Goal: Task Accomplishment & Management: Manage account settings

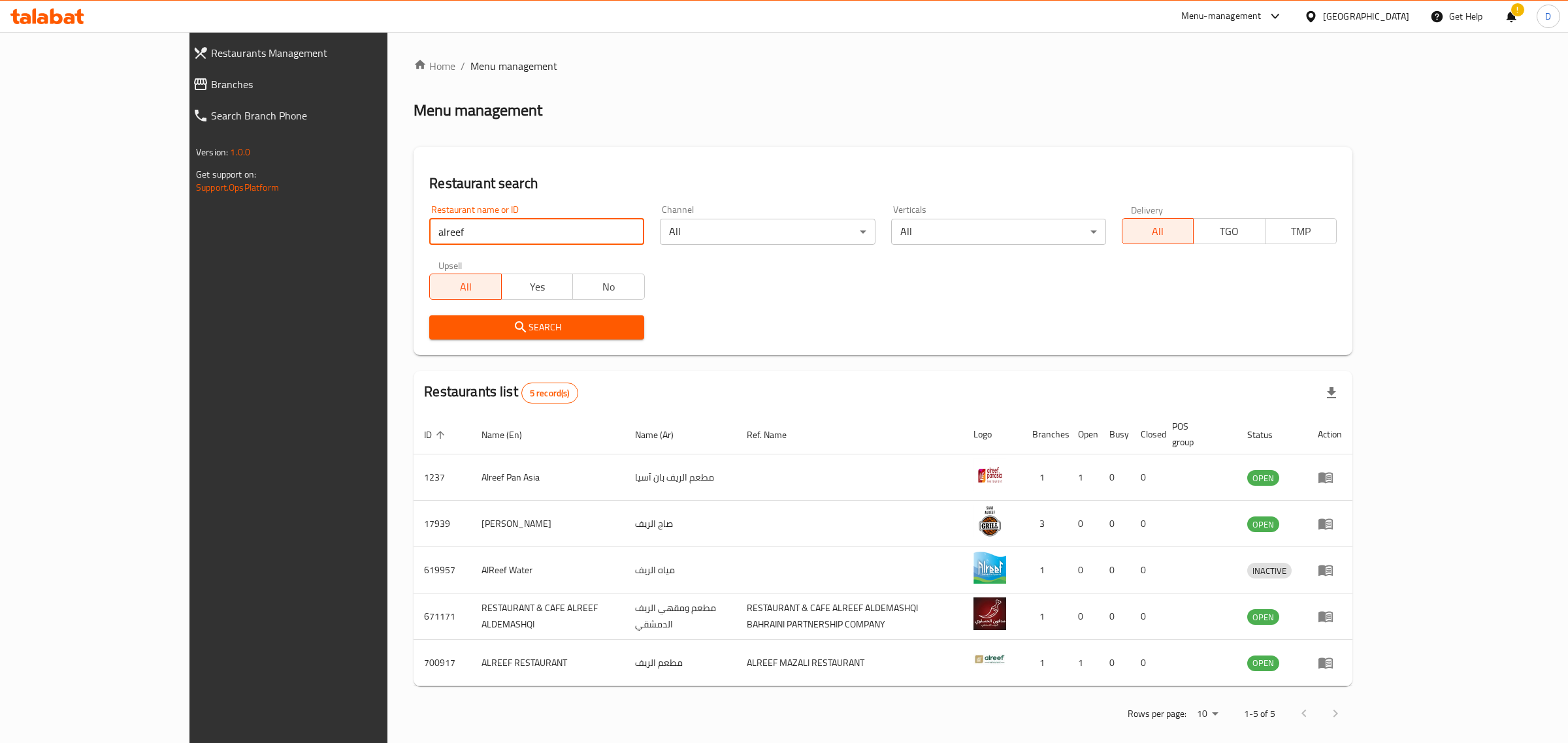
click at [502, 324] on span "Search" at bounding box center [537, 327] width 194 height 16
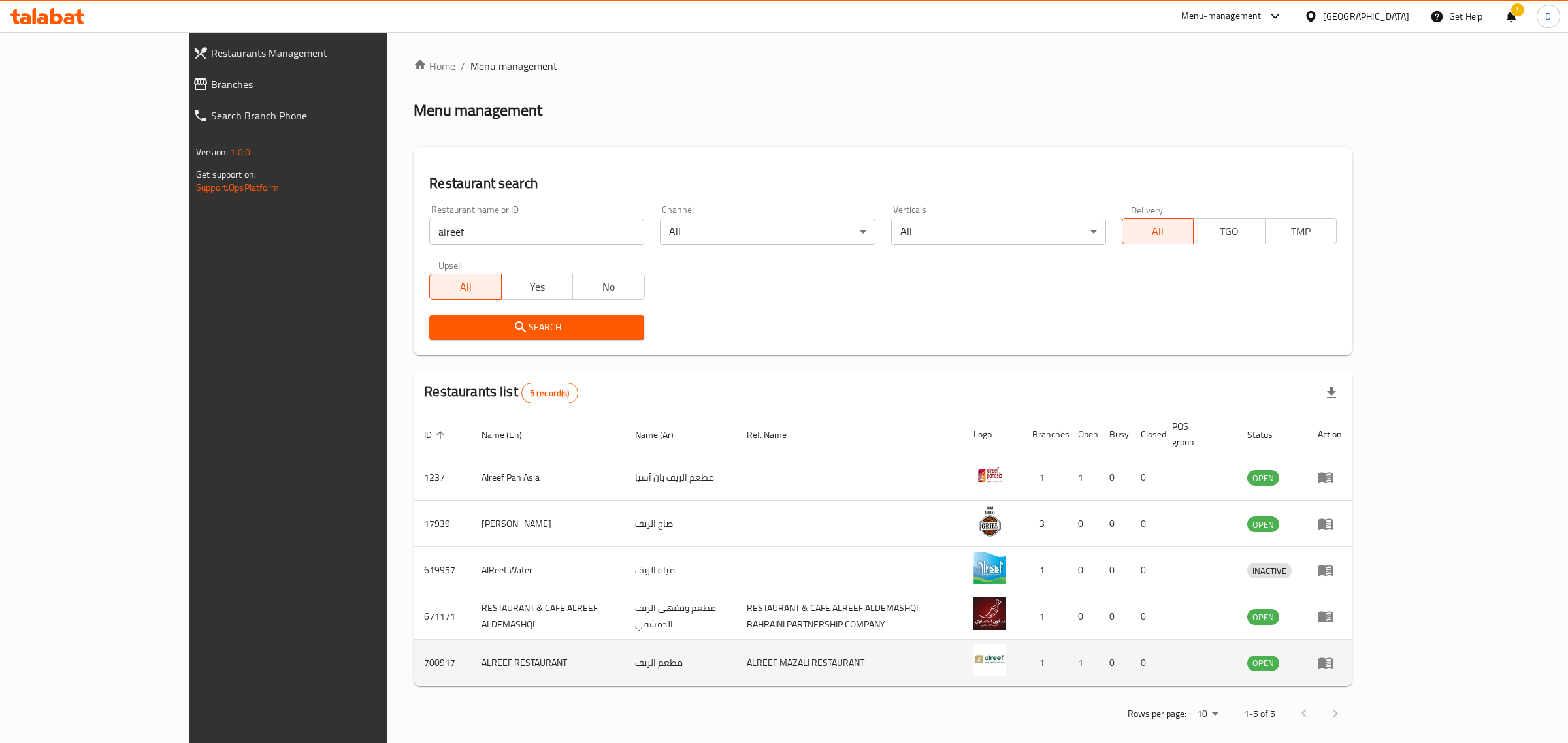
click at [1353, 641] on td "enhanced table" at bounding box center [1330, 663] width 45 height 46
click at [1333, 658] on icon "enhanced table" at bounding box center [1326, 663] width 15 height 11
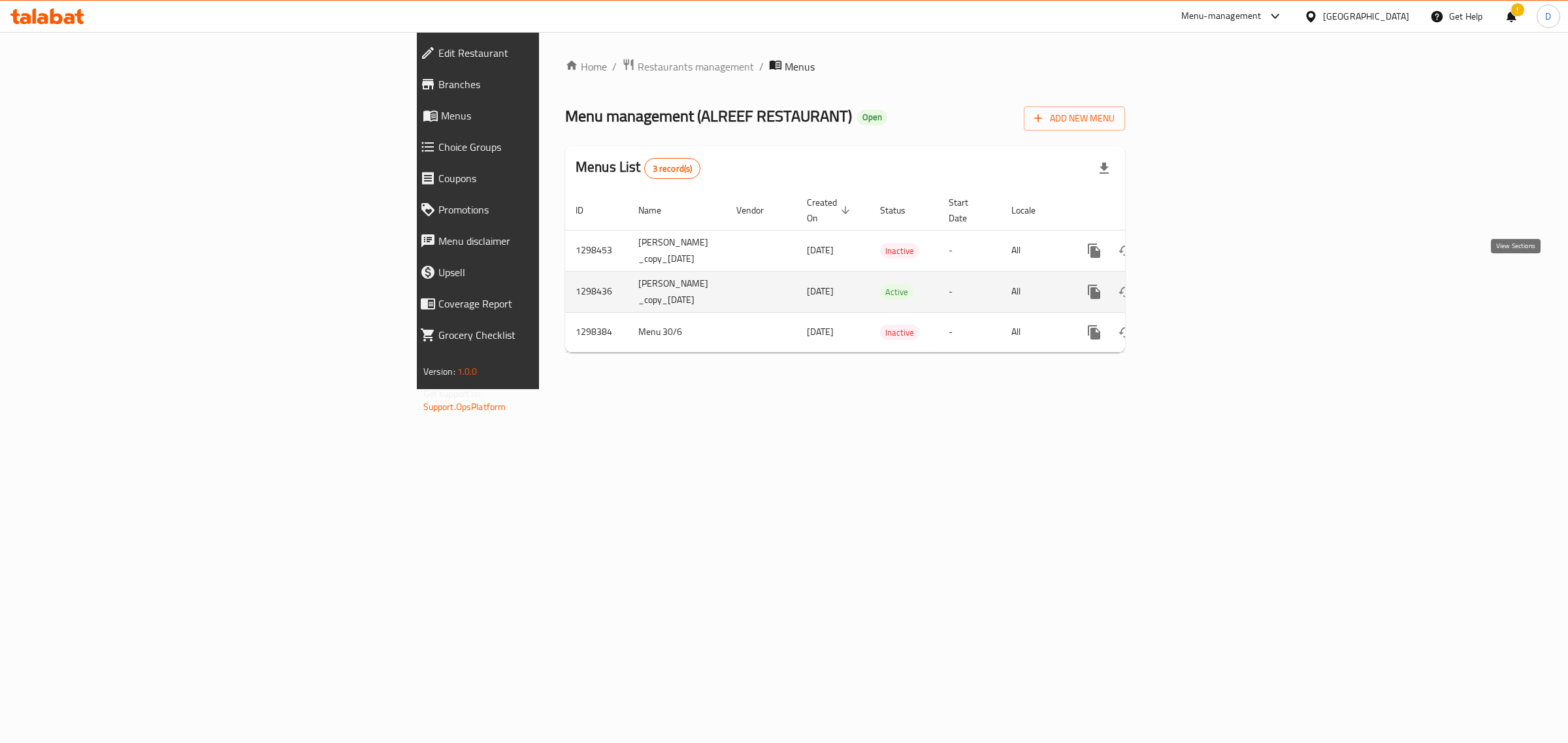
click at [1196, 284] on icon "enhanced table" at bounding box center [1189, 292] width 15 height 15
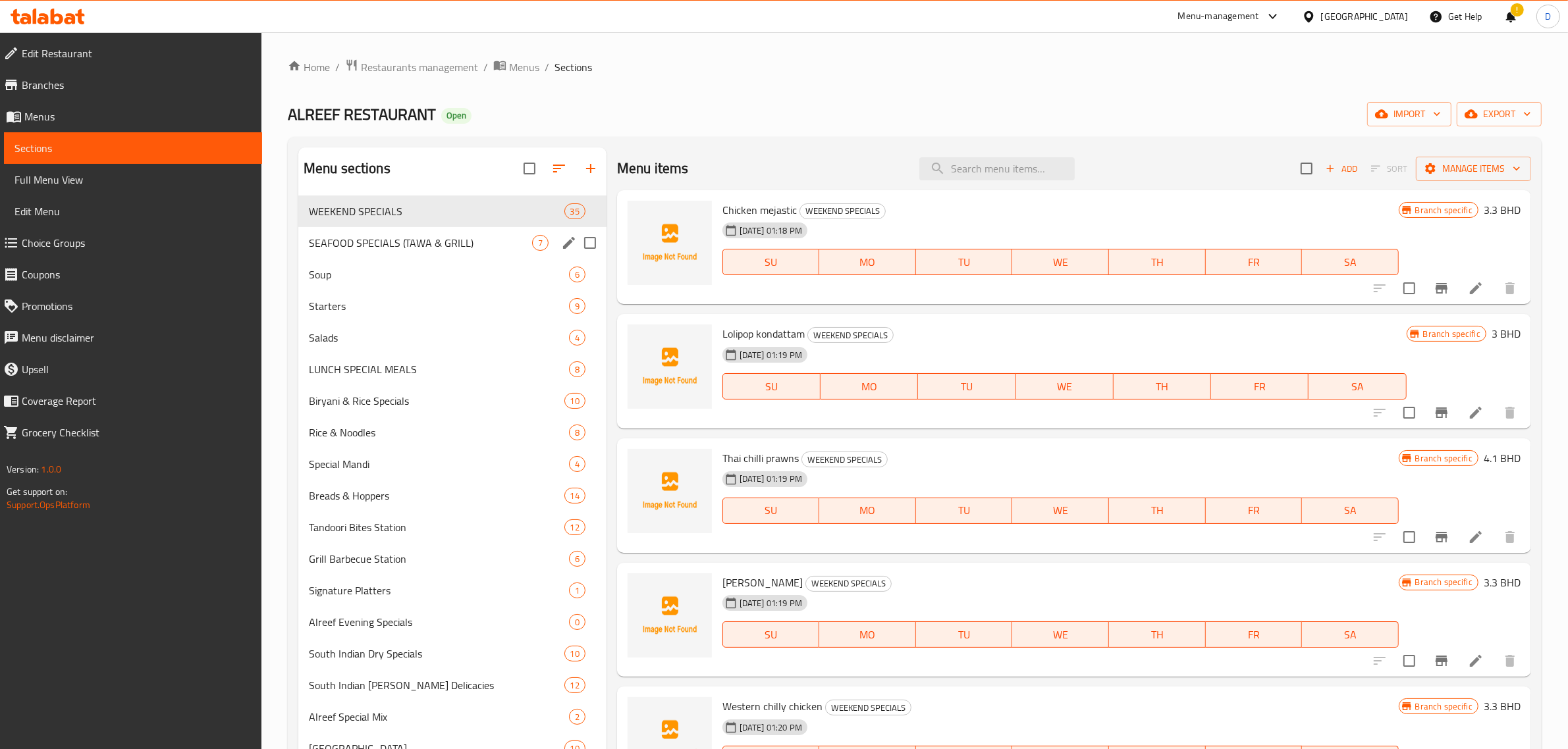
click at [412, 242] on span "SEAFOOD SPECIALS (TAWA & GRILL)" at bounding box center [420, 242] width 224 height 16
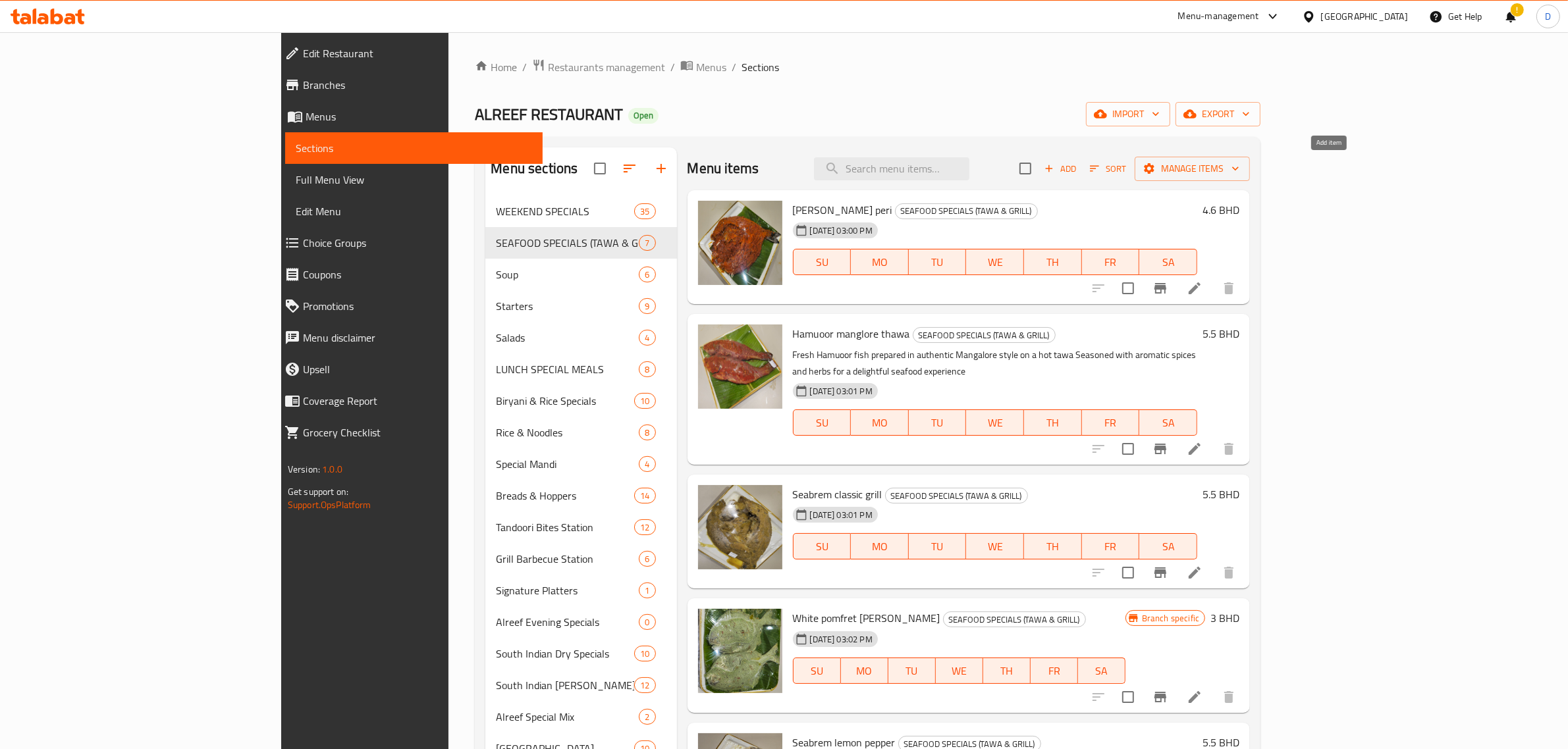
click at [1078, 167] on span "Add" at bounding box center [1060, 169] width 35 height 16
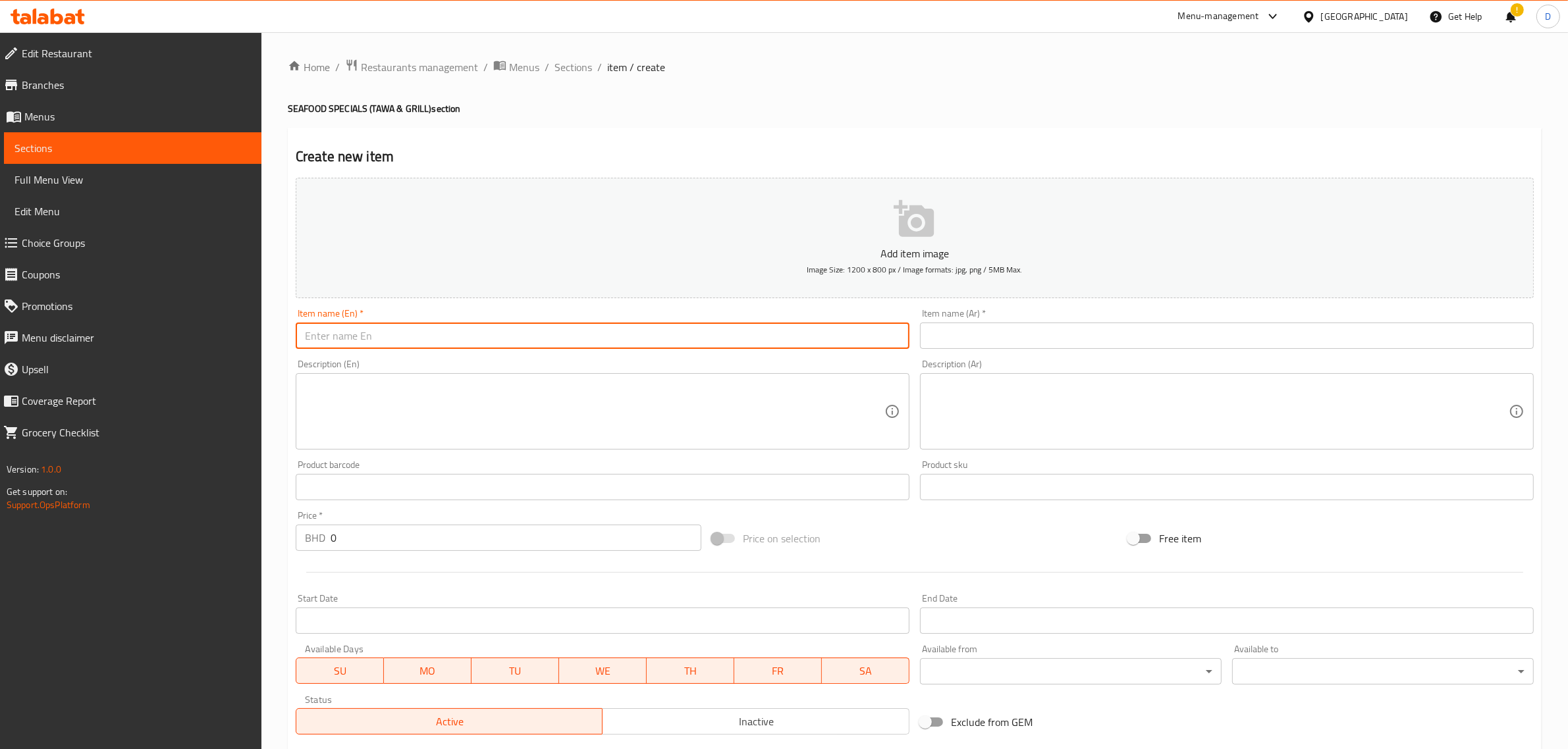
click at [570, 340] on input "text" at bounding box center [602, 336] width 614 height 27
paste input "[PERSON_NAME] peri [PERSON_NAME]"
click at [570, 337] on input "[PERSON_NAME] peri [PERSON_NAME]" at bounding box center [602, 336] width 614 height 27
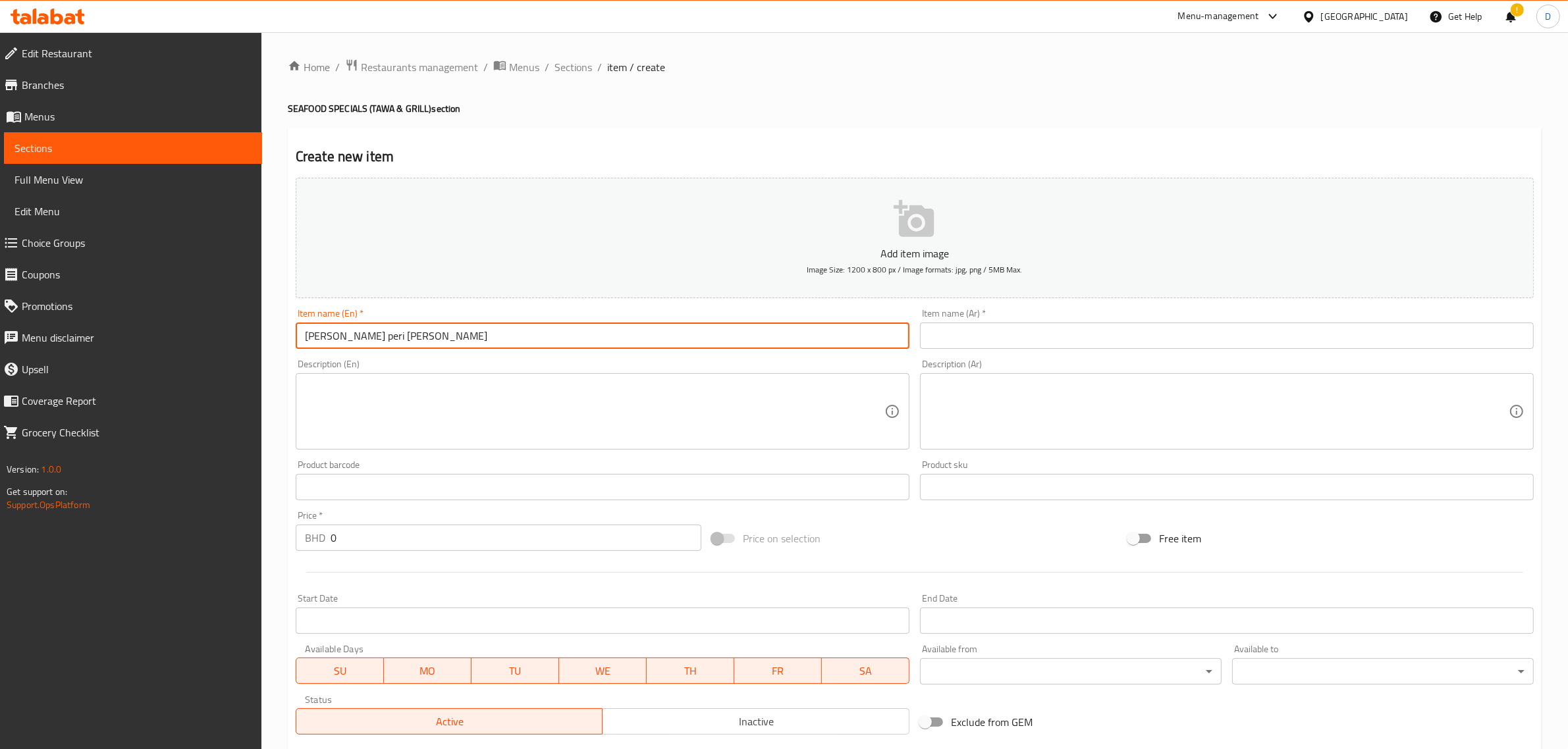
type input "[PERSON_NAME] peri [PERSON_NAME]"
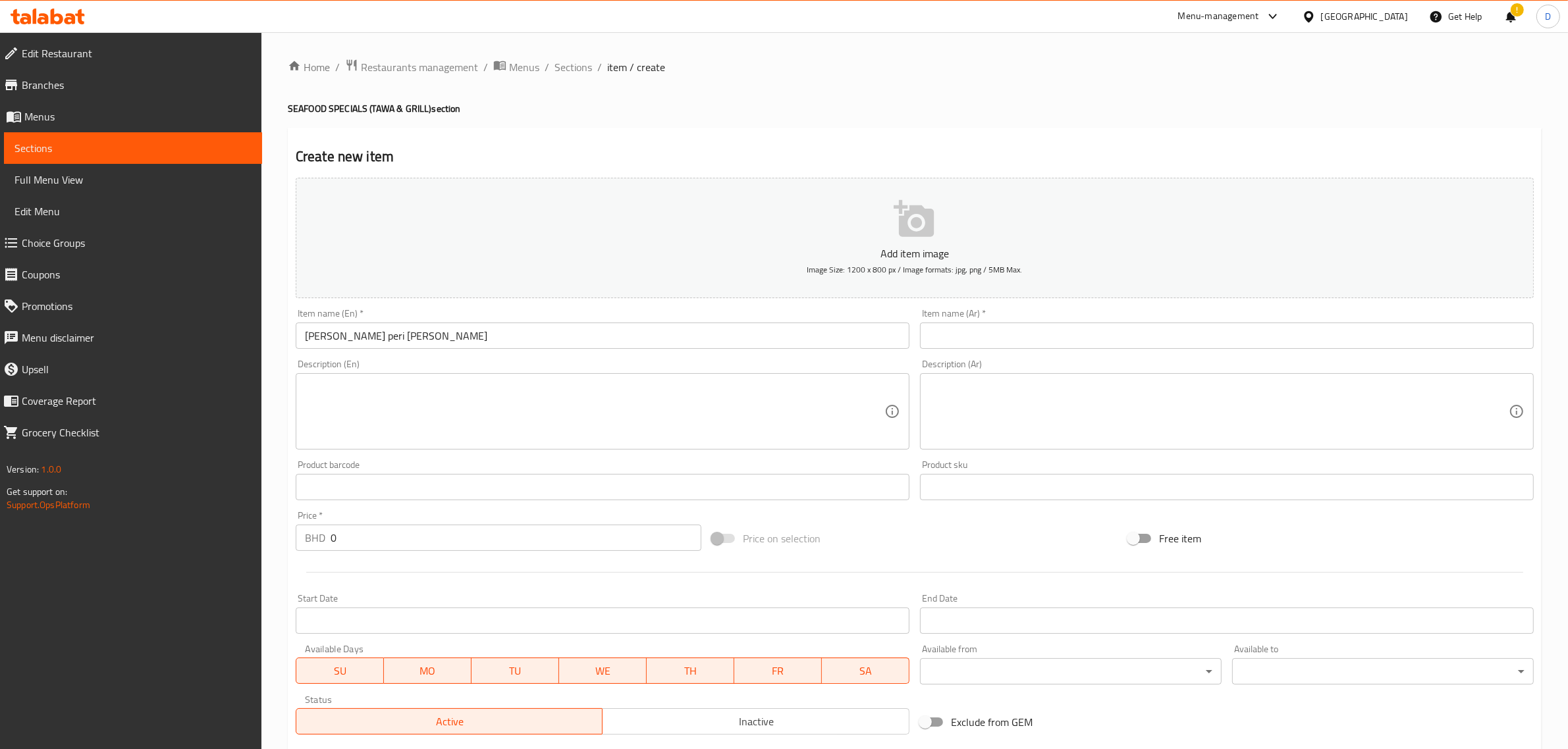
drag, startPoint x: 982, startPoint y: 301, endPoint x: 985, endPoint y: 346, distance: 45.1
click at [983, 305] on div "Add item image Image Size: 1200 x 800 px / Image formats: jpg, png / 5MB Max. I…" at bounding box center [915, 456] width 1249 height 568
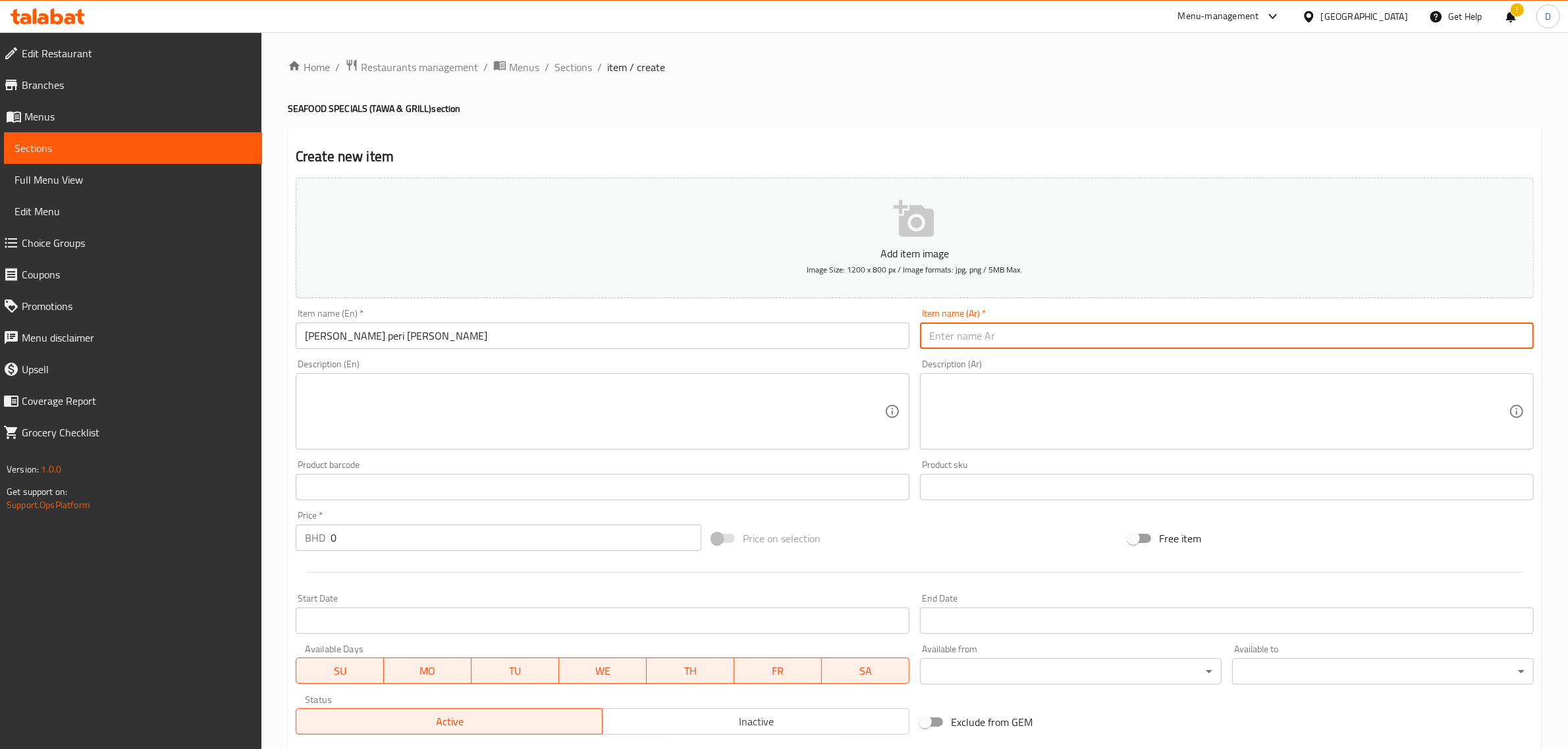
click at [983, 347] on input "text" at bounding box center [1226, 336] width 614 height 27
paste input "[PERSON_NAME]"
type input "[PERSON_NAME]"
click at [482, 546] on input "0" at bounding box center [516, 538] width 371 height 27
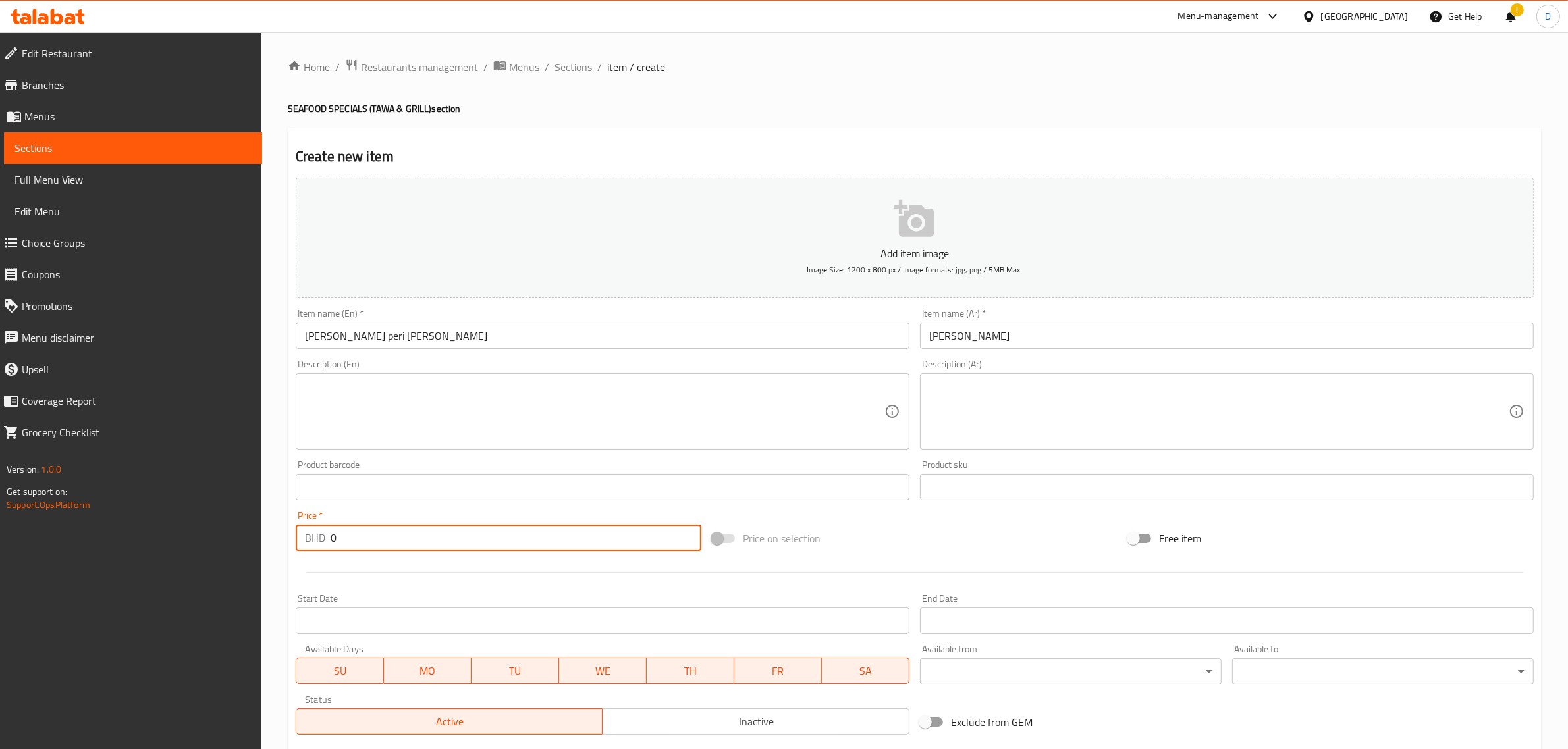
click at [482, 546] on input "0" at bounding box center [516, 538] width 371 height 27
click at [482, 545] on input "0" at bounding box center [516, 538] width 371 height 27
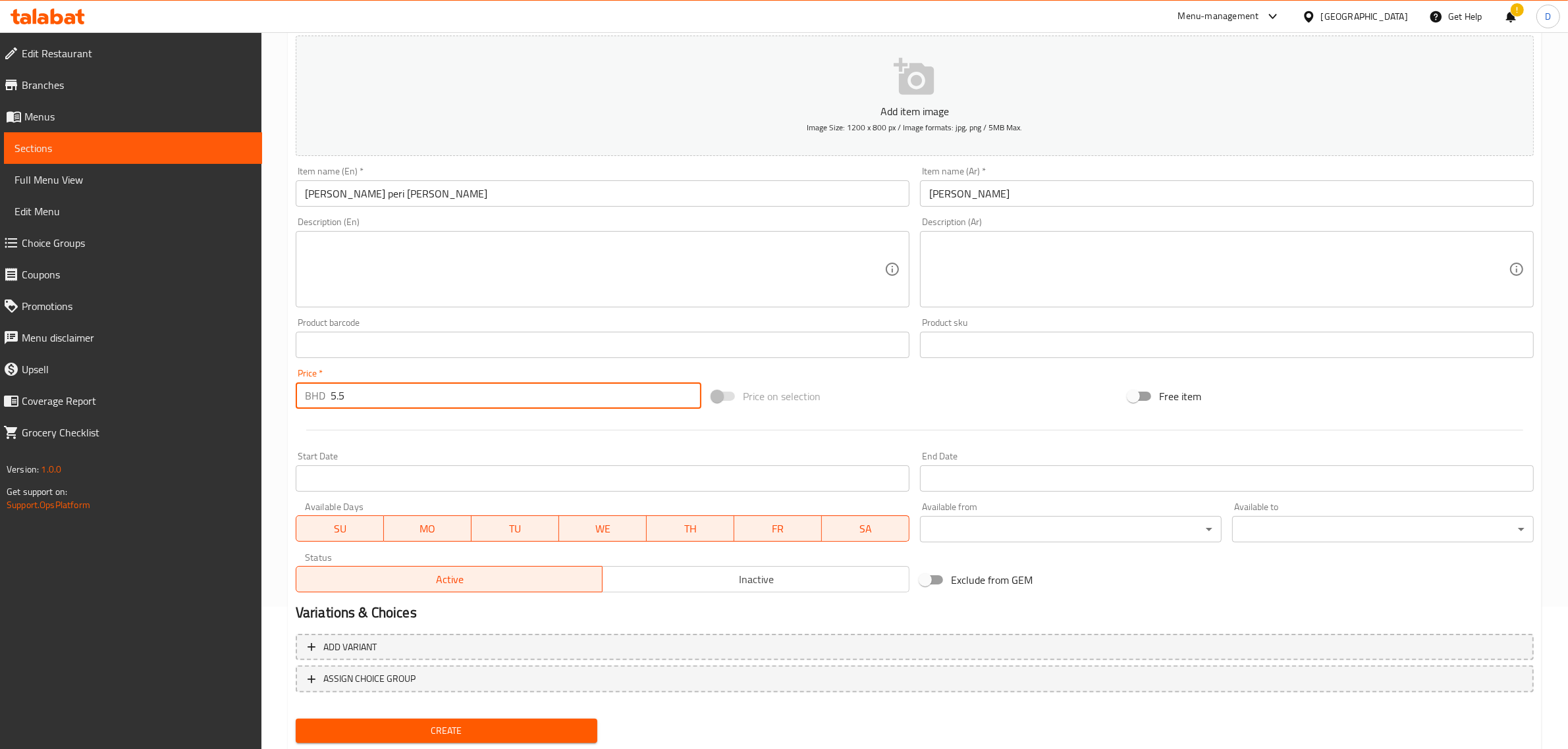
scroll to position [179, 0]
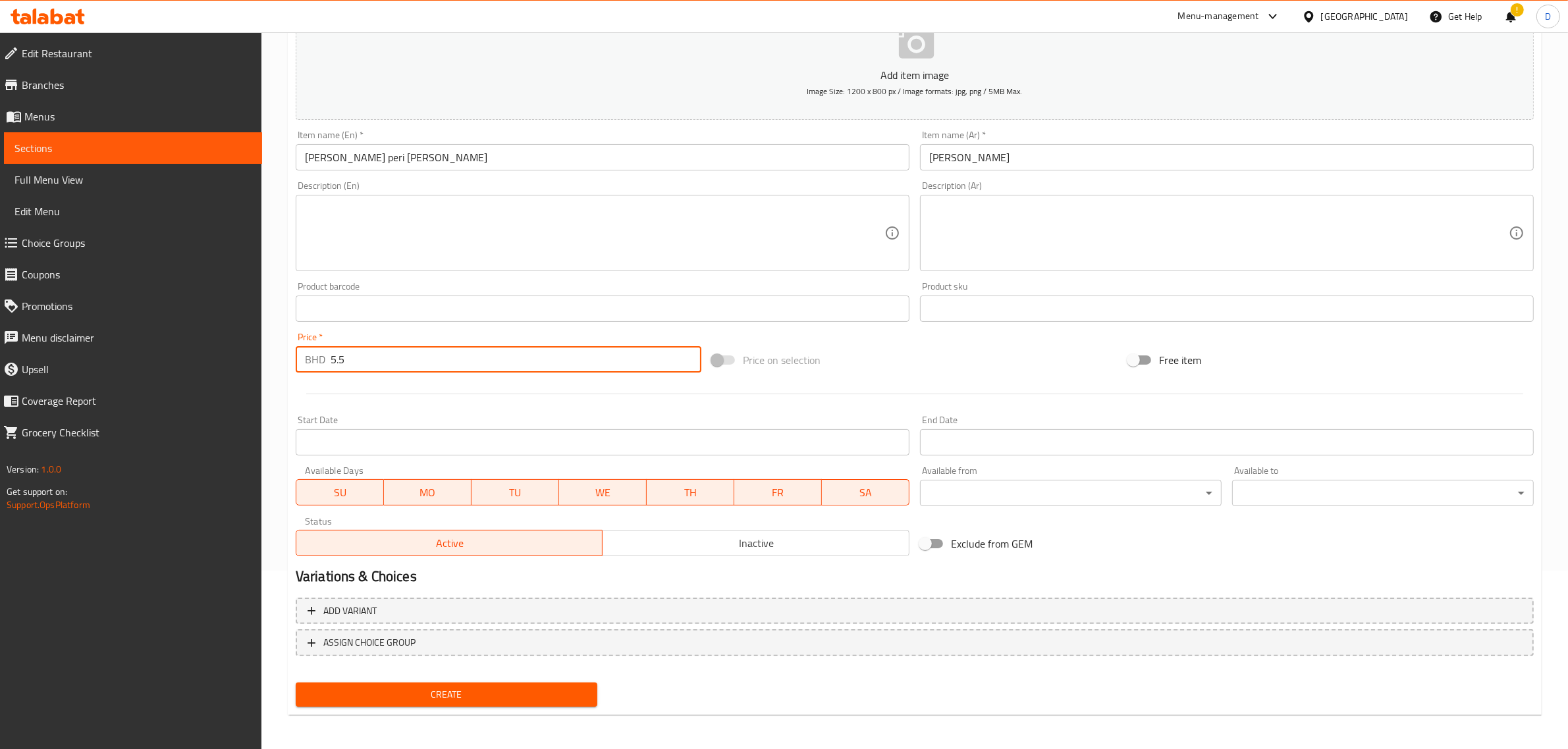
type input "5.5"
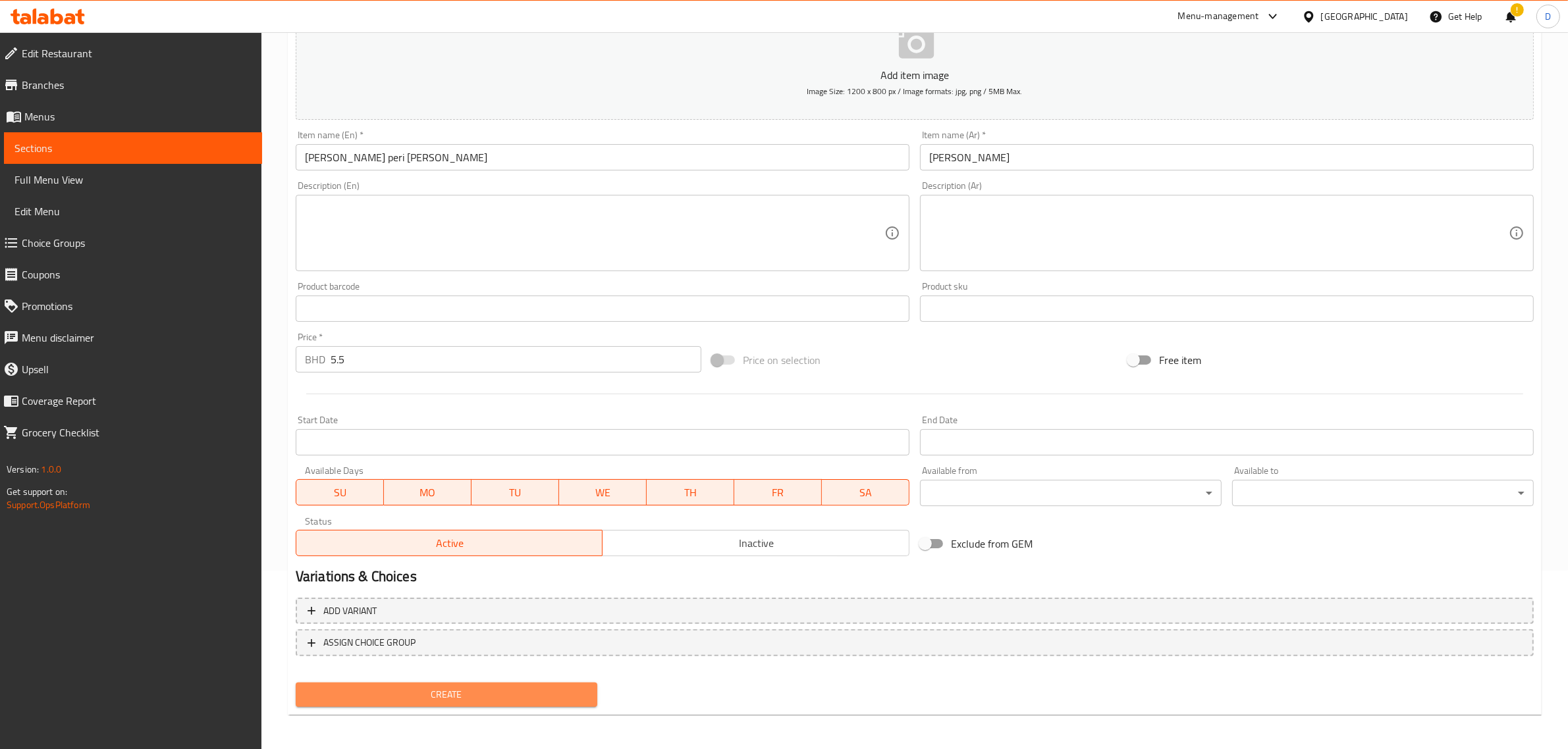
click at [519, 696] on span "Create" at bounding box center [446, 695] width 280 height 16
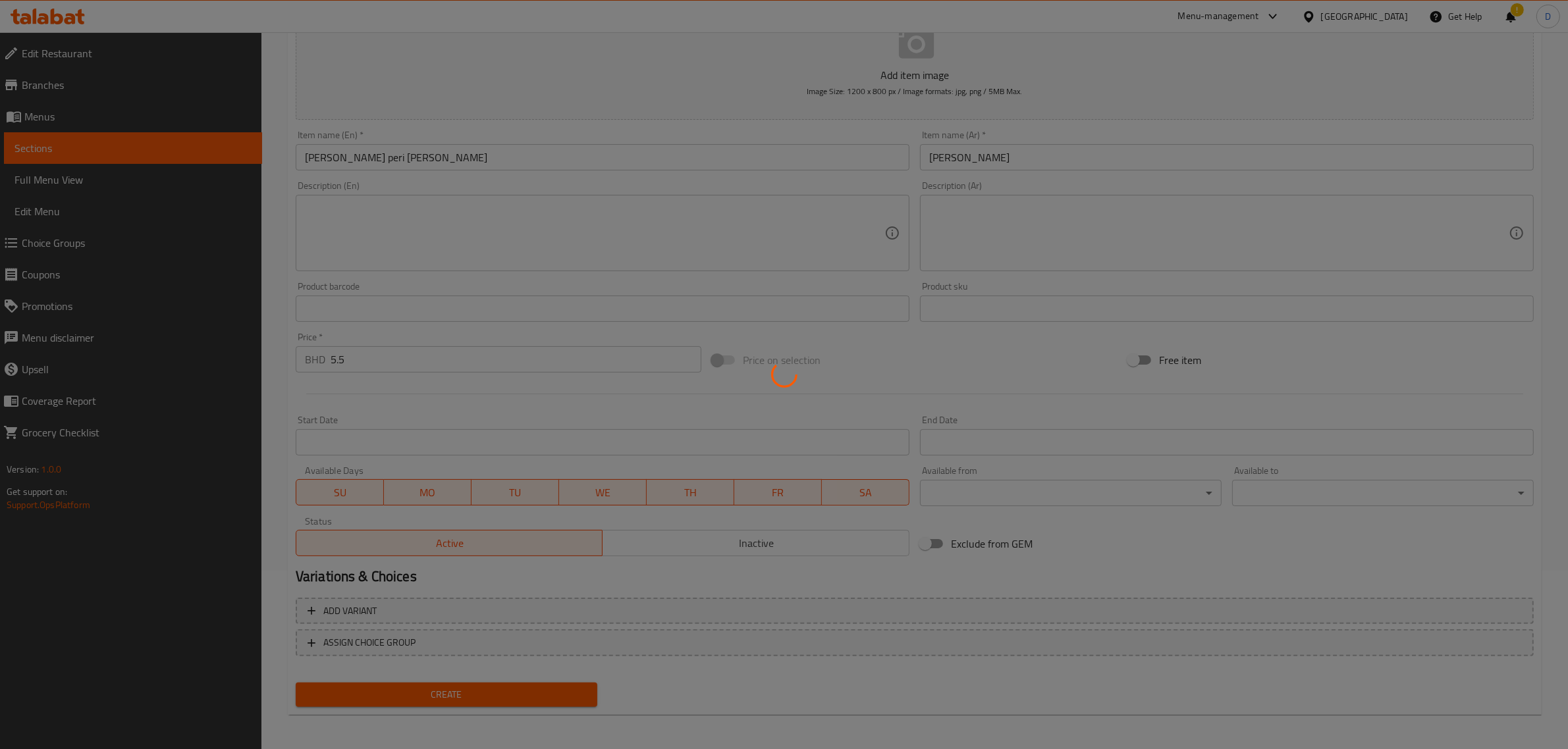
type input "0"
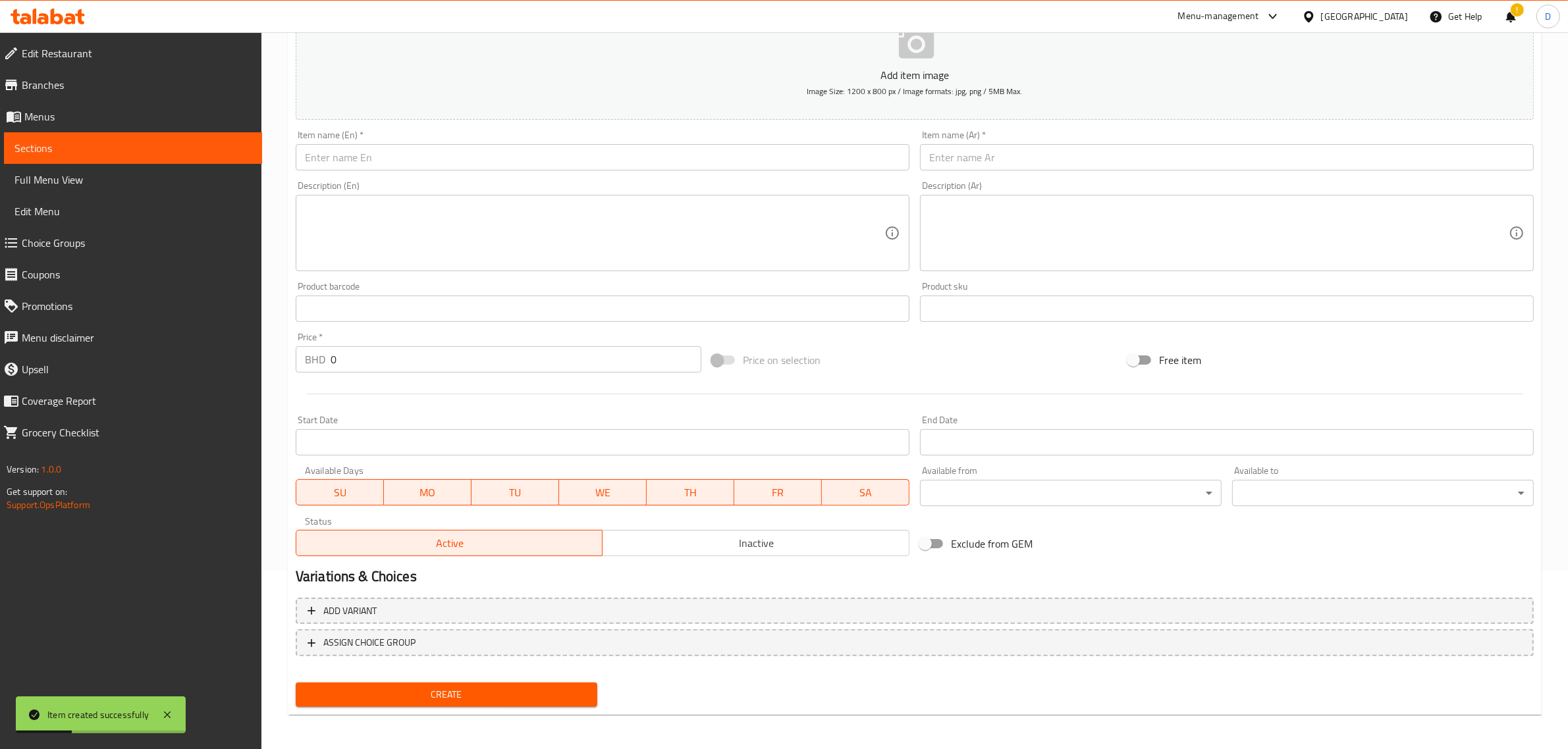
click at [494, 162] on input "text" at bounding box center [602, 157] width 614 height 27
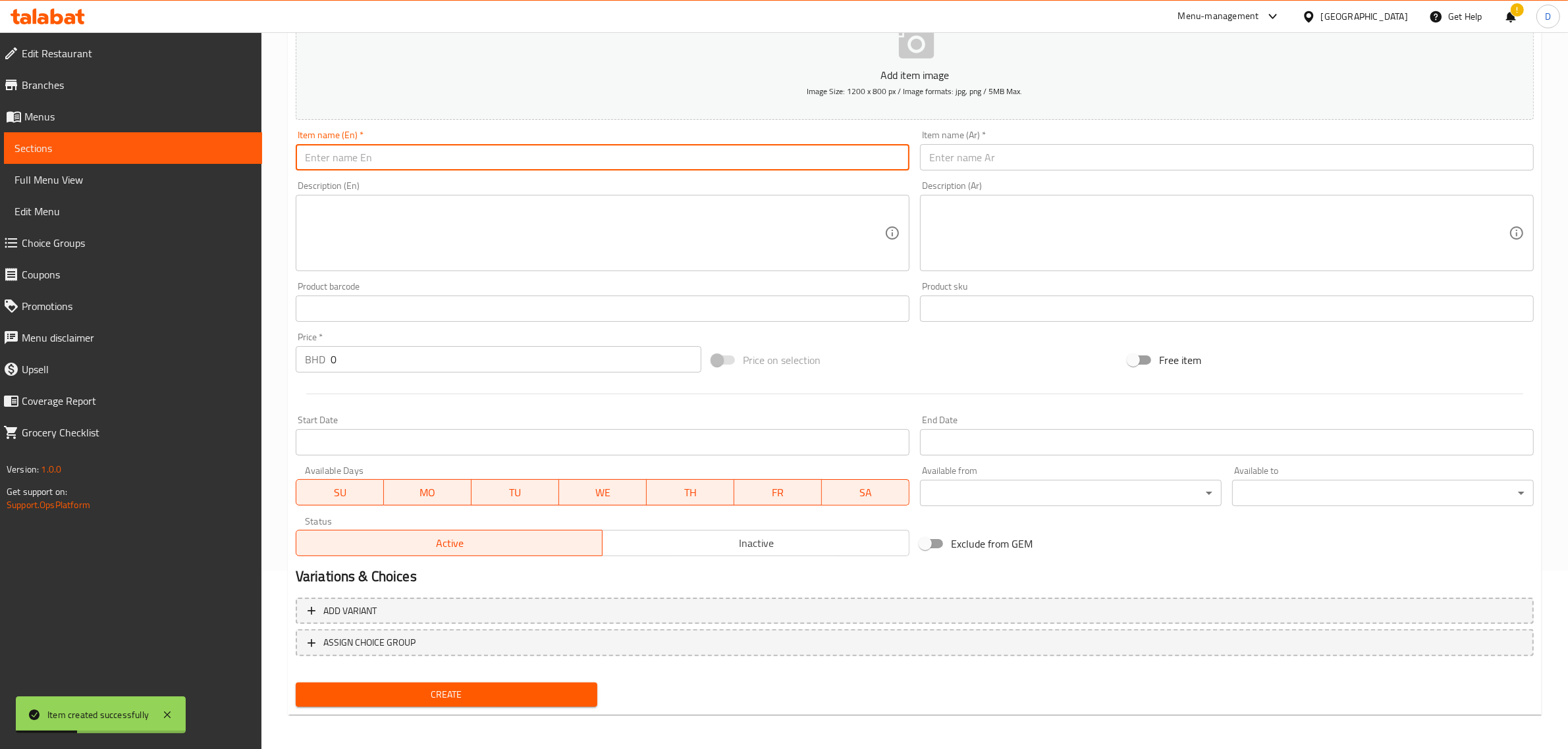
paste input "Seabrem peri peri BBQ"
click at [495, 159] on input "Seabrem peri peri BBQ" at bounding box center [602, 157] width 614 height 27
click at [495, 158] on input "Seabrem peri peri BBQ" at bounding box center [602, 157] width 614 height 27
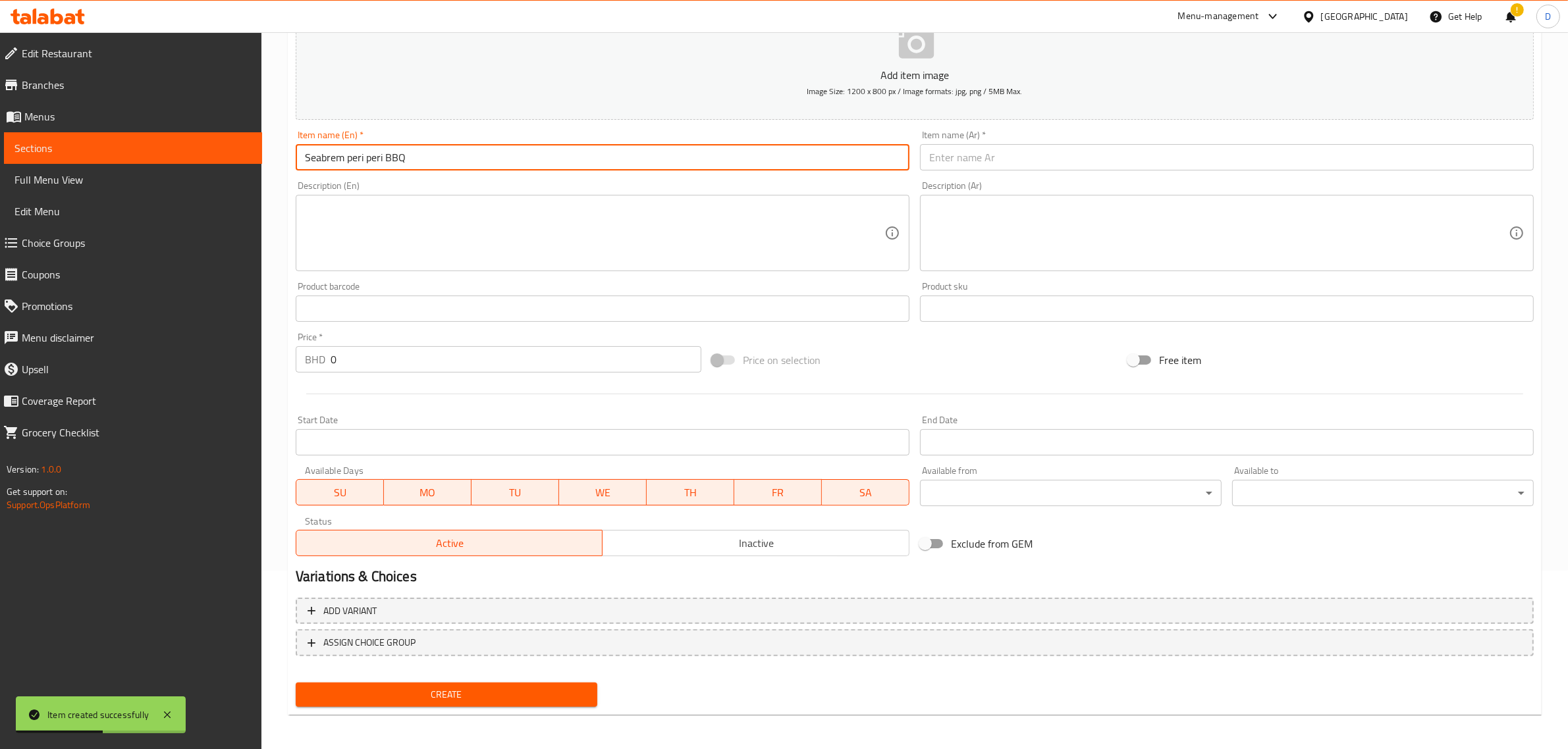
type input "Seabrem peri peri BBQ"
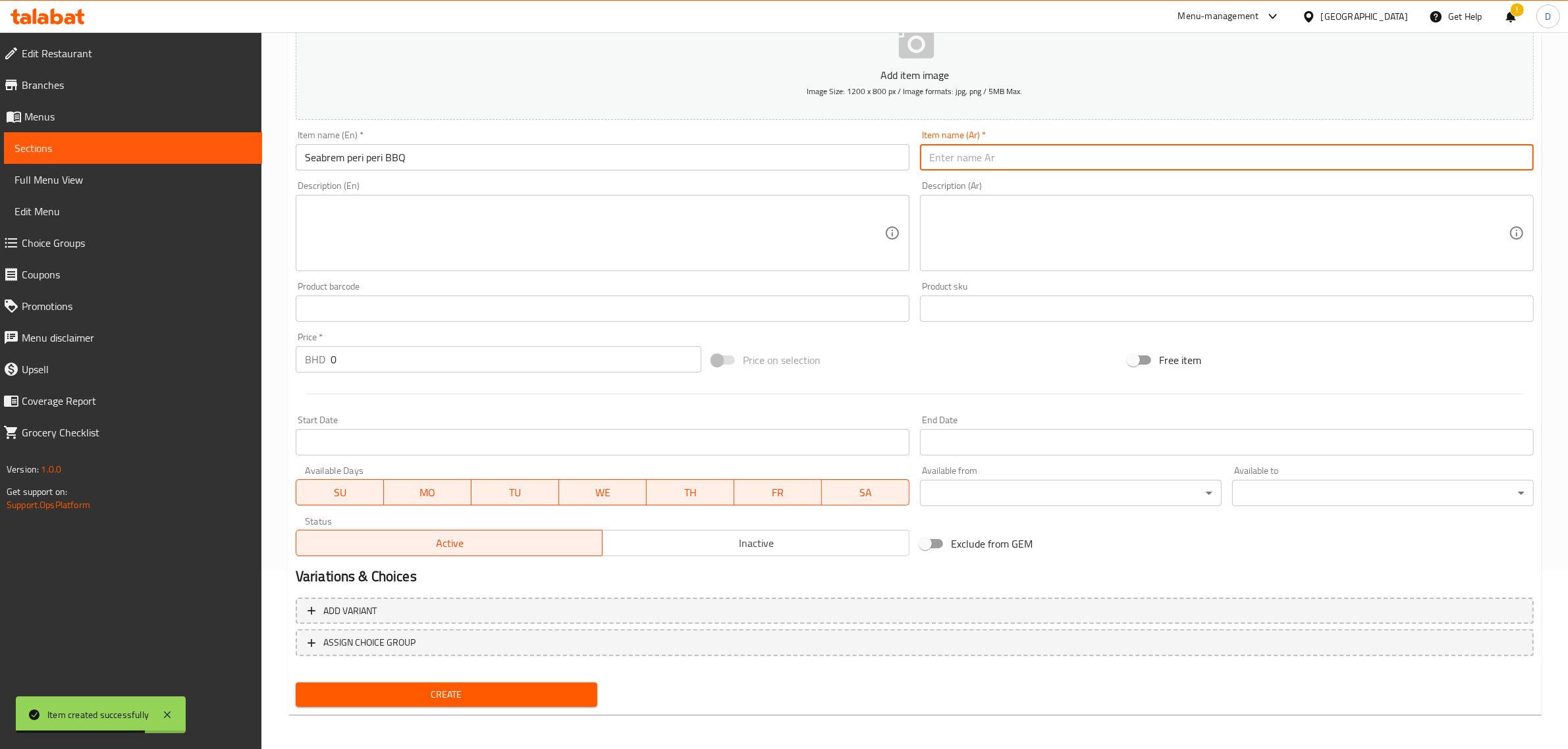
click at [1011, 156] on input "text" at bounding box center [1226, 157] width 614 height 27
paste input "[PERSON_NAME]"
type input "[PERSON_NAME]"
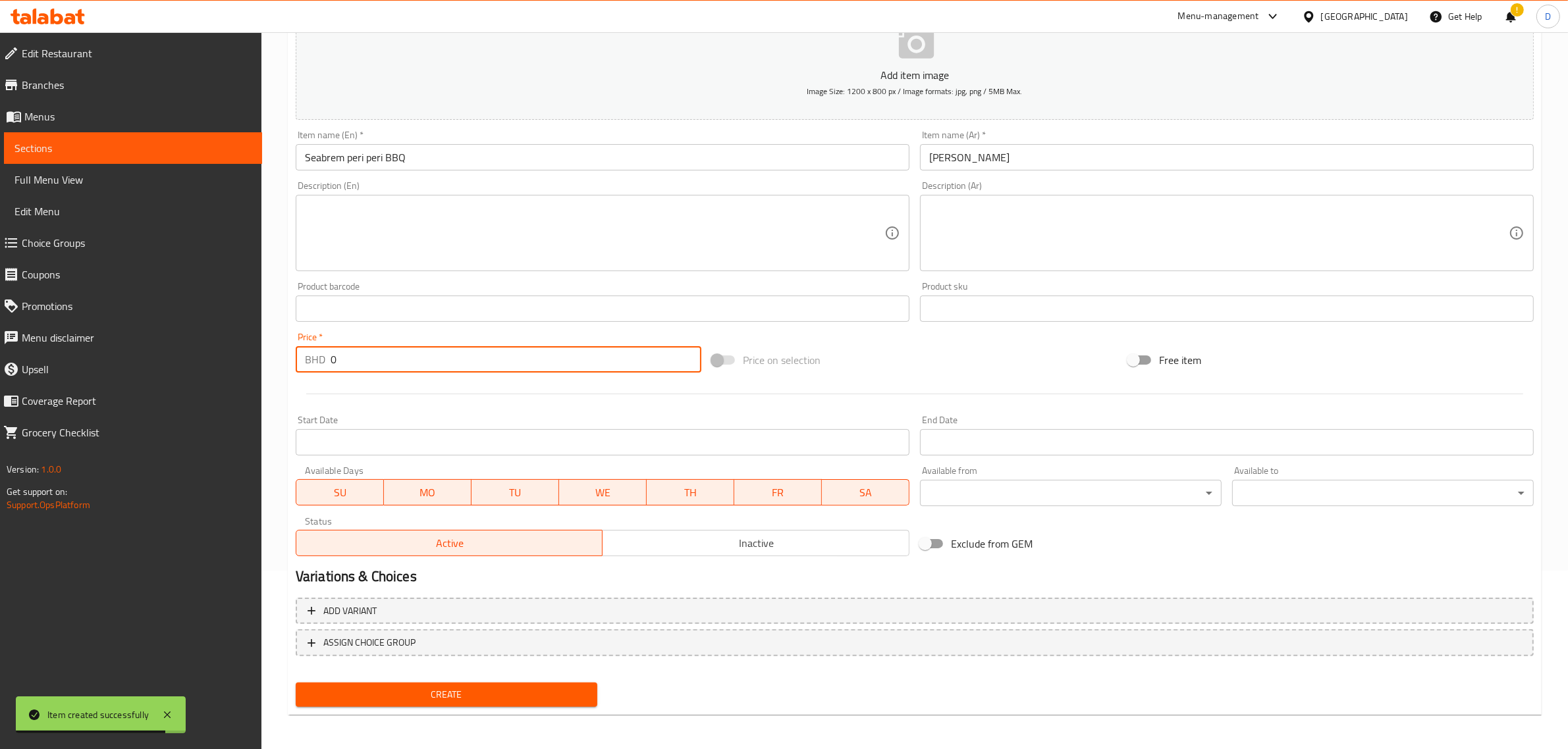
drag, startPoint x: 415, startPoint y: 356, endPoint x: 296, endPoint y: 352, distance: 119.1
click at [296, 352] on div "BHD 0 Price *" at bounding box center [499, 359] width 406 height 27
type input "5.5"
click at [488, 692] on span "Create" at bounding box center [446, 695] width 280 height 16
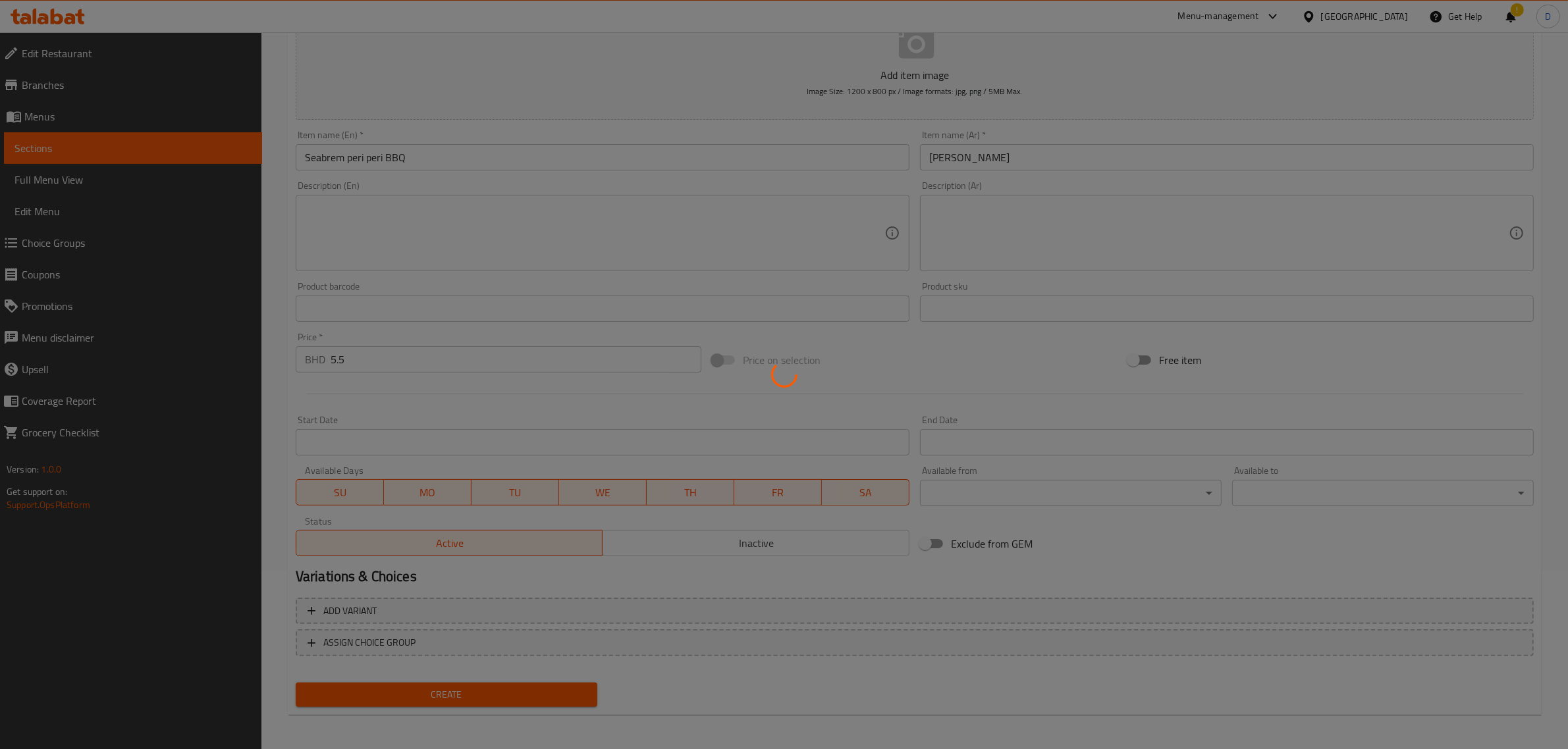
type input "0"
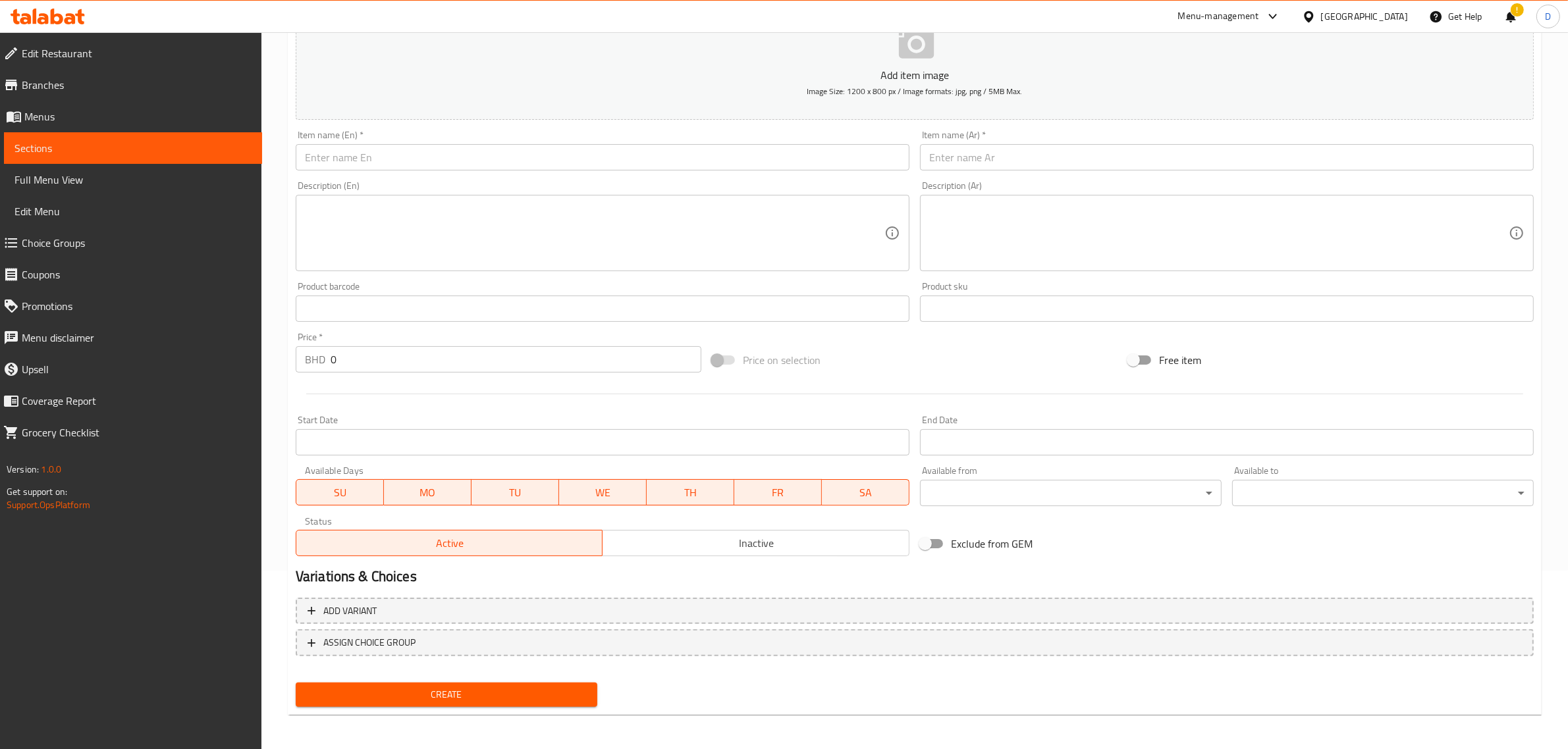
click at [107, 545] on div "Edit Restaurant Branches Menus Sections Full Menu View Edit Menu Choice Groups …" at bounding box center [131, 406] width 262 height 749
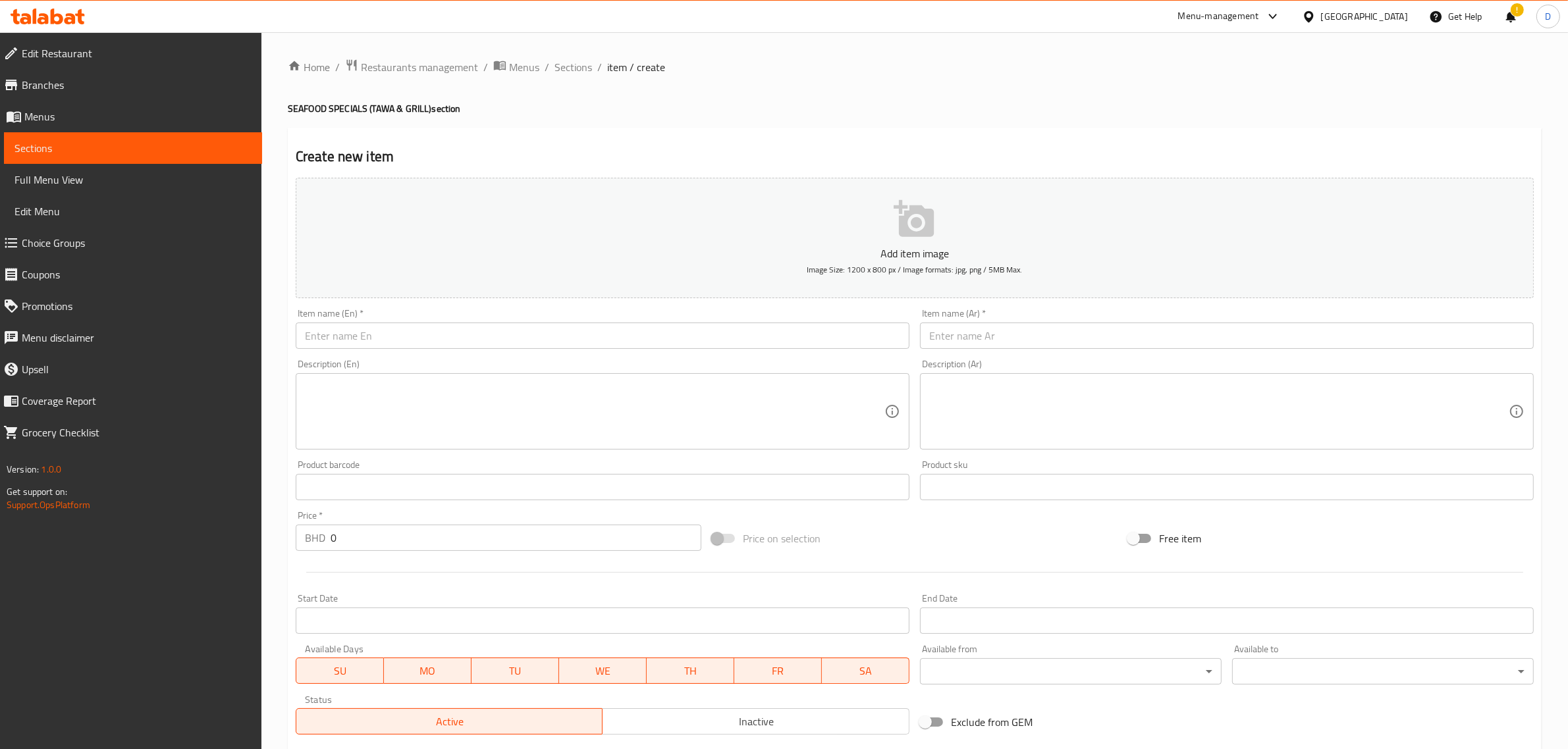
click at [540, 76] on ol "Home / Restaurants management / Menus / Sections / item / create" at bounding box center [914, 67] width 1254 height 17
click at [551, 71] on ol "Home / Restaurants management / Menus / Sections / item / create" at bounding box center [914, 67] width 1254 height 17
click at [554, 69] on span "Sections" at bounding box center [572, 67] width 37 height 16
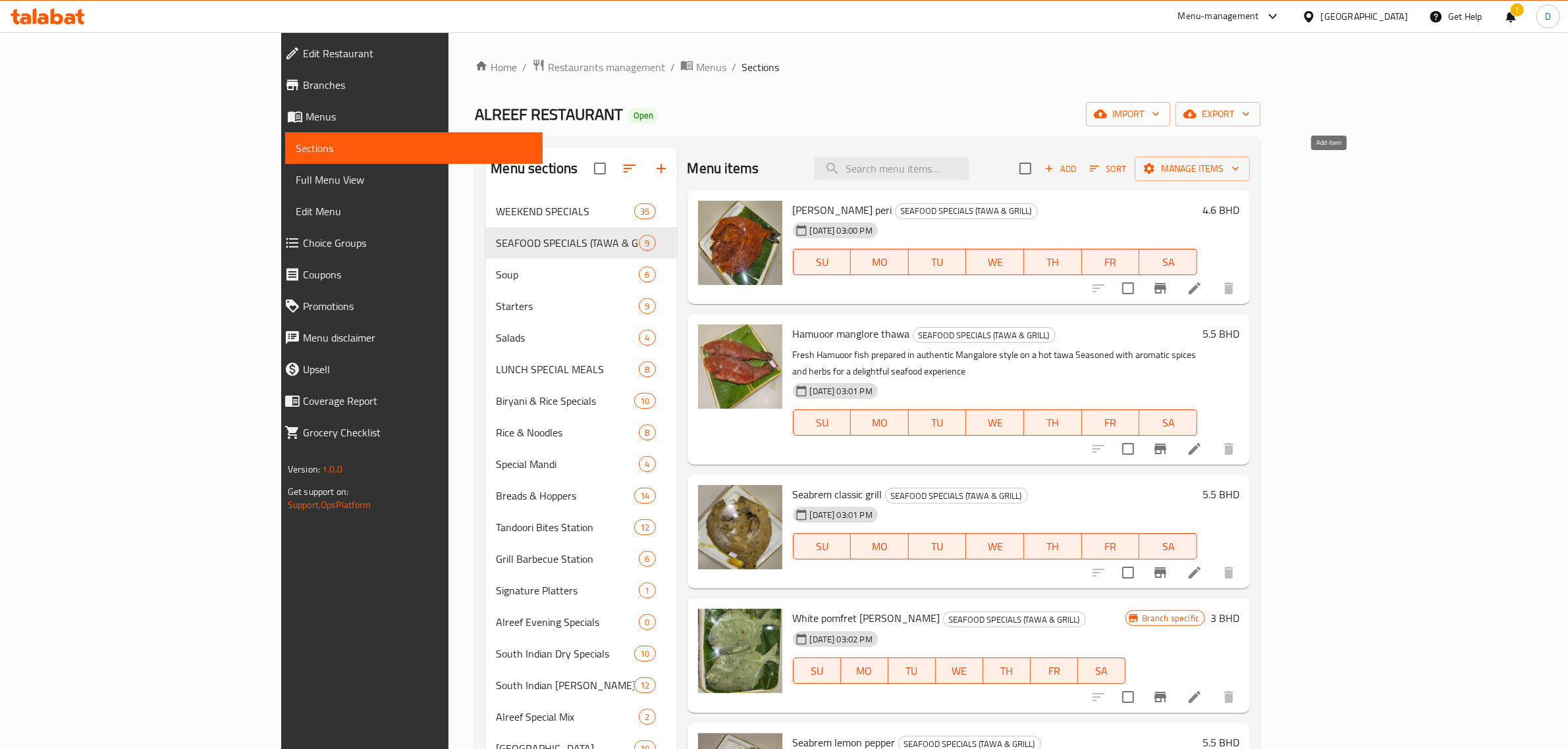
click at [1078, 175] on span "Add" at bounding box center [1060, 169] width 35 height 16
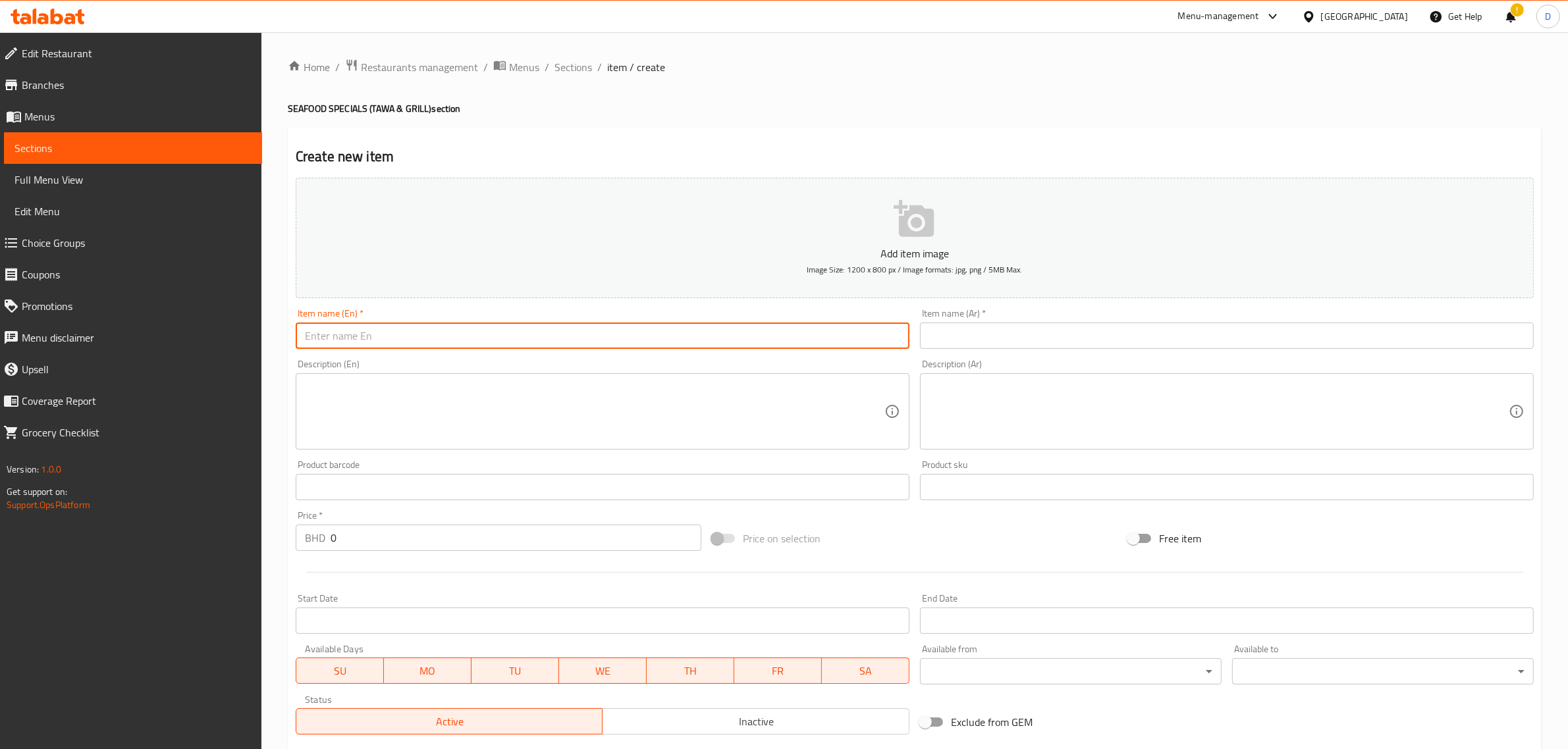
click at [507, 340] on input "text" at bounding box center [602, 336] width 614 height 27
paste input "Hamuoor manglore thawa"
click at [511, 339] on input "Hamuoor manglore thawa" at bounding box center [602, 336] width 614 height 27
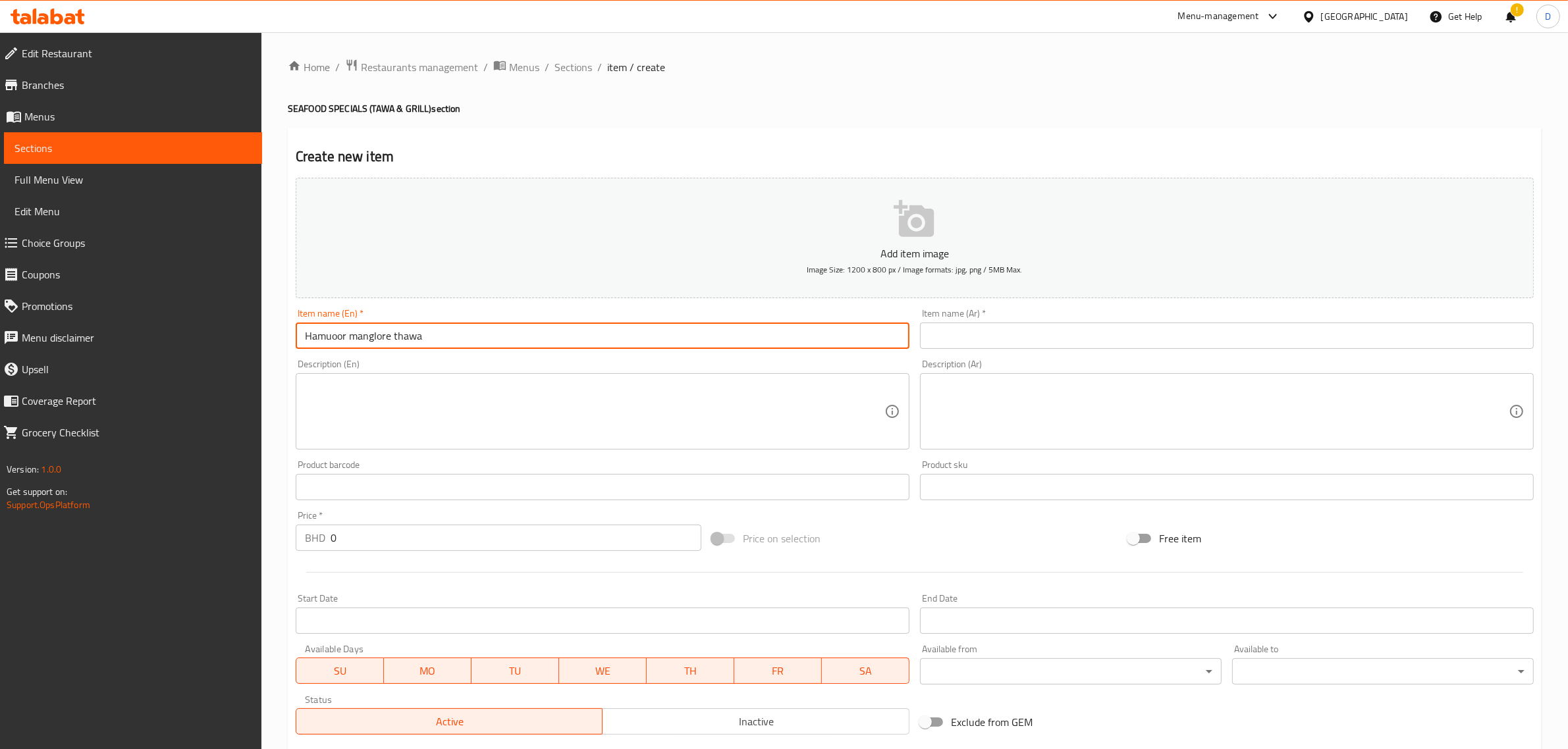
click at [511, 339] on input "Hamuoor manglore thawa" at bounding box center [602, 336] width 614 height 27
type input "Hamuoor manglore thawa"
click at [970, 332] on input "text" at bounding box center [1226, 336] width 614 height 27
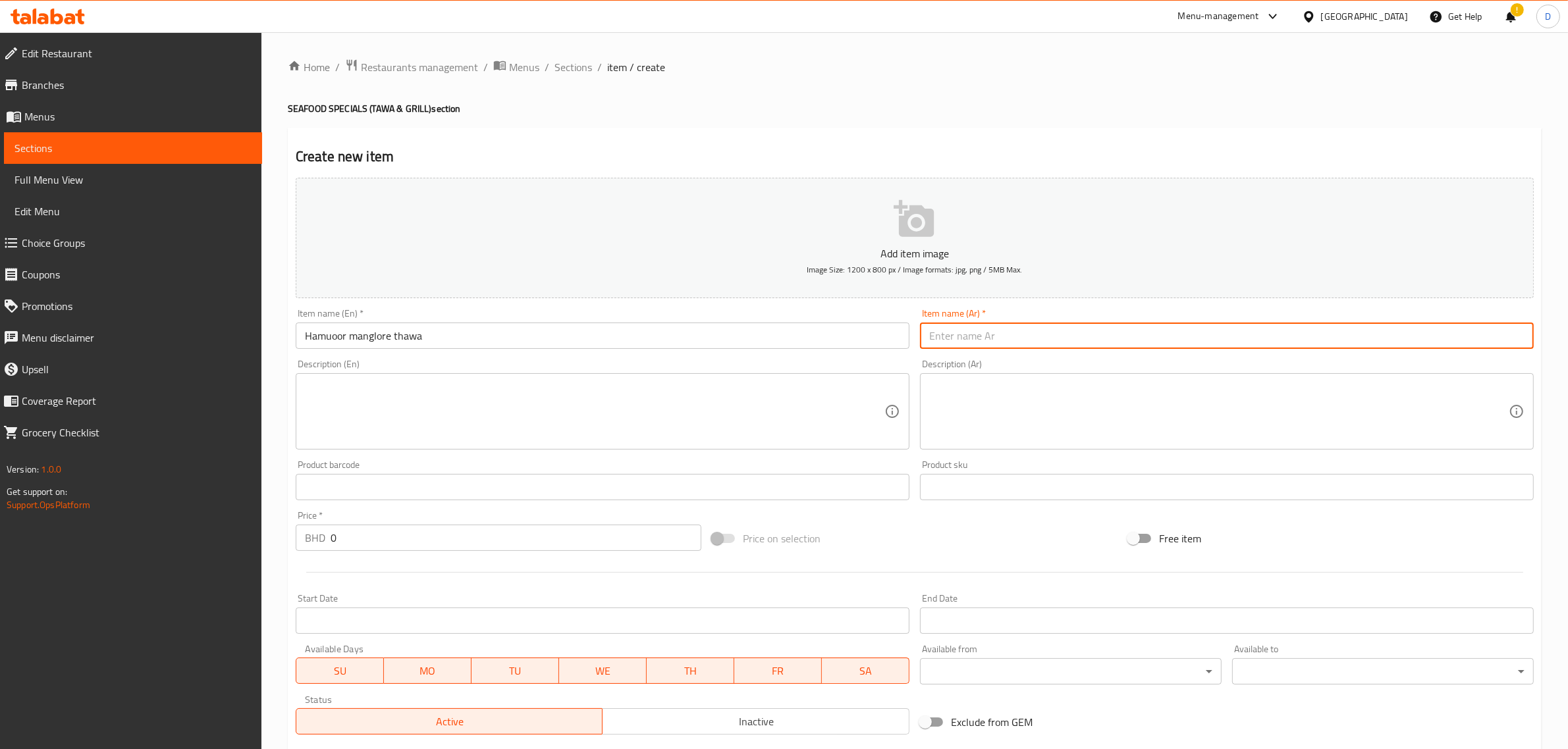
paste input "هامور مانجلوري ثوا"
type input "هامور مانجلوري ثوا"
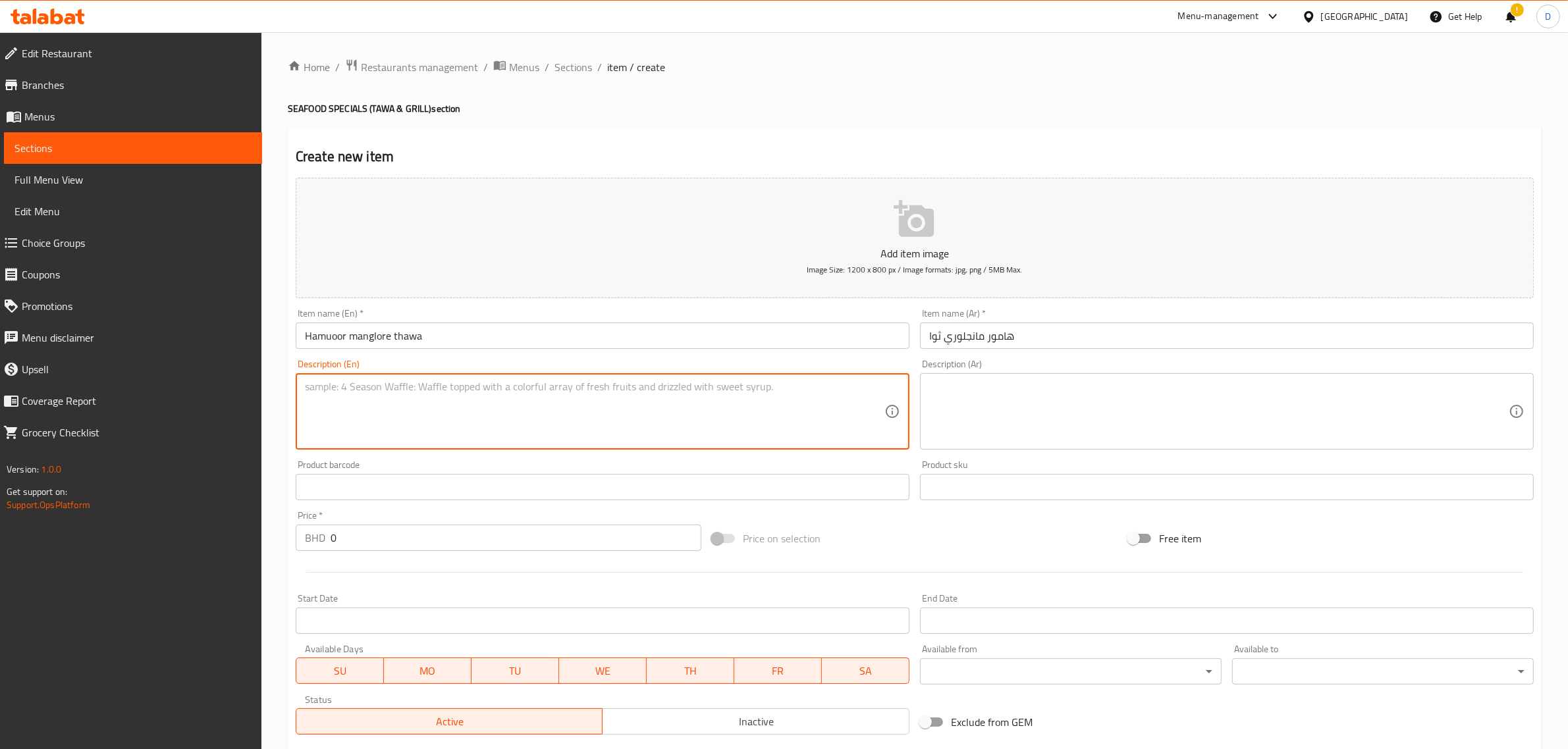
click at [346, 388] on textarea at bounding box center [594, 412] width 579 height 62
drag, startPoint x: 351, startPoint y: 542, endPoint x: 299, endPoint y: 537, distance: 52.2
click at [305, 538] on div "BHD 0 Price *" at bounding box center [499, 538] width 406 height 27
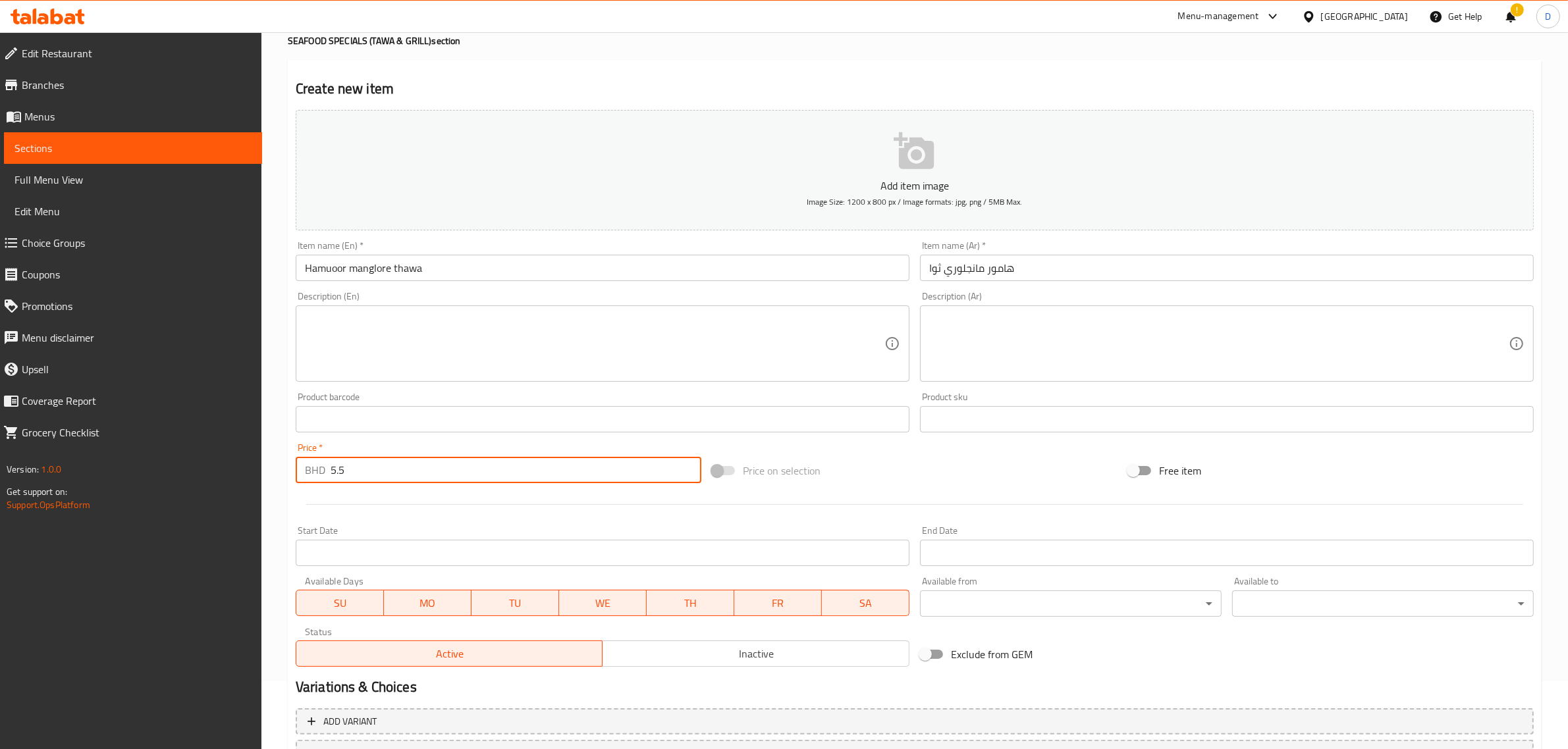
scroll to position [179, 0]
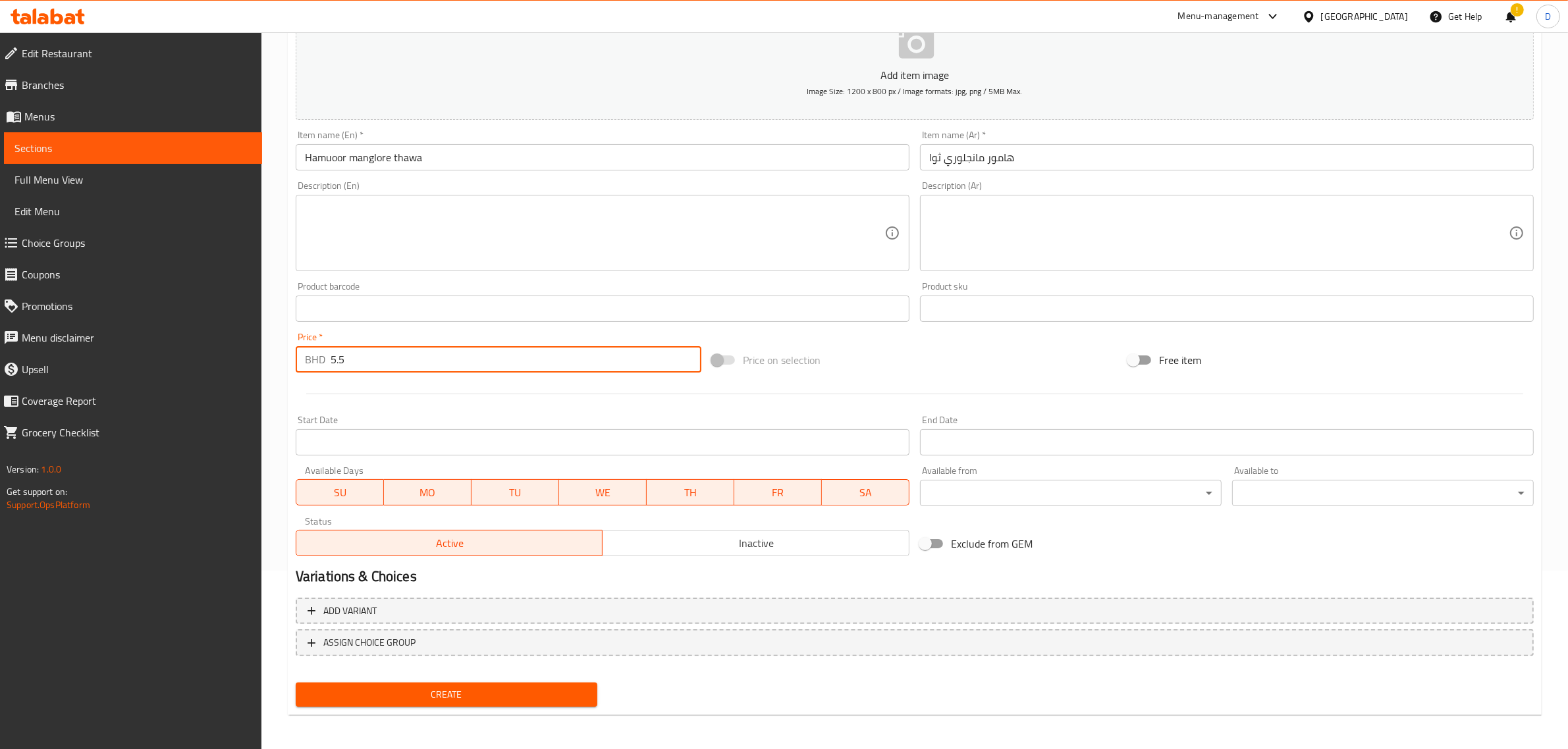
type input "5.5"
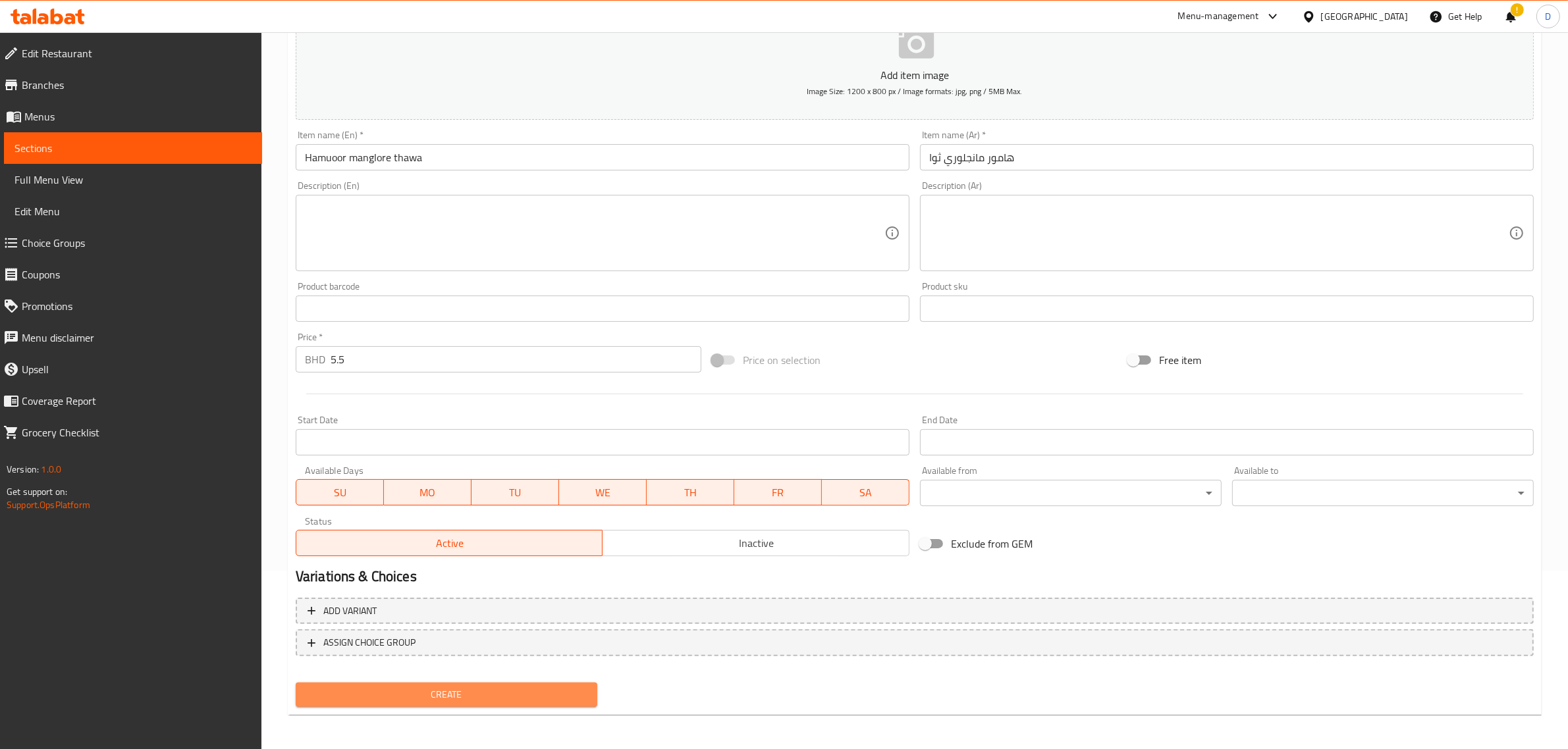
click at [453, 687] on span "Create" at bounding box center [446, 695] width 280 height 16
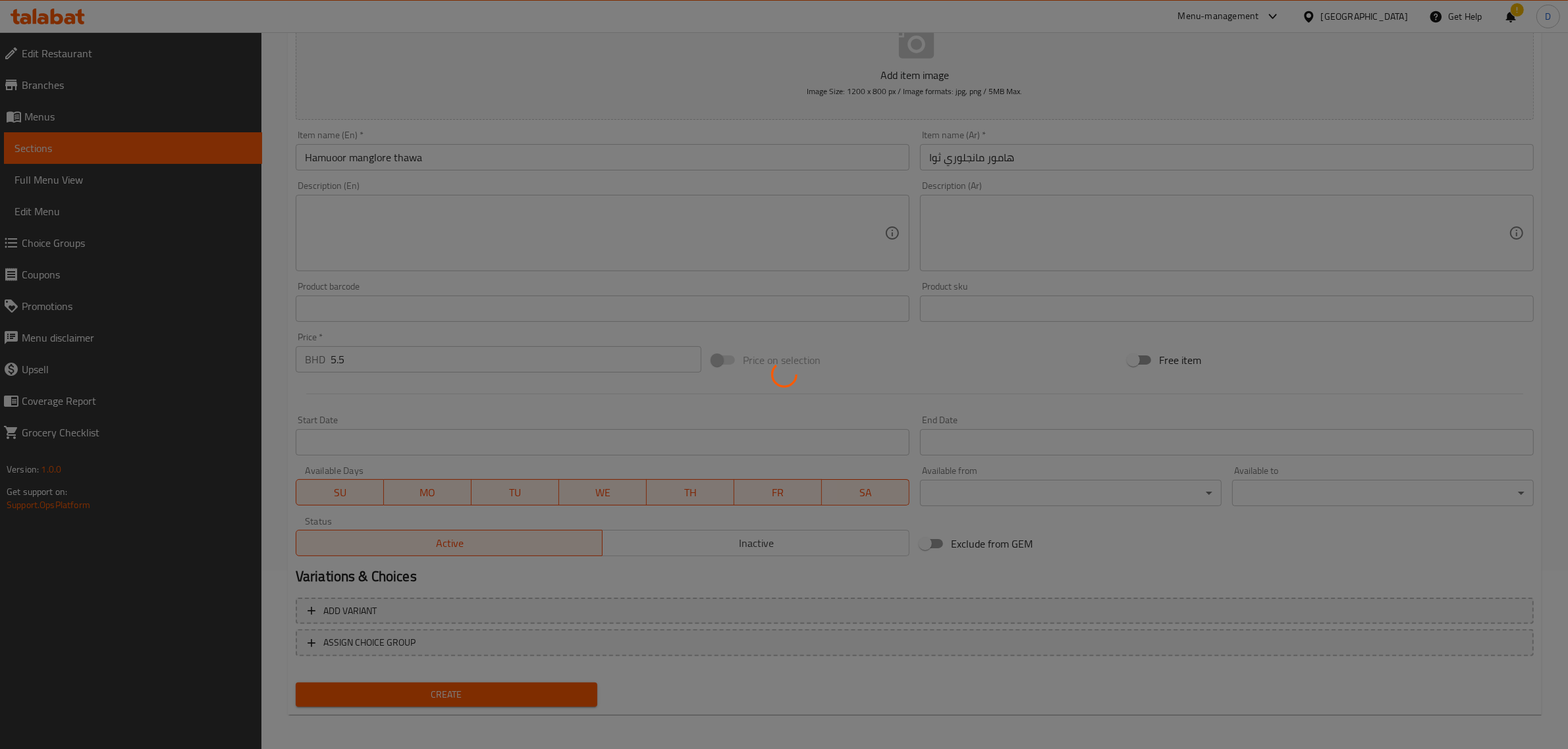
type input "0"
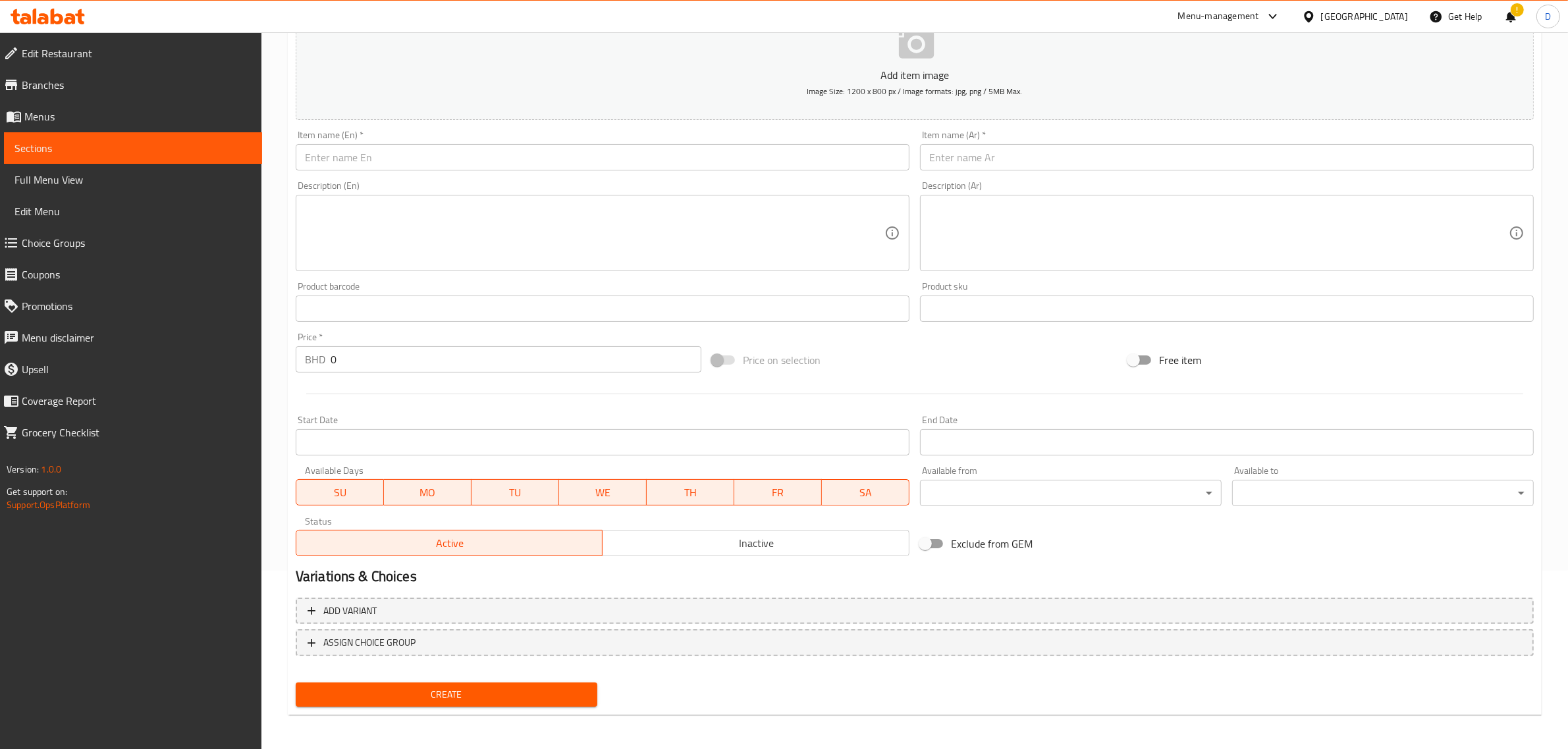
click at [475, 156] on input "text" at bounding box center [602, 157] width 614 height 27
paste input "Seabrem kanthari thawa"
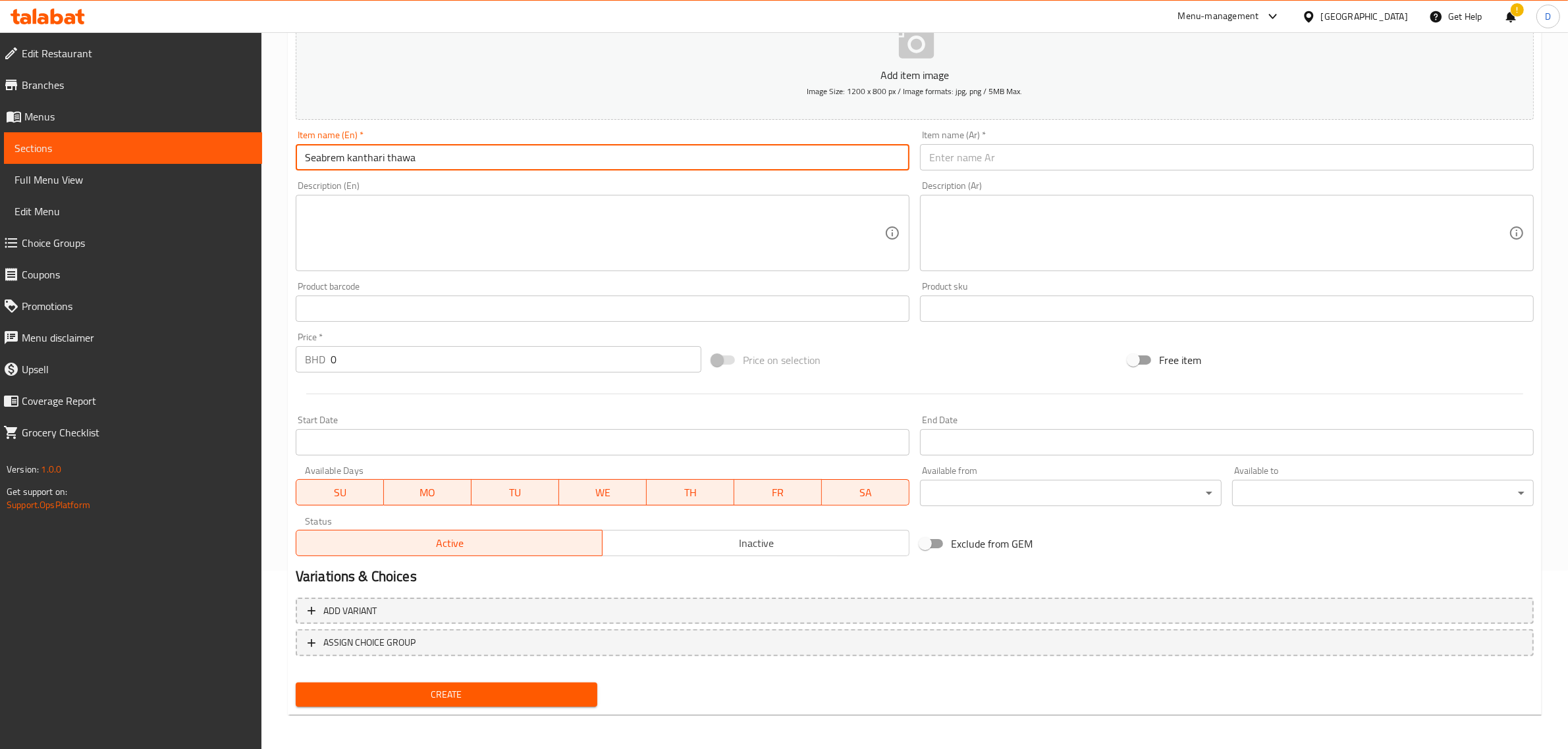
click at [472, 152] on input "Seabrem kanthari thawa" at bounding box center [602, 157] width 614 height 27
type input "Seabrem kanthari thawa"
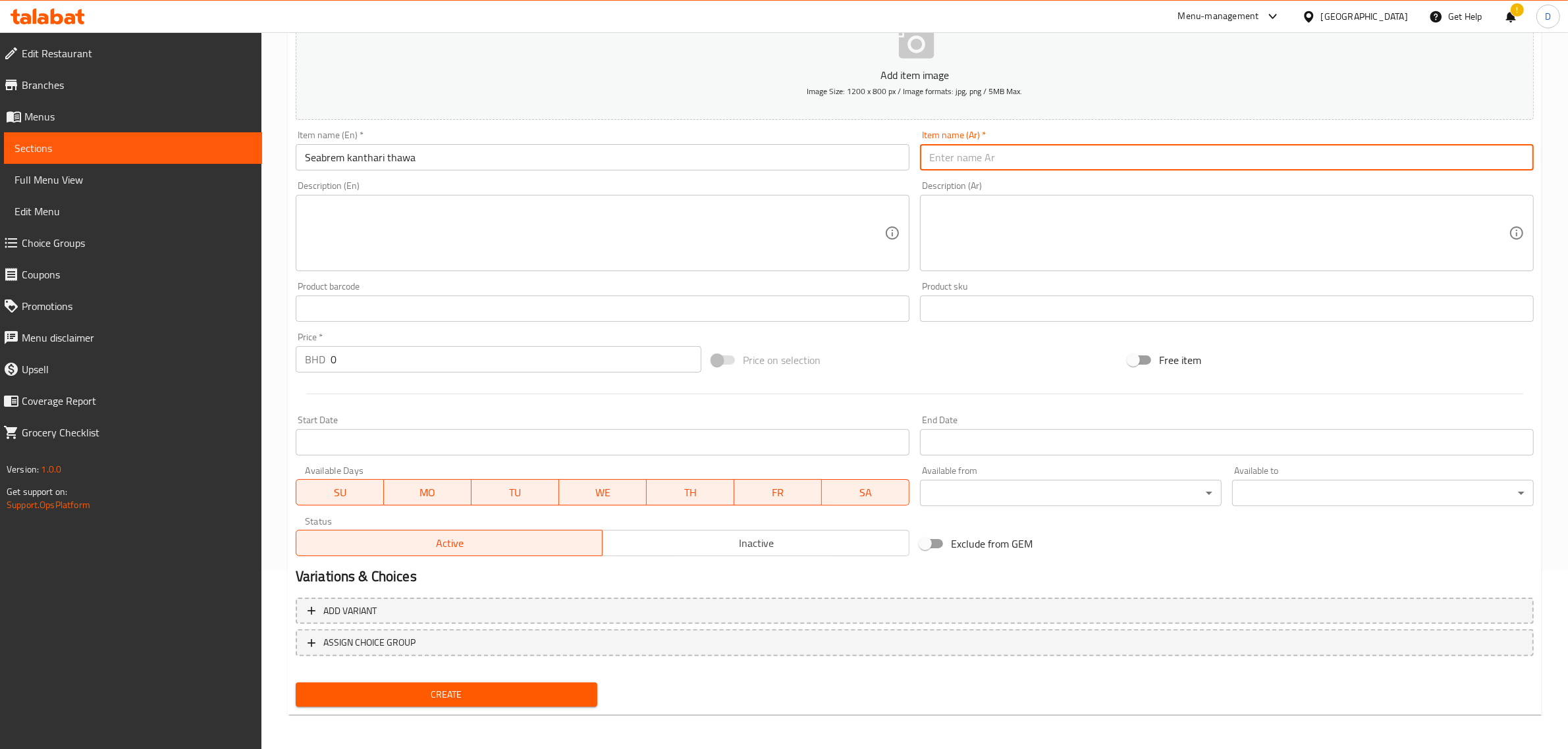
click at [1016, 157] on input "text" at bounding box center [1226, 157] width 614 height 27
paste input "سمك الدنيس كانثاري"
type input "سمك الدنيس كانثاري"
drag, startPoint x: 349, startPoint y: 361, endPoint x: 282, endPoint y: 352, distance: 67.6
click at [284, 353] on div "Home / Restaurants management / Menus / Sections / item / create SEAFOOD SPECIA…" at bounding box center [915, 303] width 1307 height 898
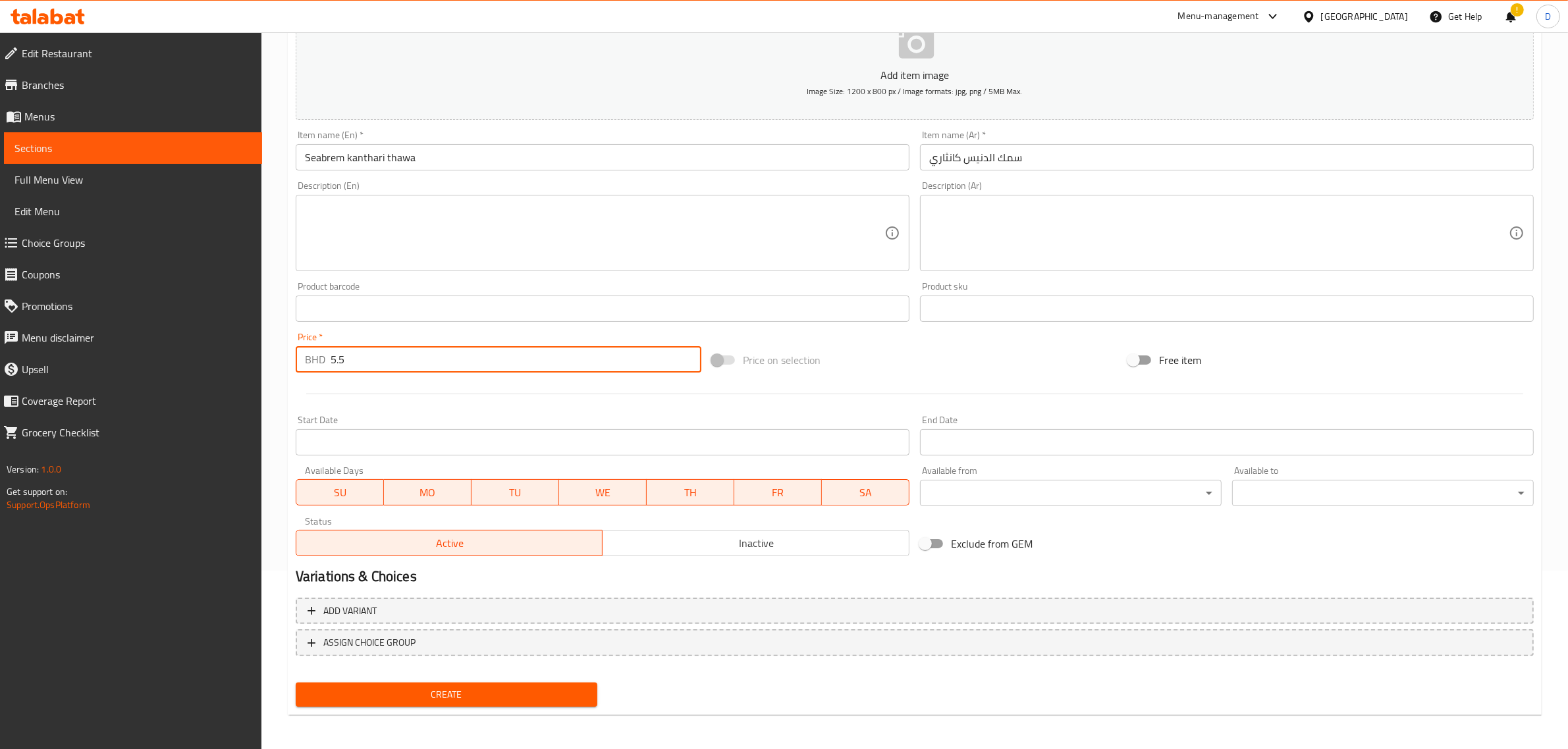
type input "5.5"
click at [504, 698] on span "Create" at bounding box center [446, 695] width 280 height 16
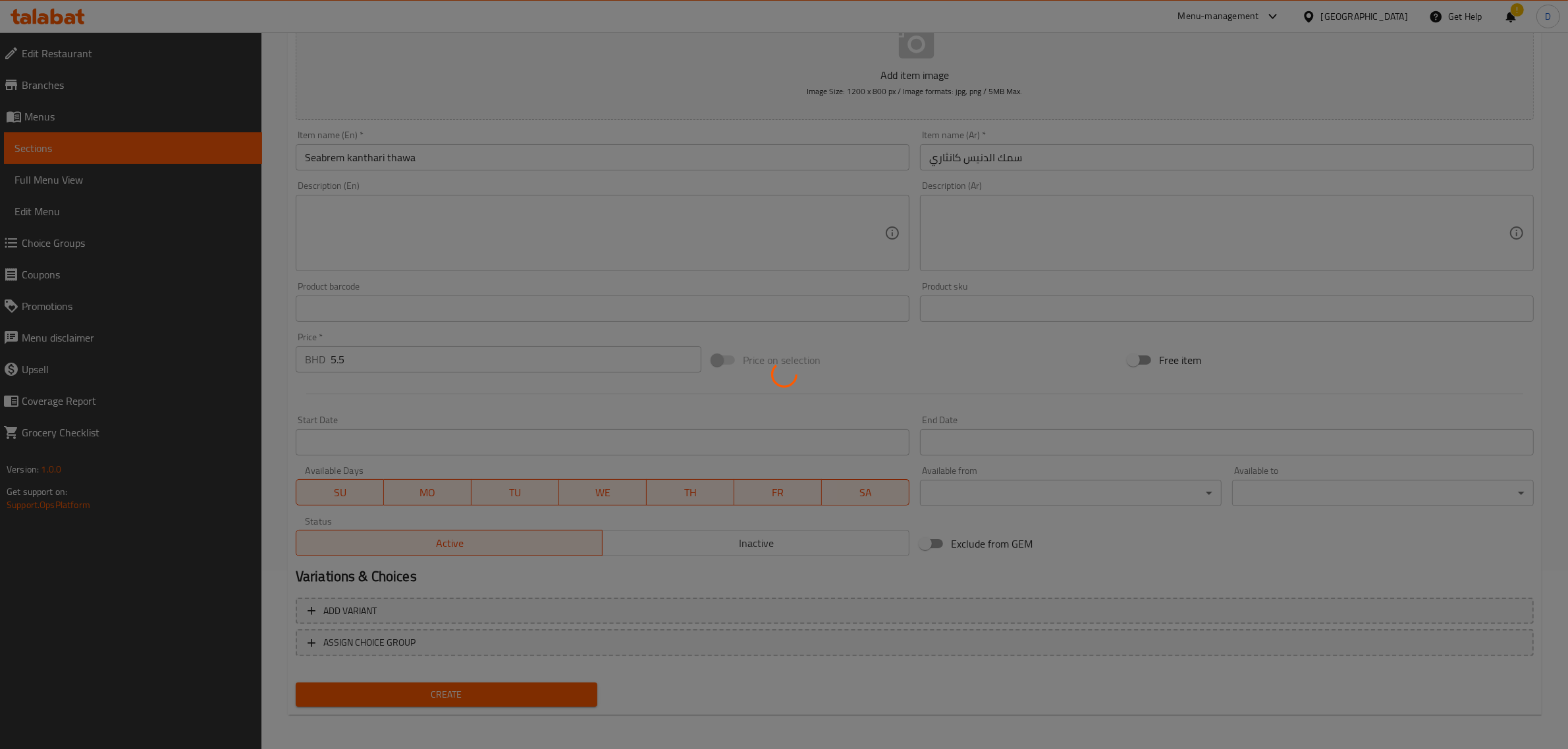
type input "0"
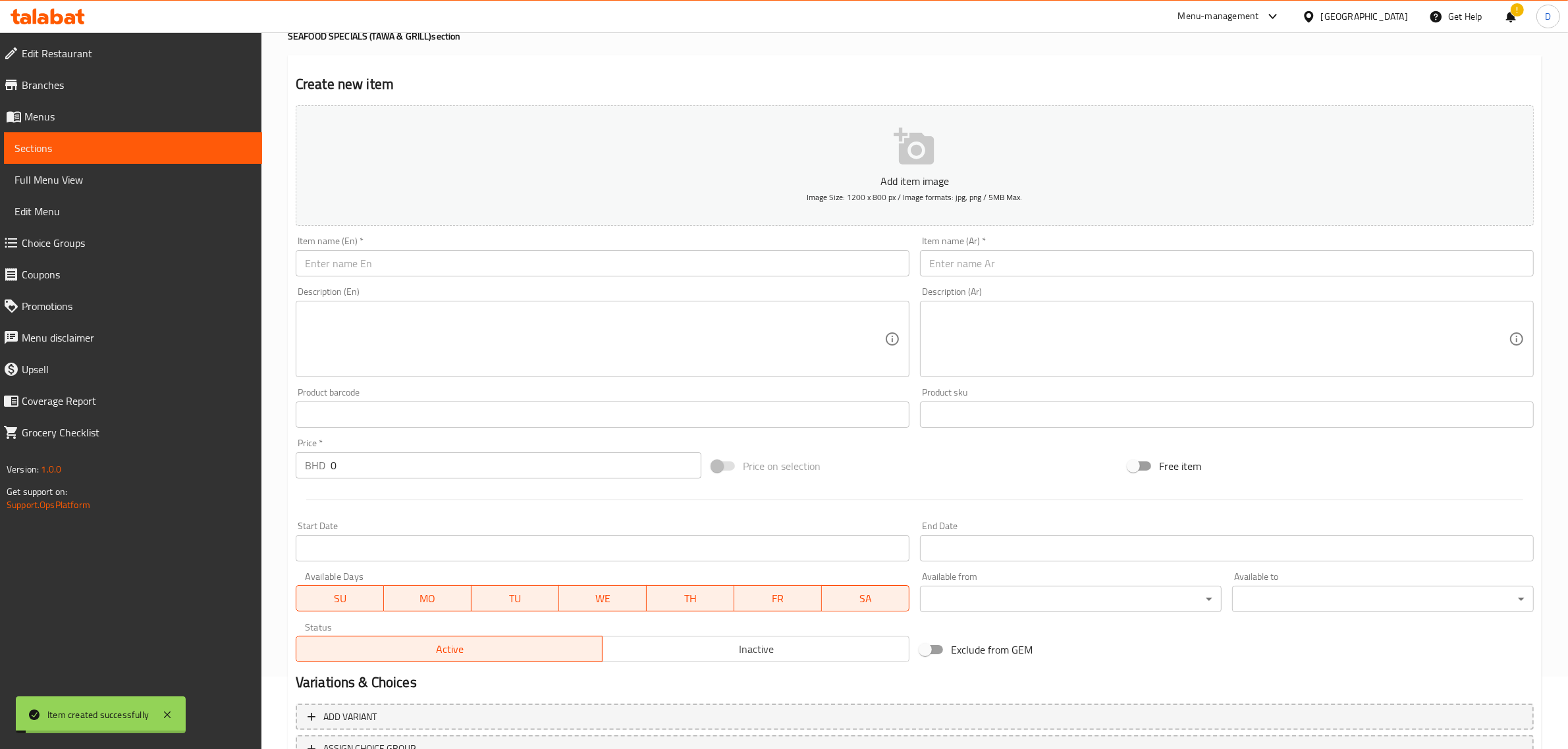
scroll to position [0, 0]
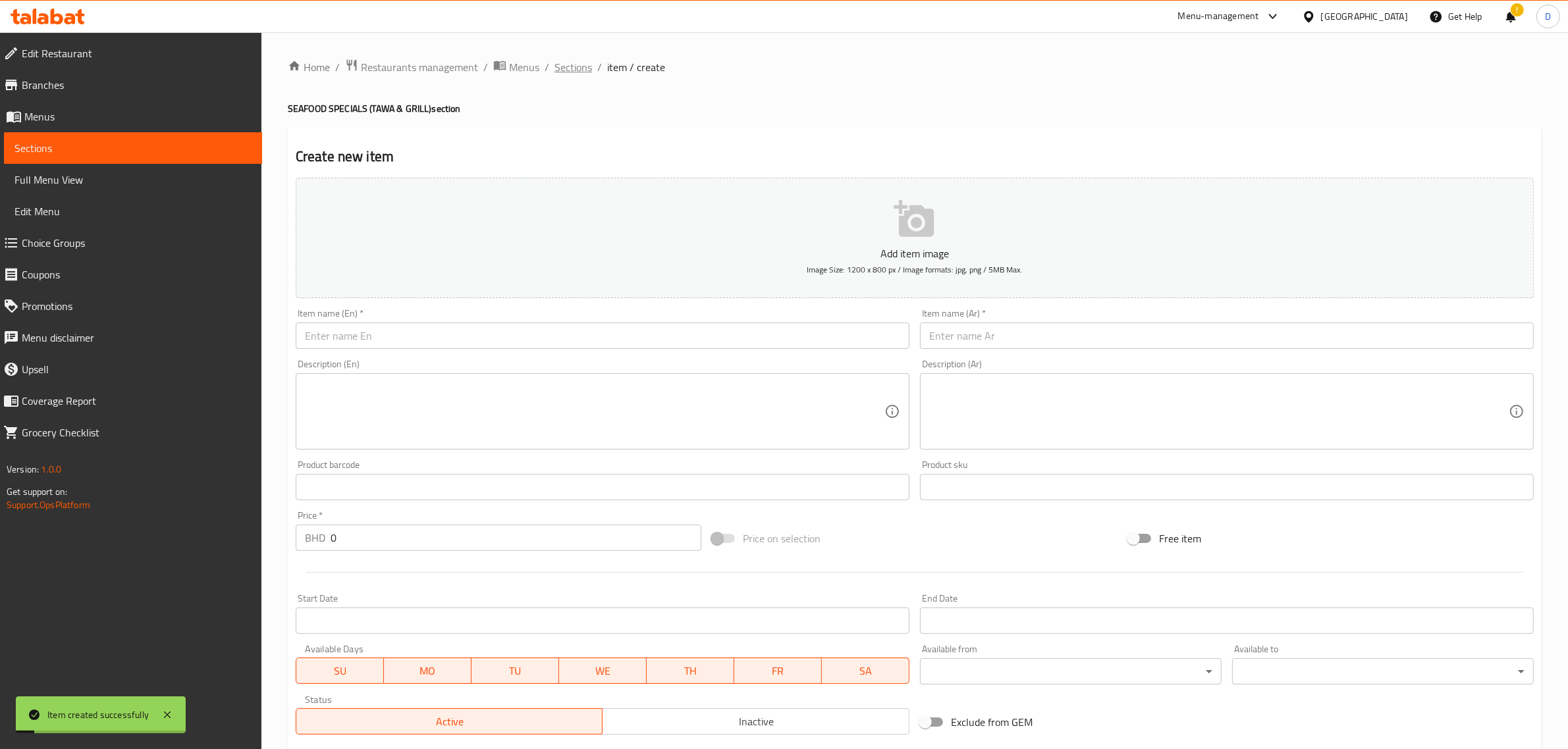
click at [583, 60] on span "Sections" at bounding box center [572, 67] width 37 height 16
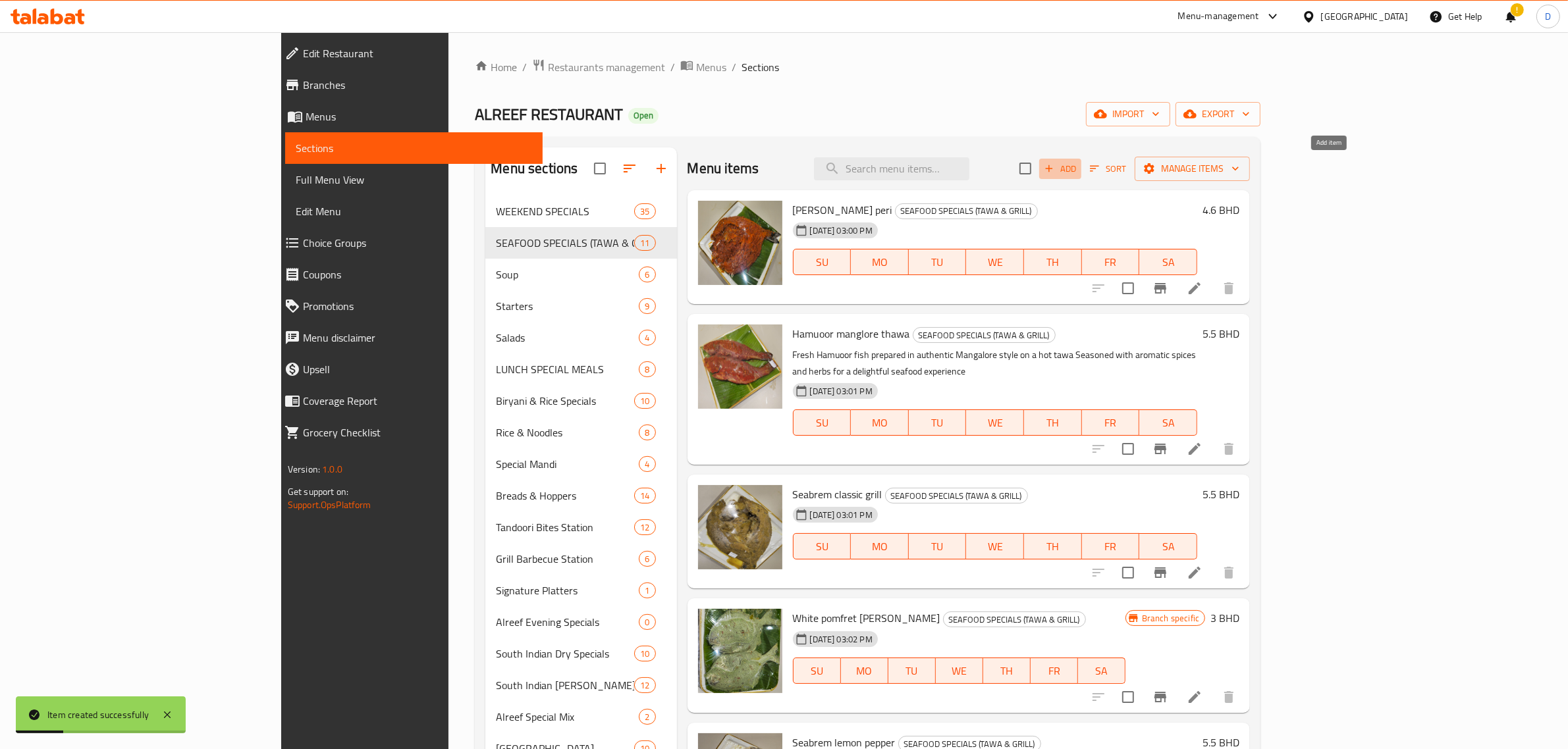
click at [1078, 166] on span "Add" at bounding box center [1060, 169] width 35 height 16
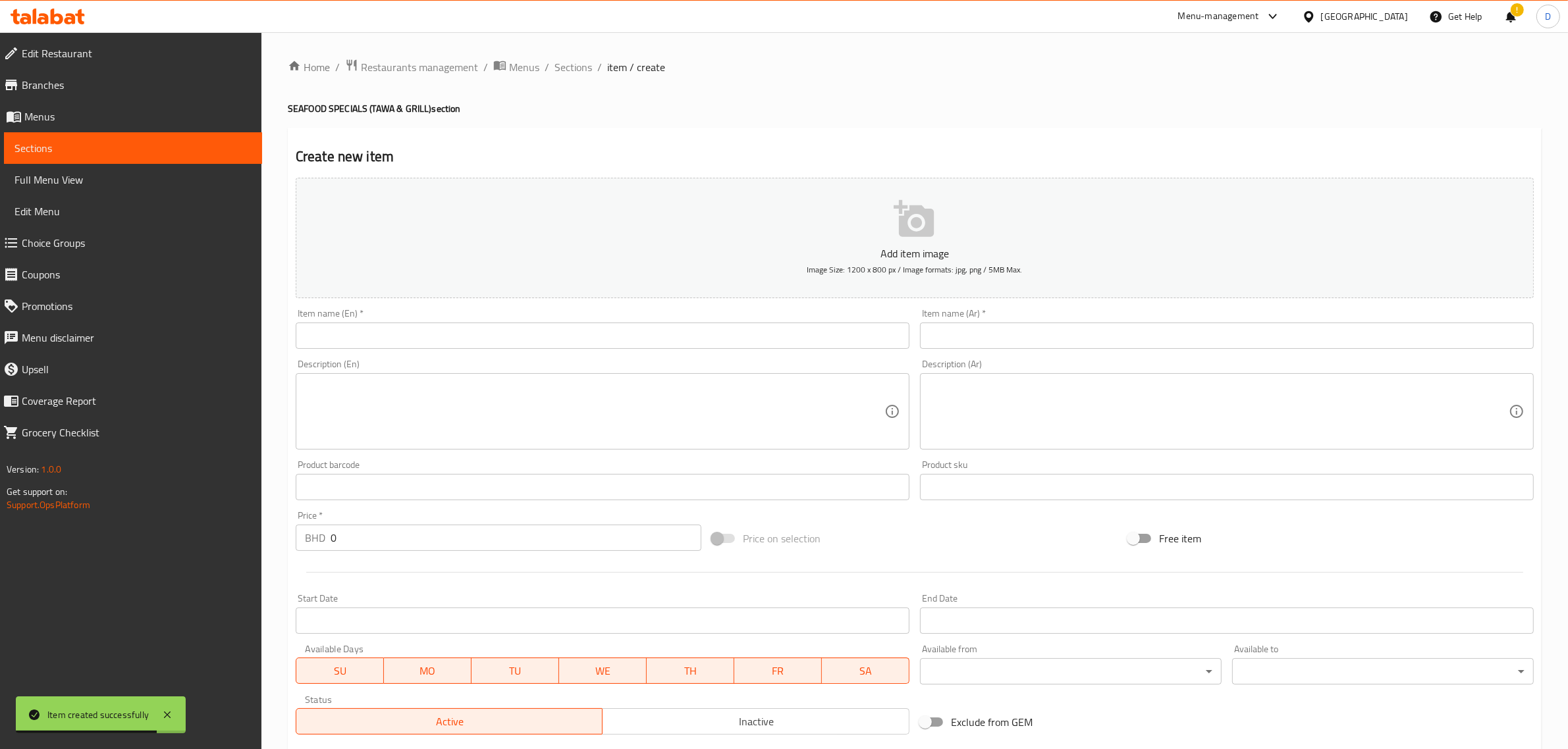
click at [394, 319] on div "Item name (En)   * Item name (En) *" at bounding box center [602, 329] width 614 height 41
click at [396, 330] on input "text" at bounding box center [602, 336] width 614 height 27
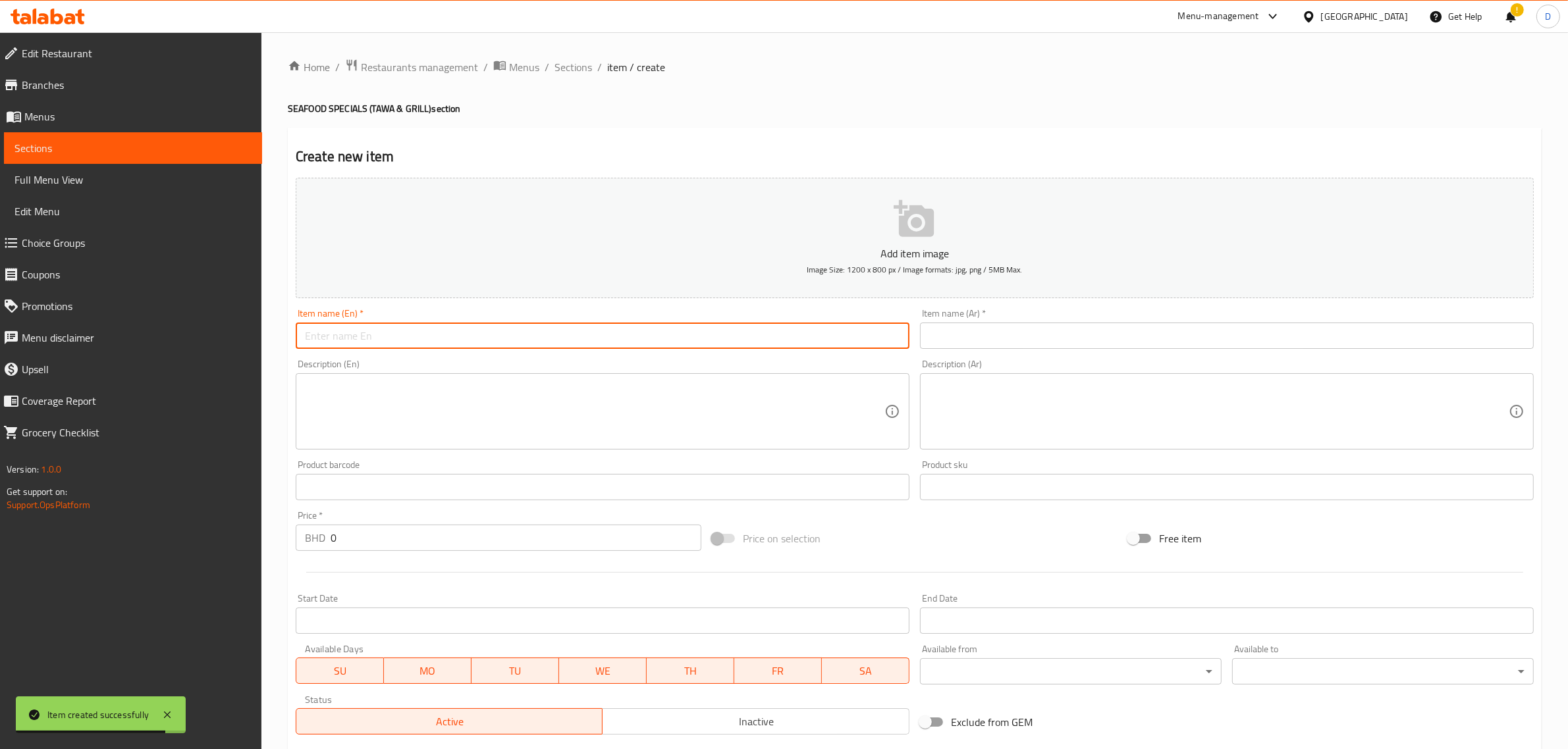
paste input "King fish [PERSON_NAME]"
click at [413, 337] on input "King fish [PERSON_NAME]" at bounding box center [602, 336] width 614 height 27
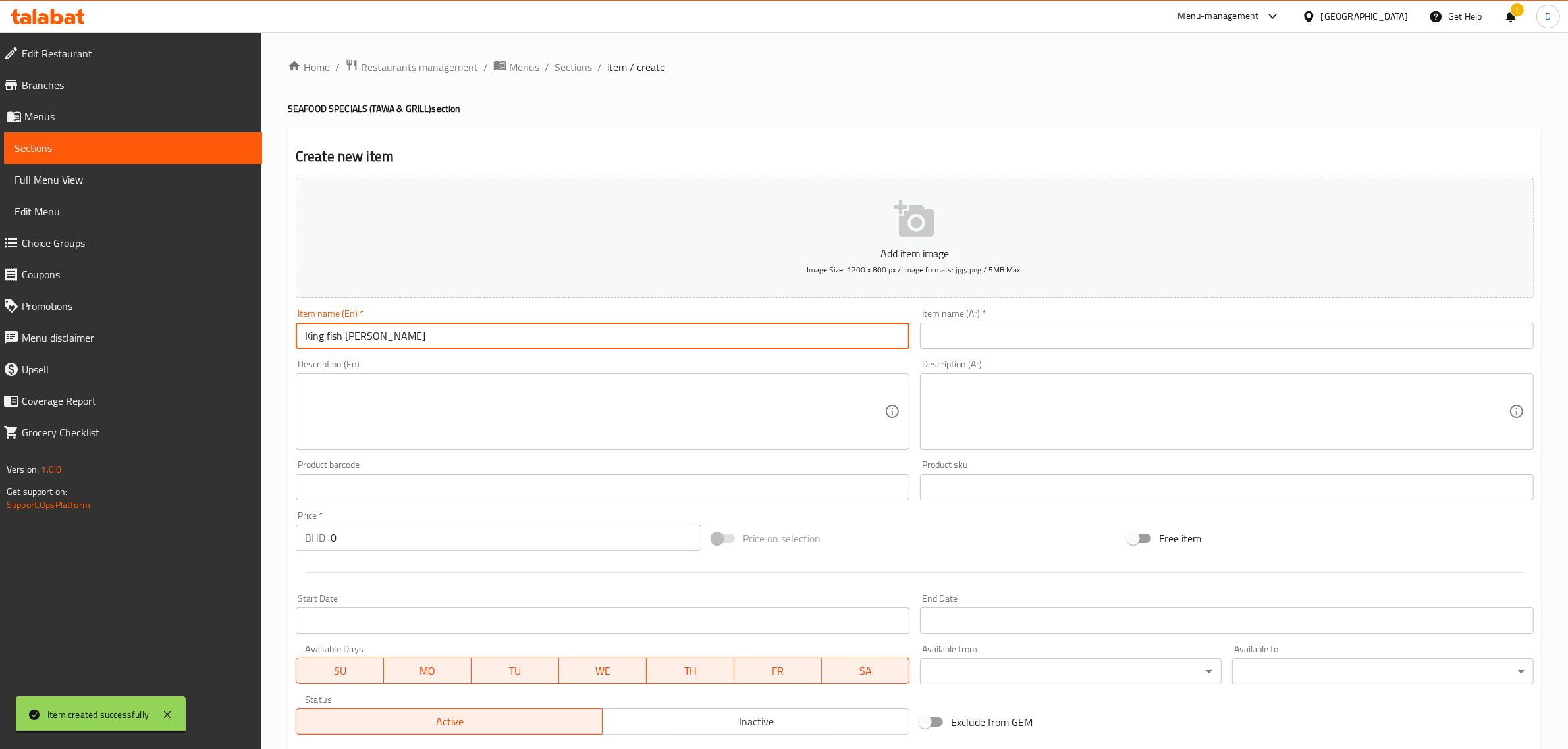
click at [413, 337] on input "King fish [PERSON_NAME]" at bounding box center [602, 336] width 614 height 27
type input "King fish [PERSON_NAME]"
click at [969, 330] on input "text" at bounding box center [1226, 336] width 614 height 27
paste input "سمك الملك ثاوا ماسالا"
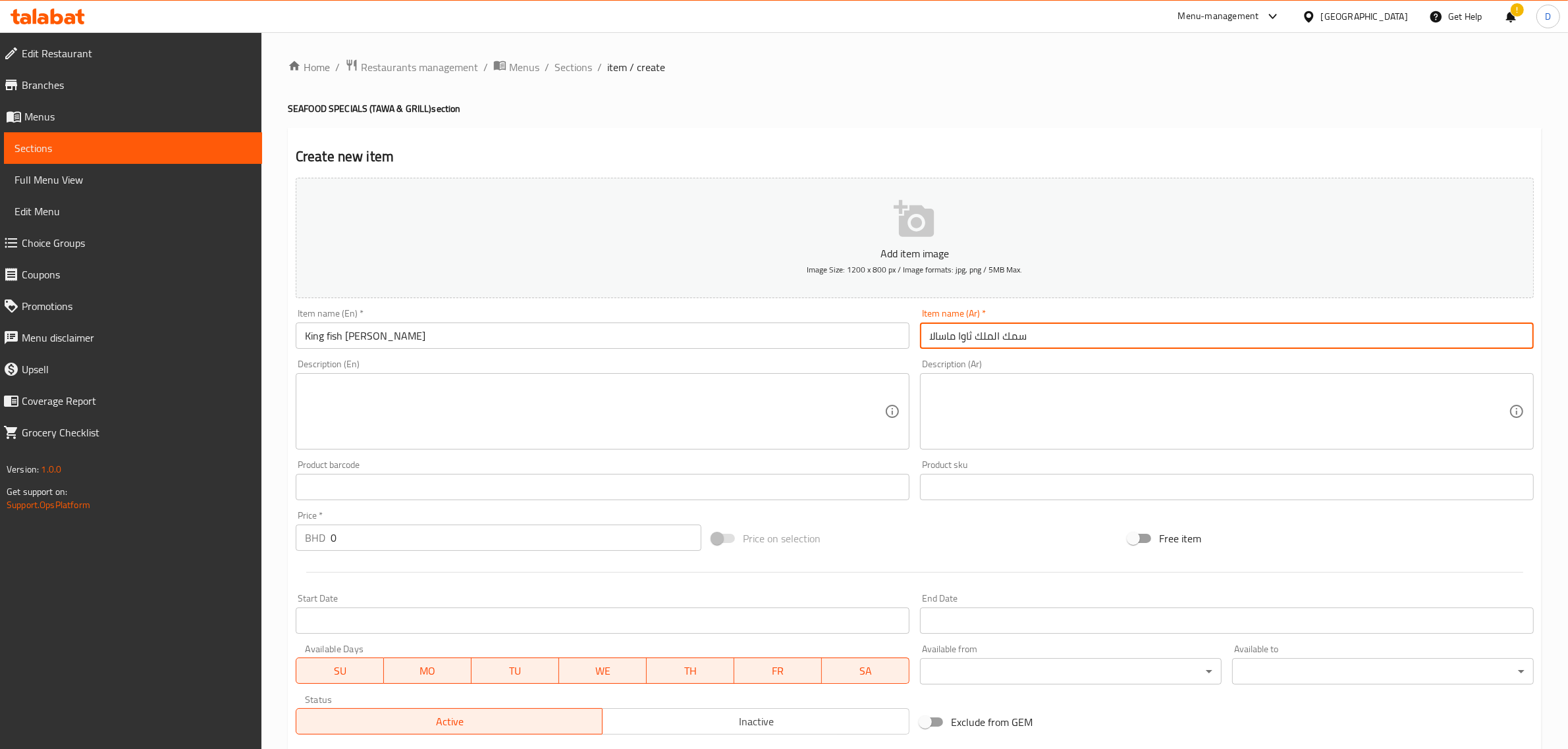
type input "سمك الملك ثاوا ماسالا"
click at [400, 540] on input "0" at bounding box center [516, 538] width 371 height 27
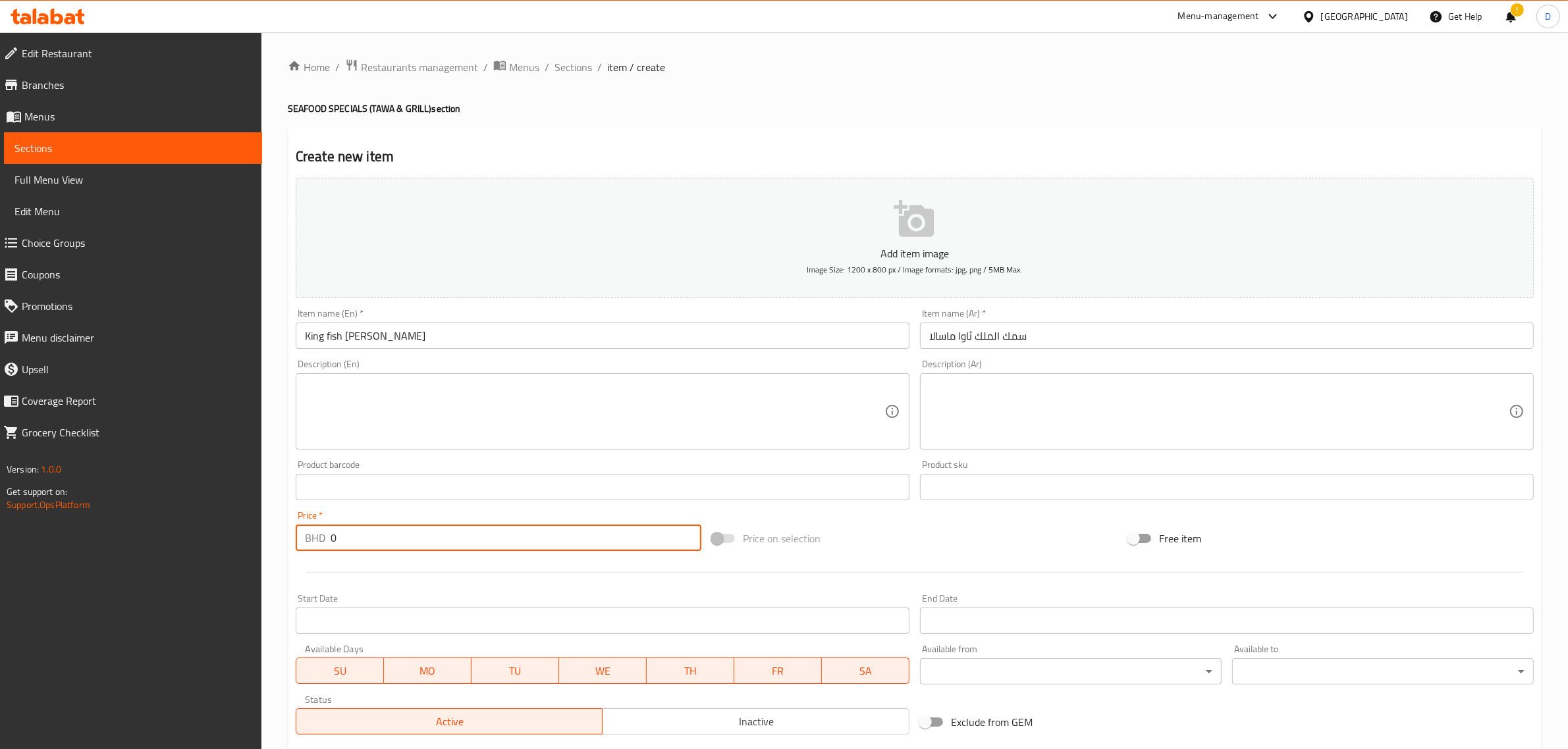
click at [400, 541] on input "0" at bounding box center [516, 538] width 371 height 27
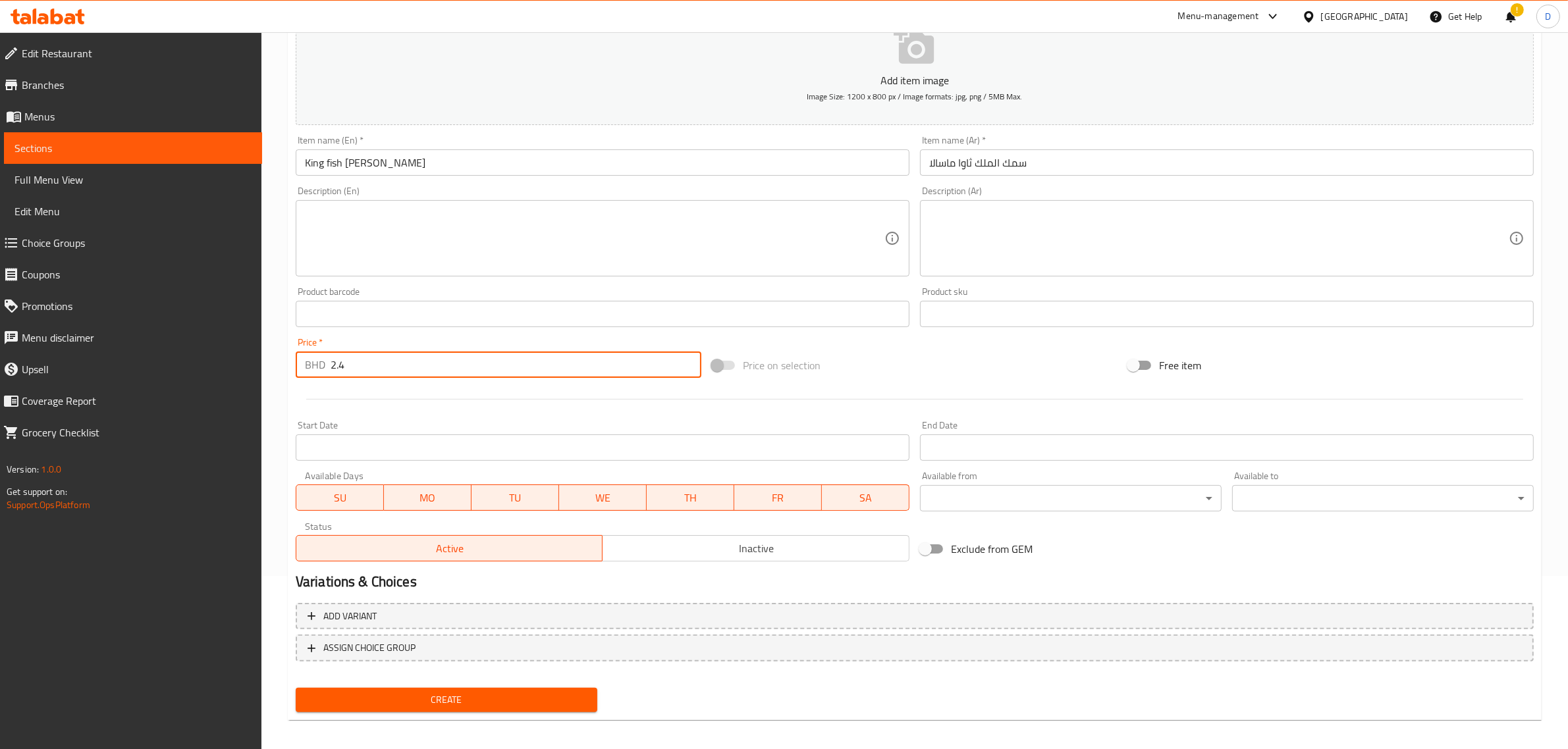
scroll to position [179, 0]
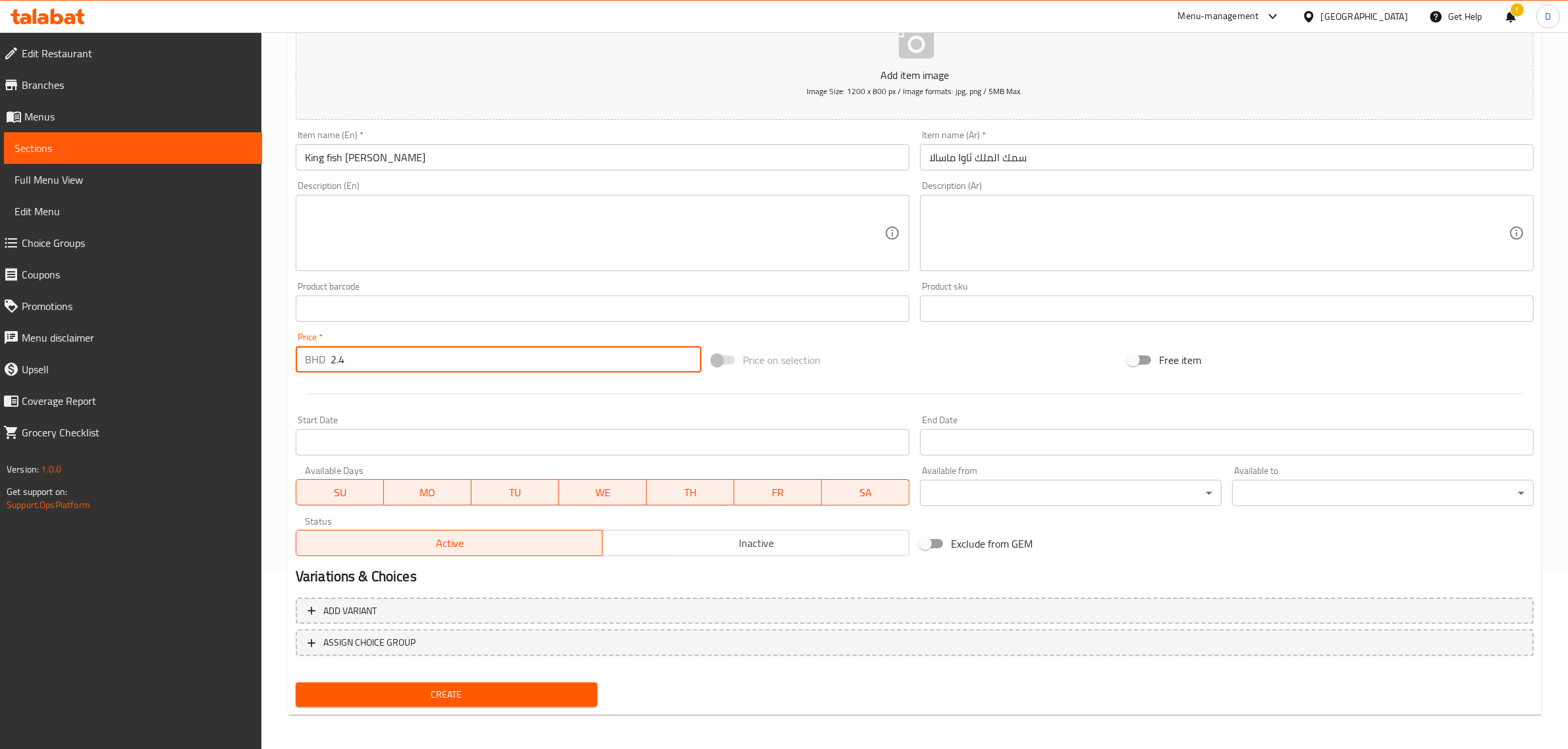
type input "2.4"
click at [426, 707] on div "Create" at bounding box center [447, 695] width 312 height 35
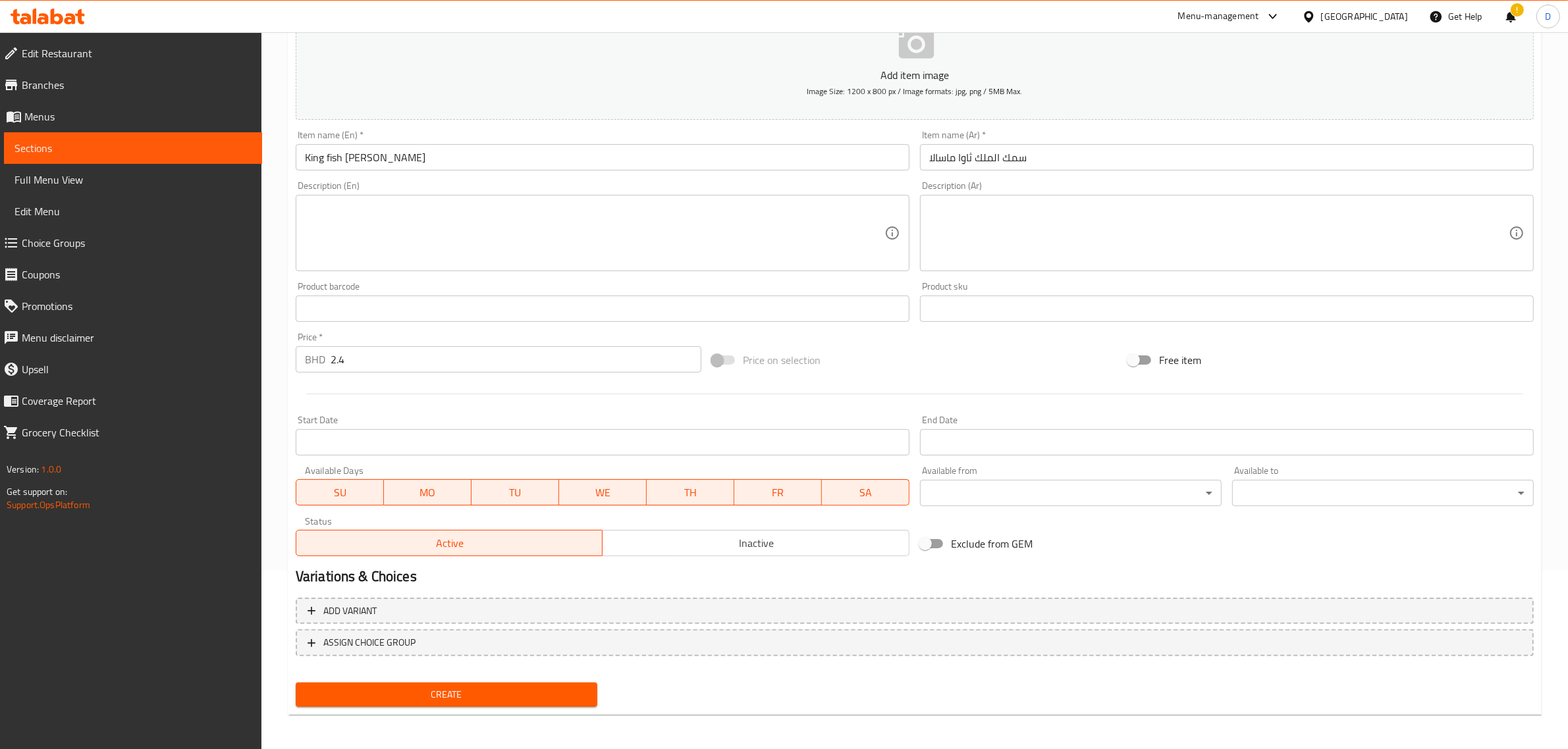
click at [432, 696] on span "Create" at bounding box center [446, 695] width 280 height 16
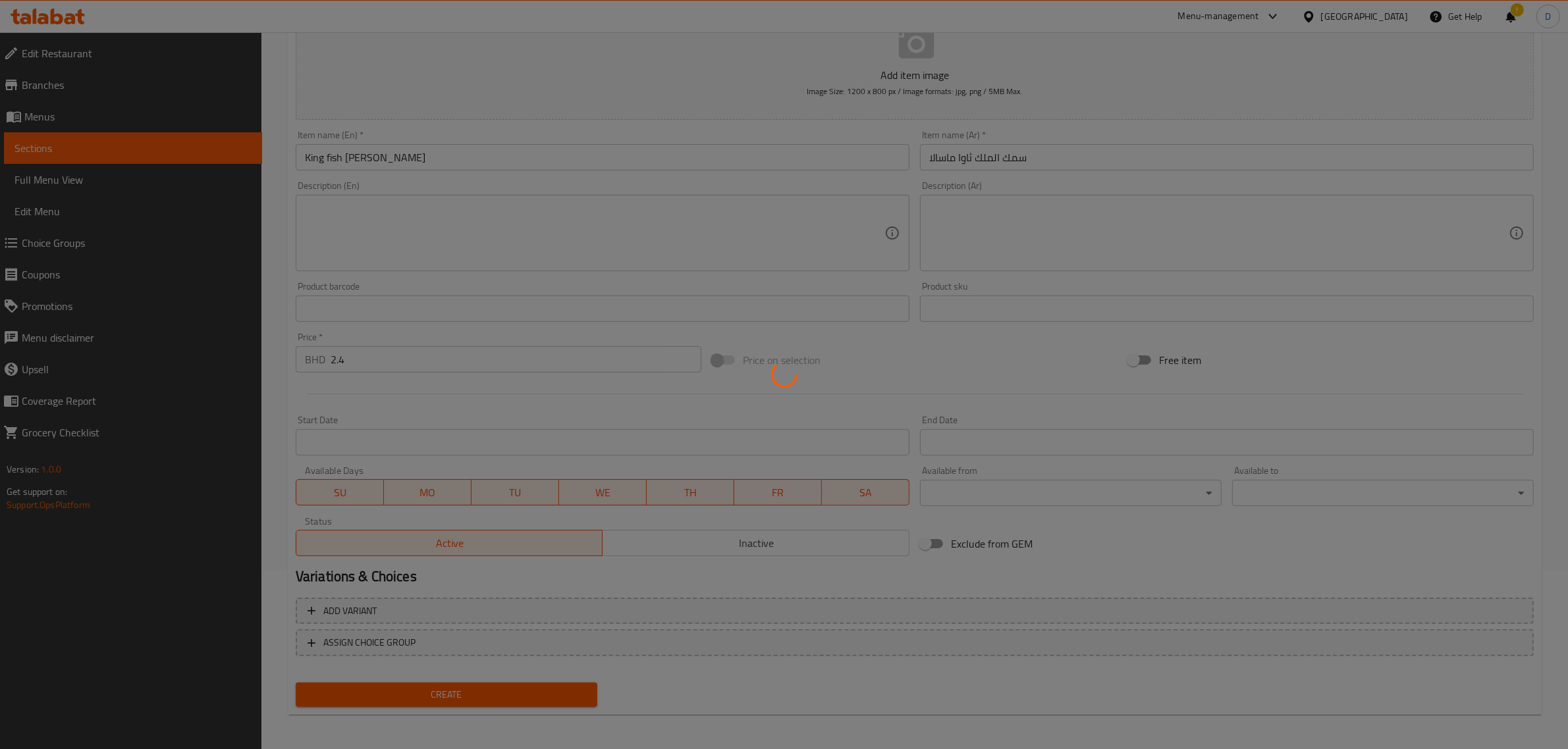
type input "0"
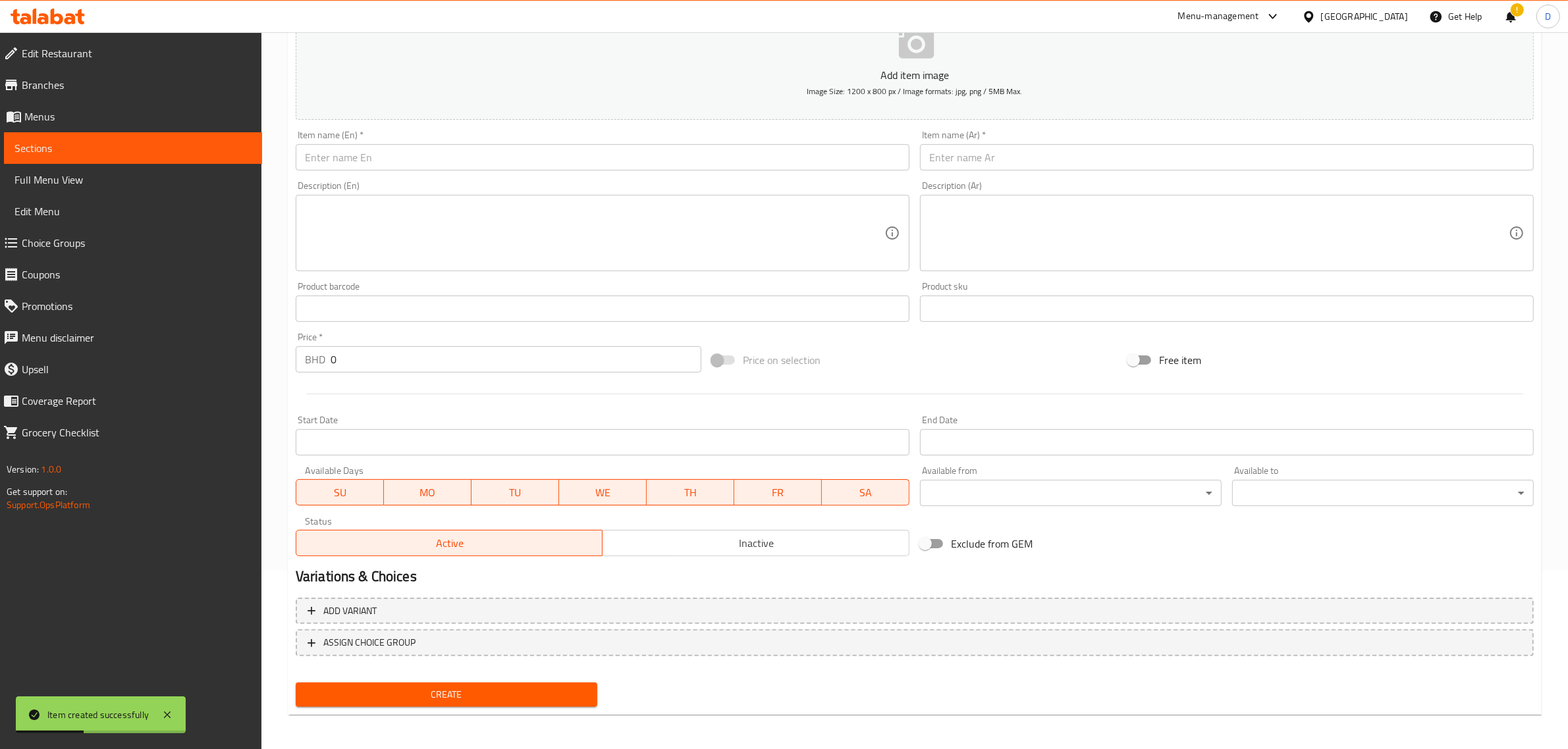
click at [457, 163] on input "text" at bounding box center [602, 157] width 614 height 27
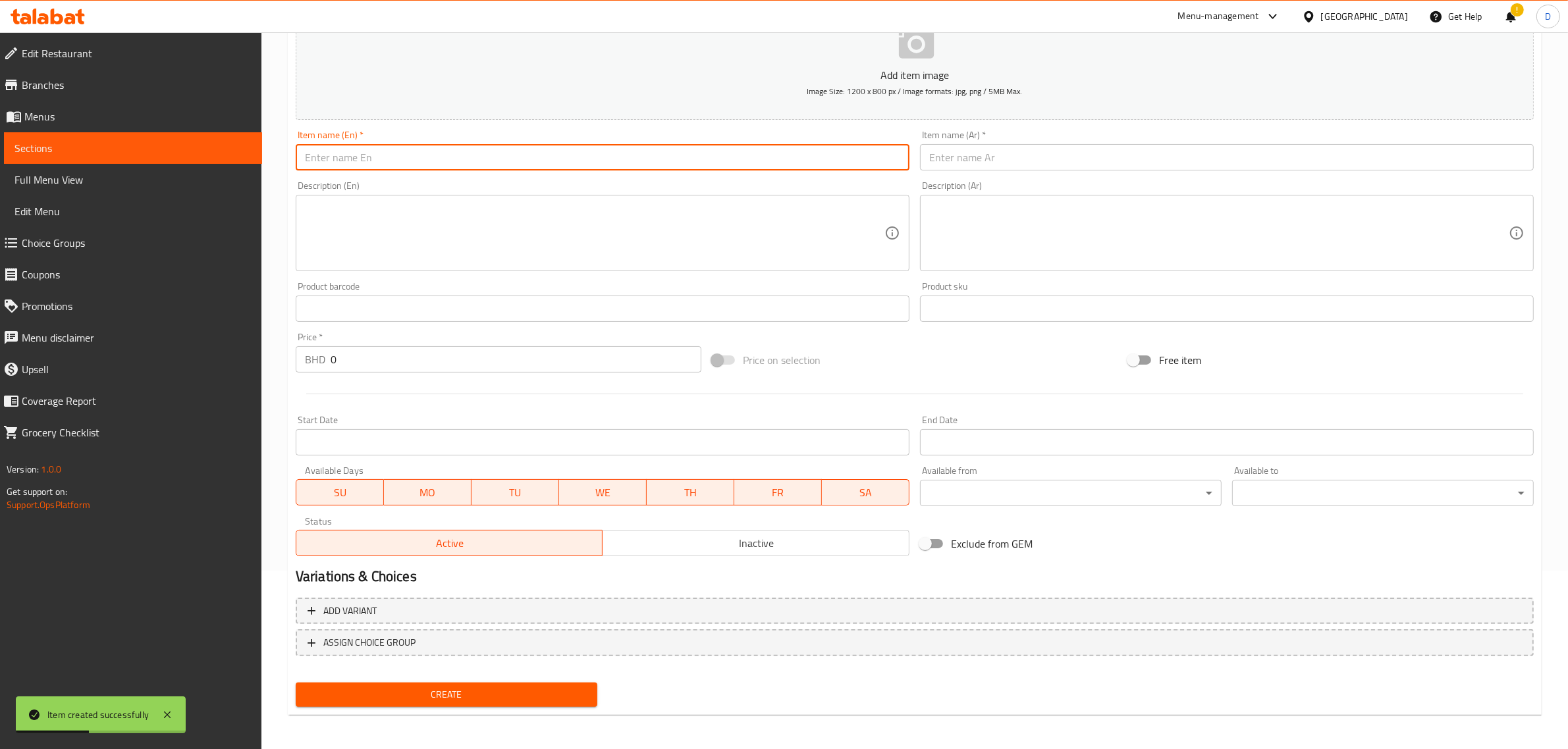
paste input "White pomfret thawa mas"
click at [461, 162] on input "White pomfret thawa mas" at bounding box center [602, 157] width 614 height 27
type input "White pomfret thawa mas"
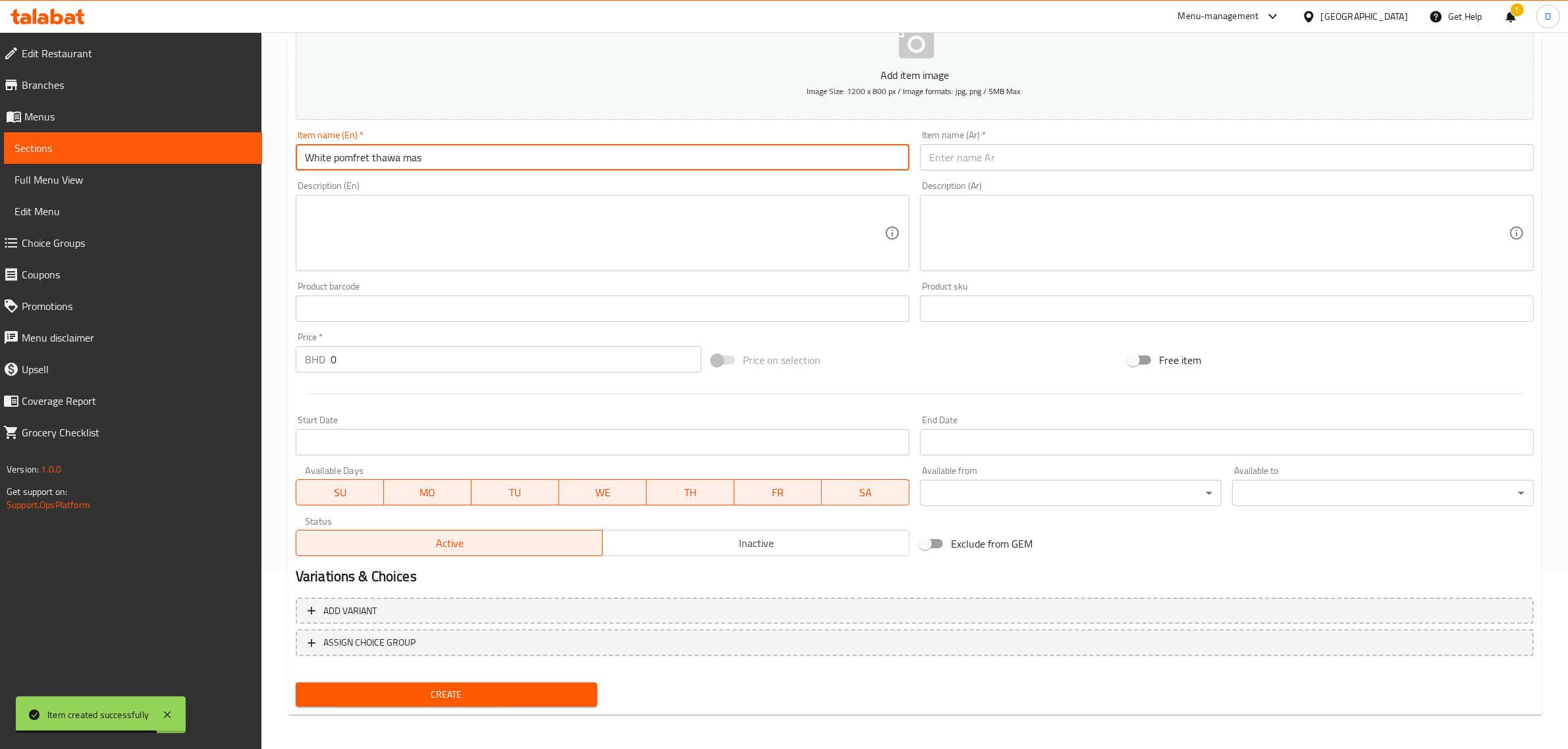
click at [1023, 148] on input "text" at bounding box center [1226, 157] width 614 height 27
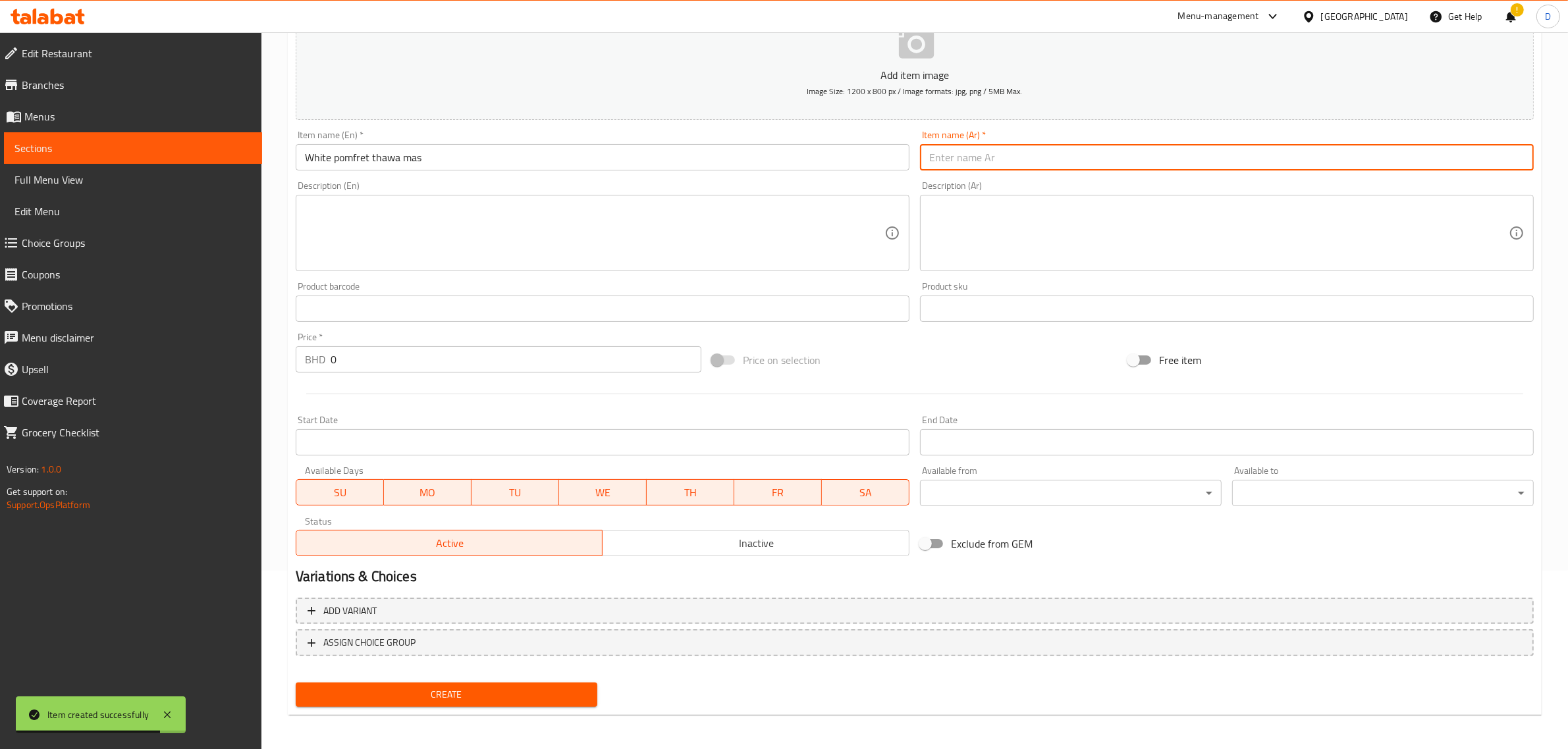
paste input "ماسالا سمك الزبيدي الأبيض"
type input "ماسالا سمك الزبيدي الأبيض"
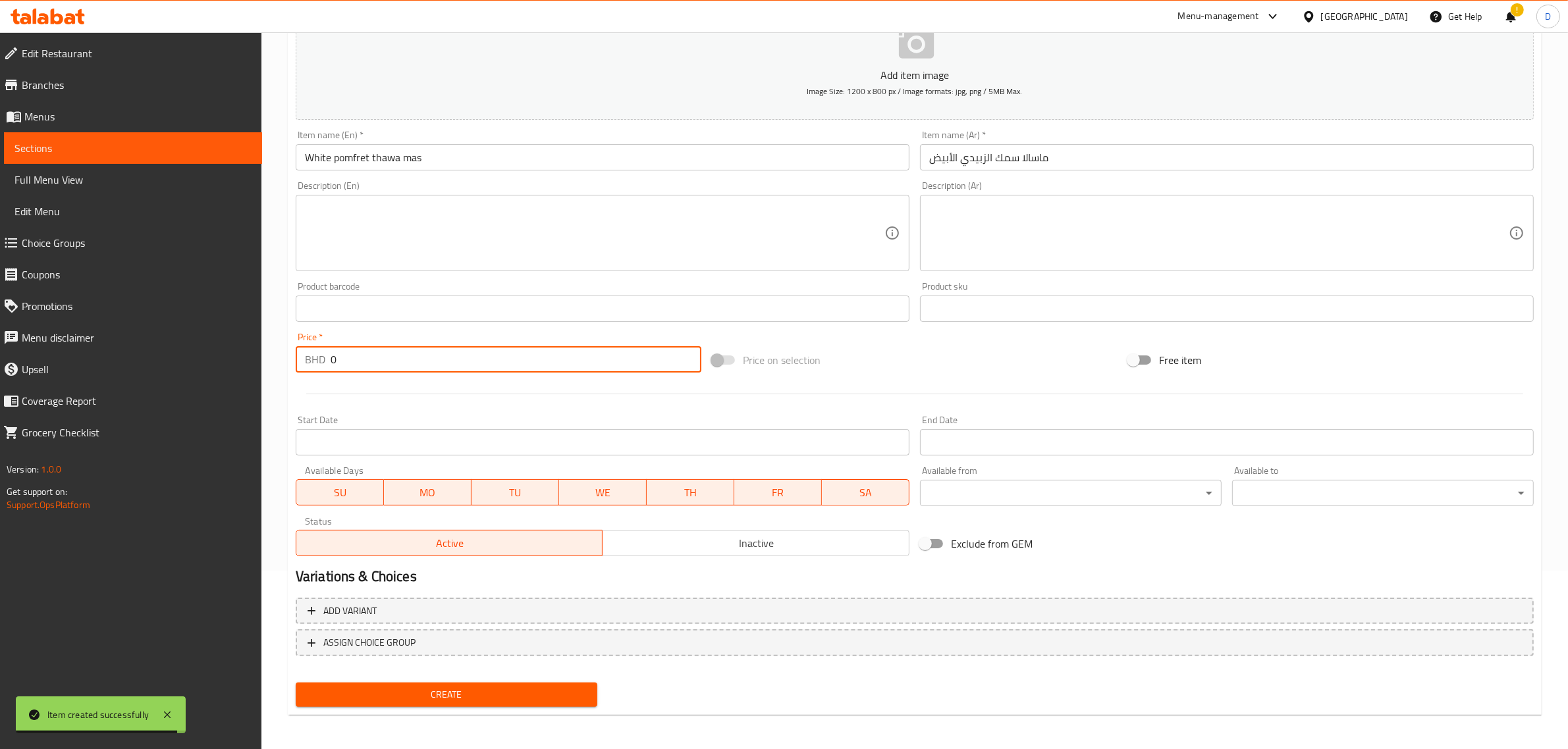
drag, startPoint x: 394, startPoint y: 367, endPoint x: 235, endPoint y: 368, distance: 159.0
click at [237, 368] on div "Edit Restaurant Branches Menus Sections Full Menu View Edit Menu Choice Groups …" at bounding box center [784, 303] width 1568 height 898
type input "2.9"
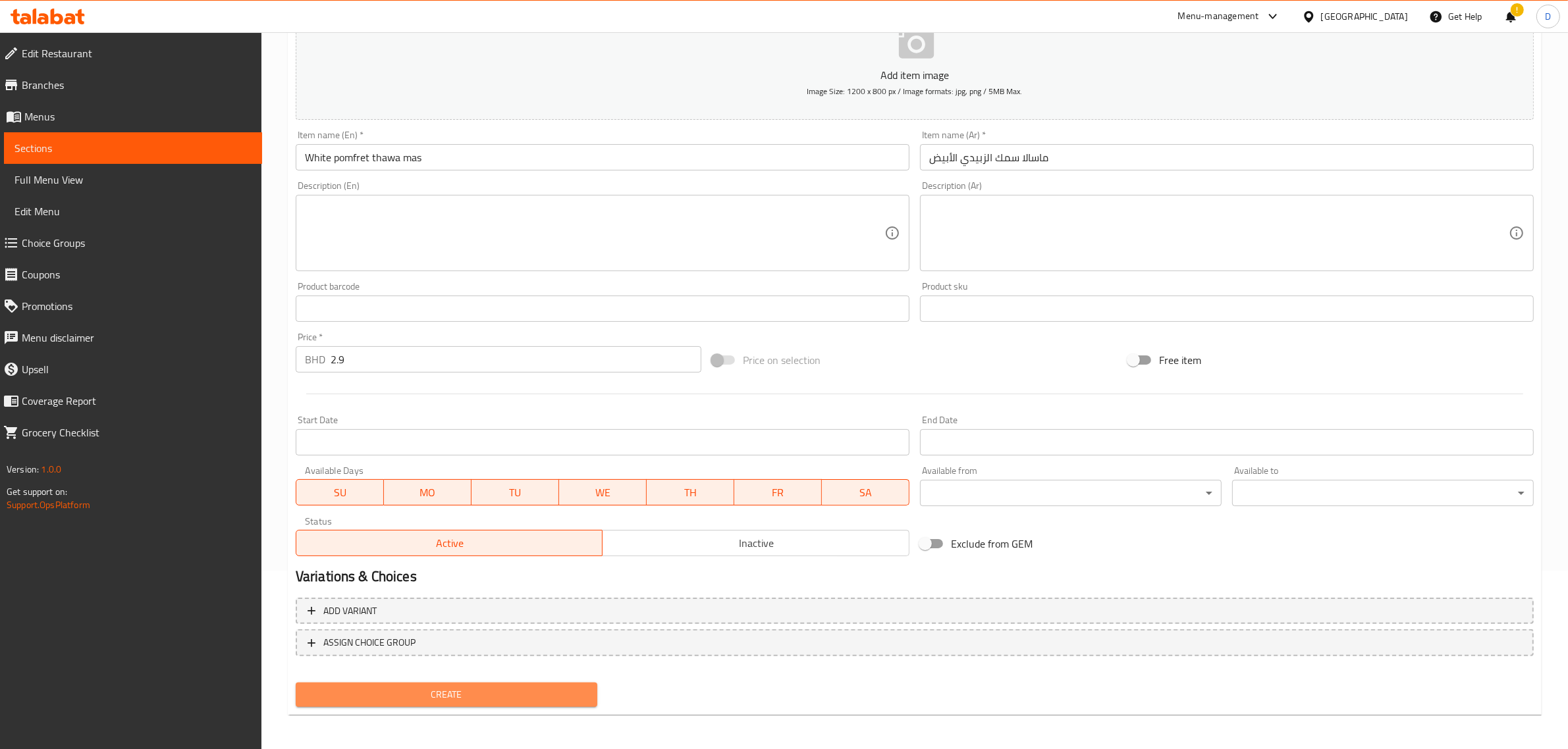
click at [491, 683] on button "Create" at bounding box center [446, 695] width 301 height 24
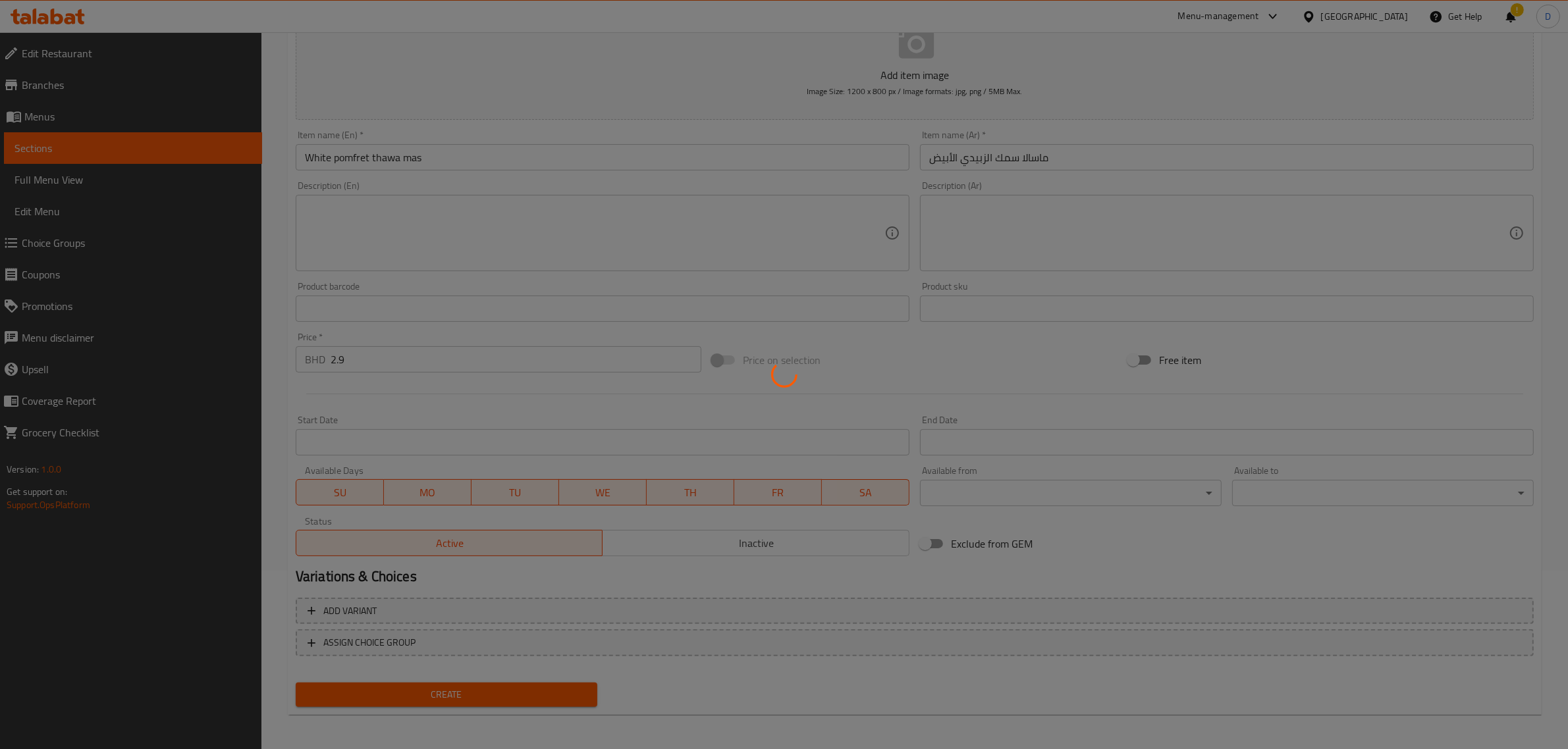
type input "0"
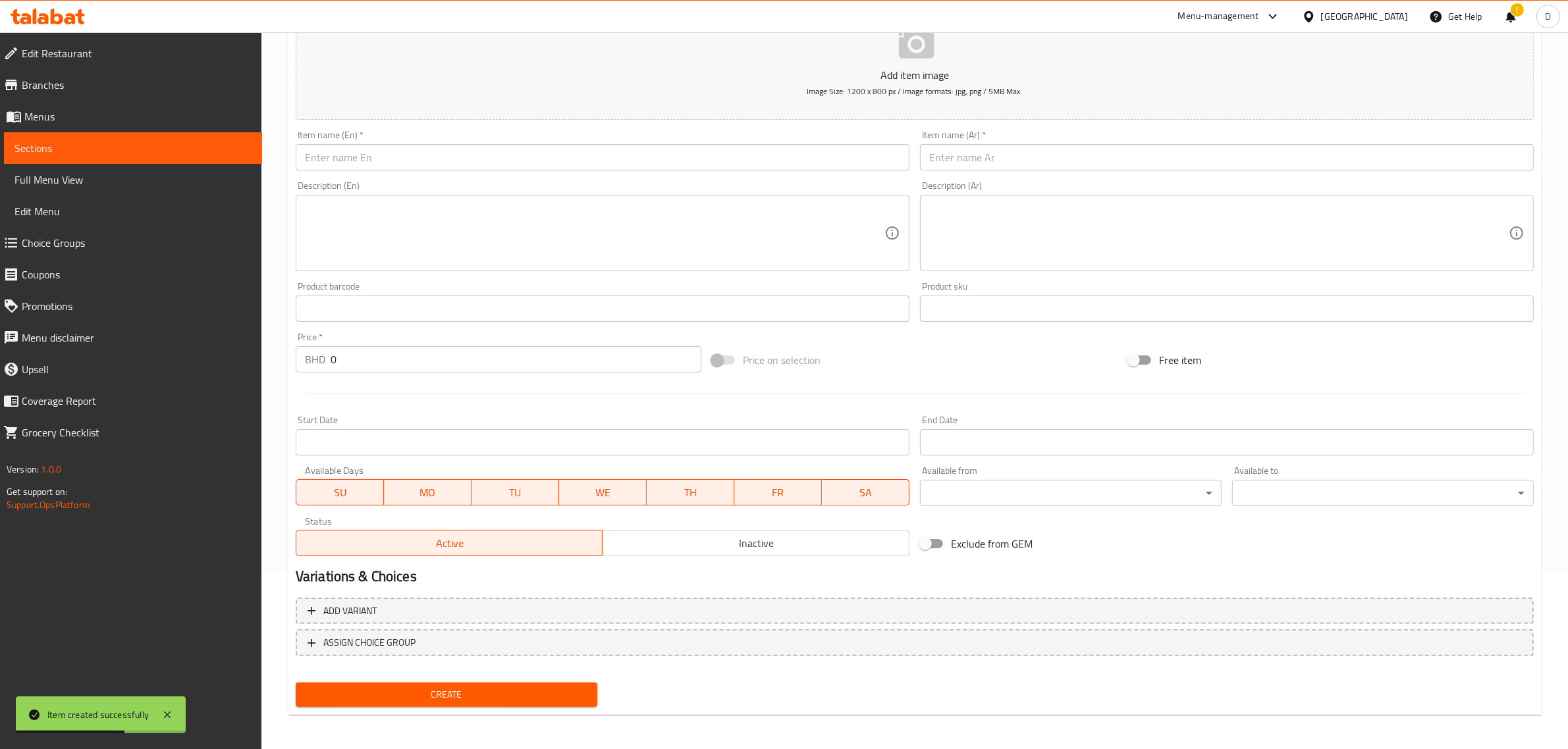
click at [990, 171] on div "Item name (Ar)   * Item name (Ar) *" at bounding box center [1226, 150] width 624 height 51
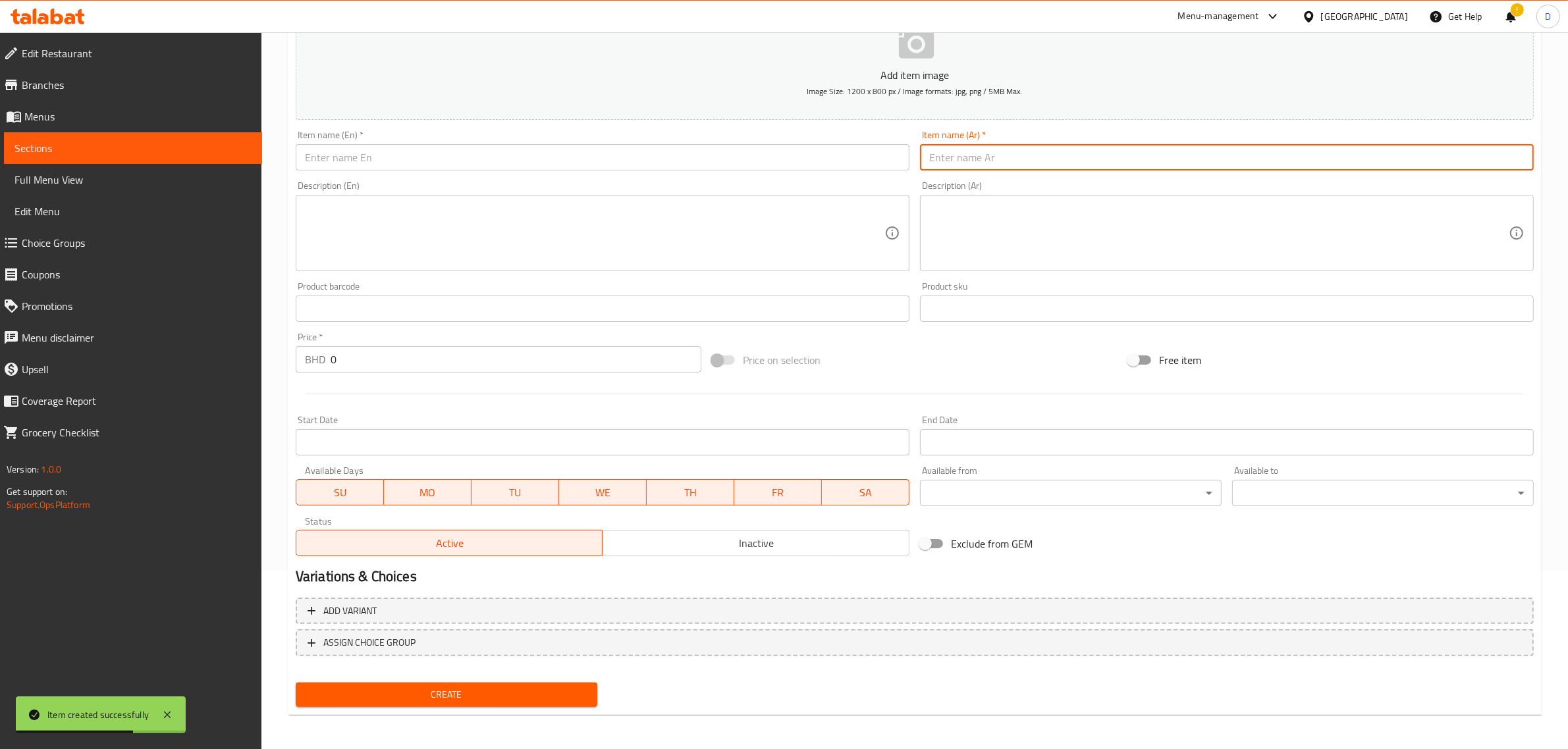
click at [993, 157] on input "text" at bounding box center [1226, 157] width 614 height 27
paste input "سمك الدنيس مانجلوري ثوا"
type input "سمك الدنيس مانجلوري ثوا"
click at [527, 162] on input "text" at bounding box center [602, 157] width 614 height 27
paste input "Seabream manglore thawa"
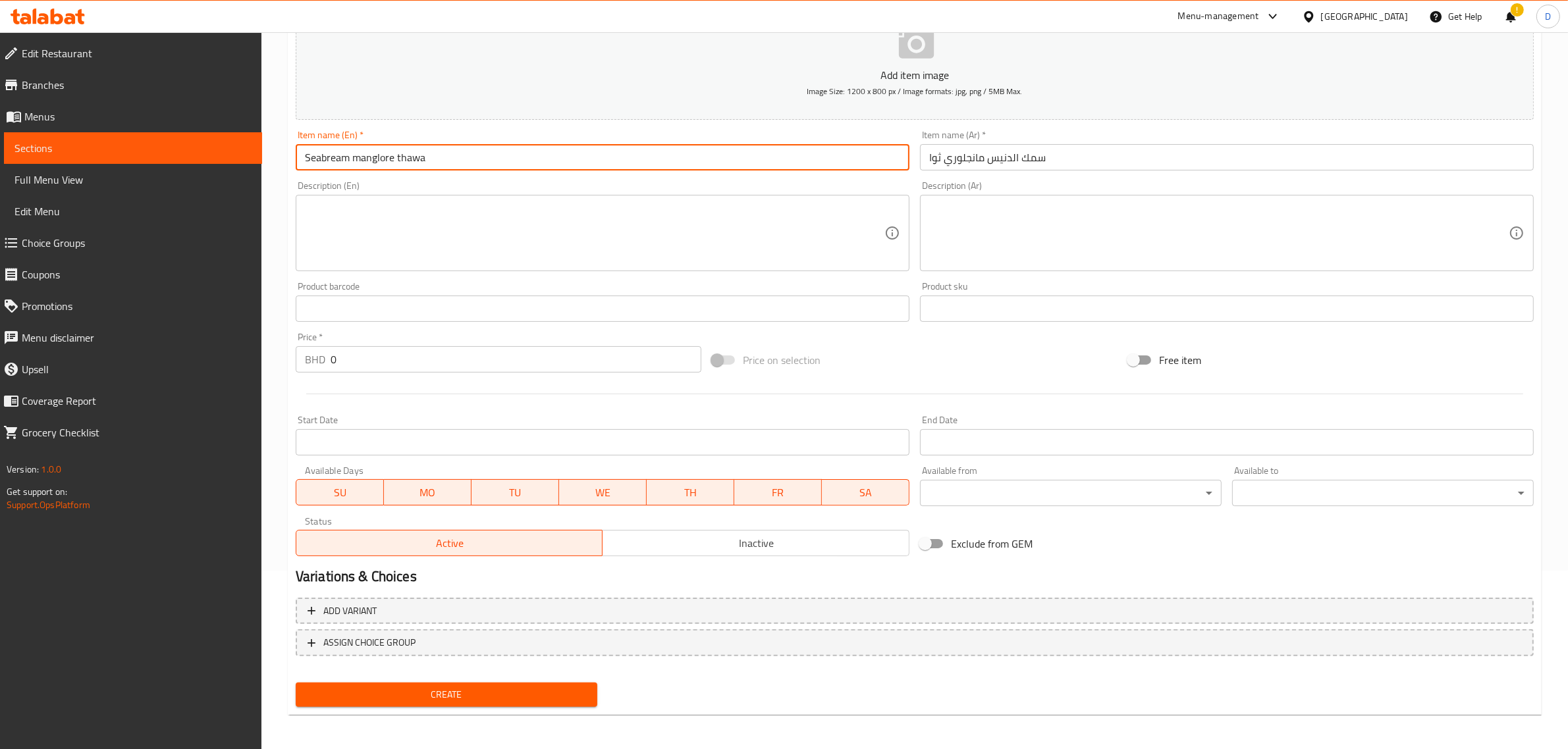
type input "Seabream manglore thawa"
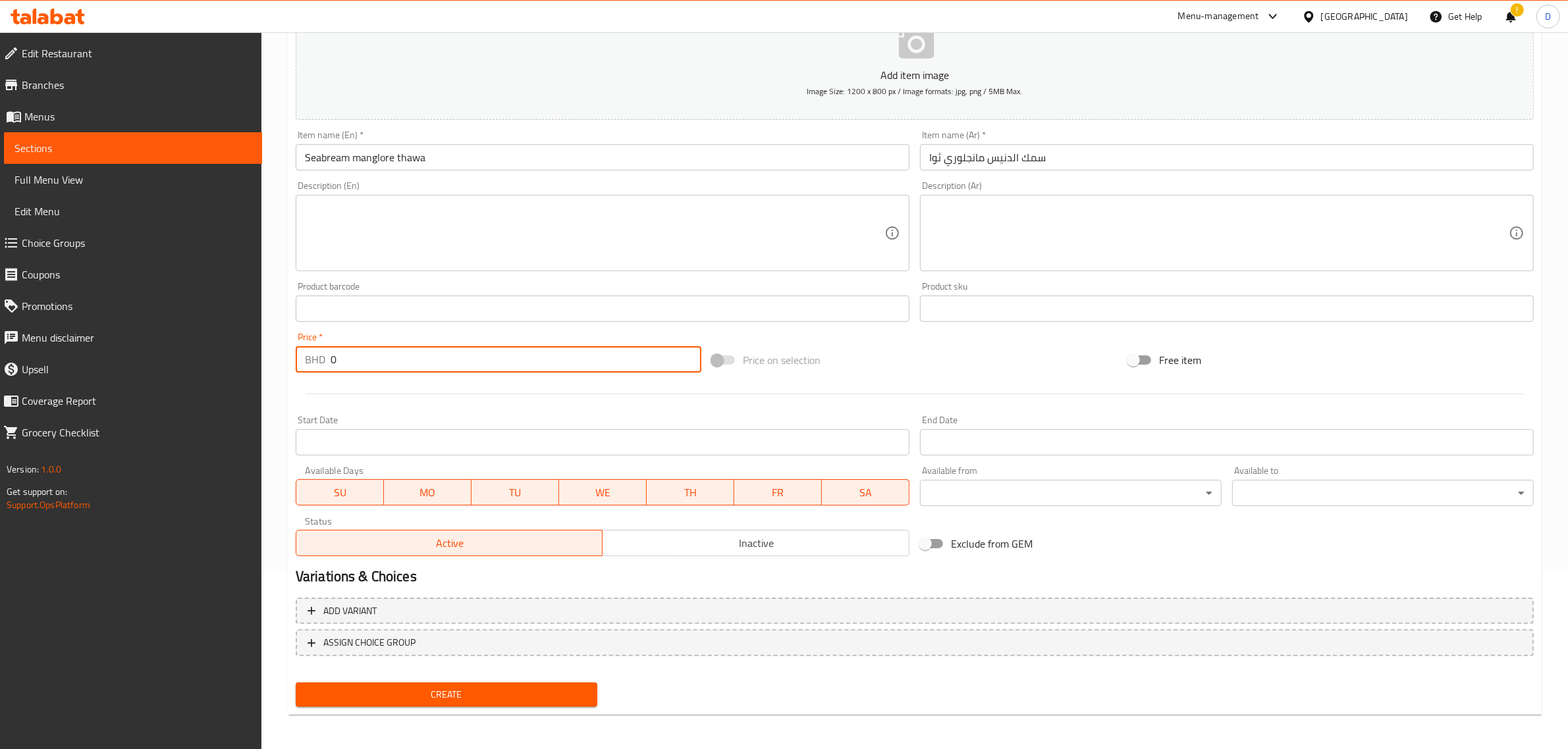
drag, startPoint x: 360, startPoint y: 354, endPoint x: 294, endPoint y: 359, distance: 66.2
click at [296, 360] on div "BHD 0 Price *" at bounding box center [499, 359] width 406 height 27
type input "5.5"
click at [455, 688] on span "Create" at bounding box center [446, 695] width 280 height 16
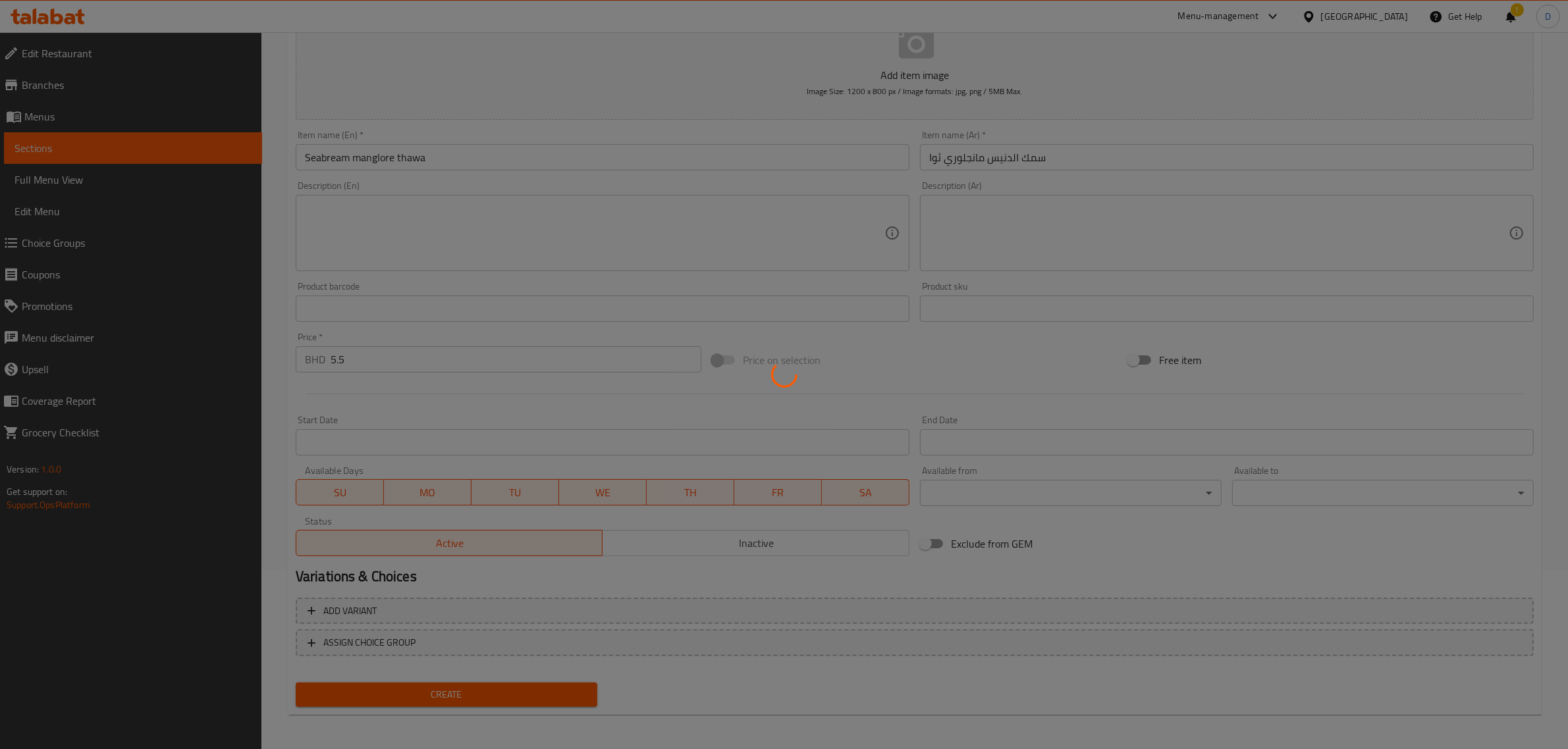
type input "0"
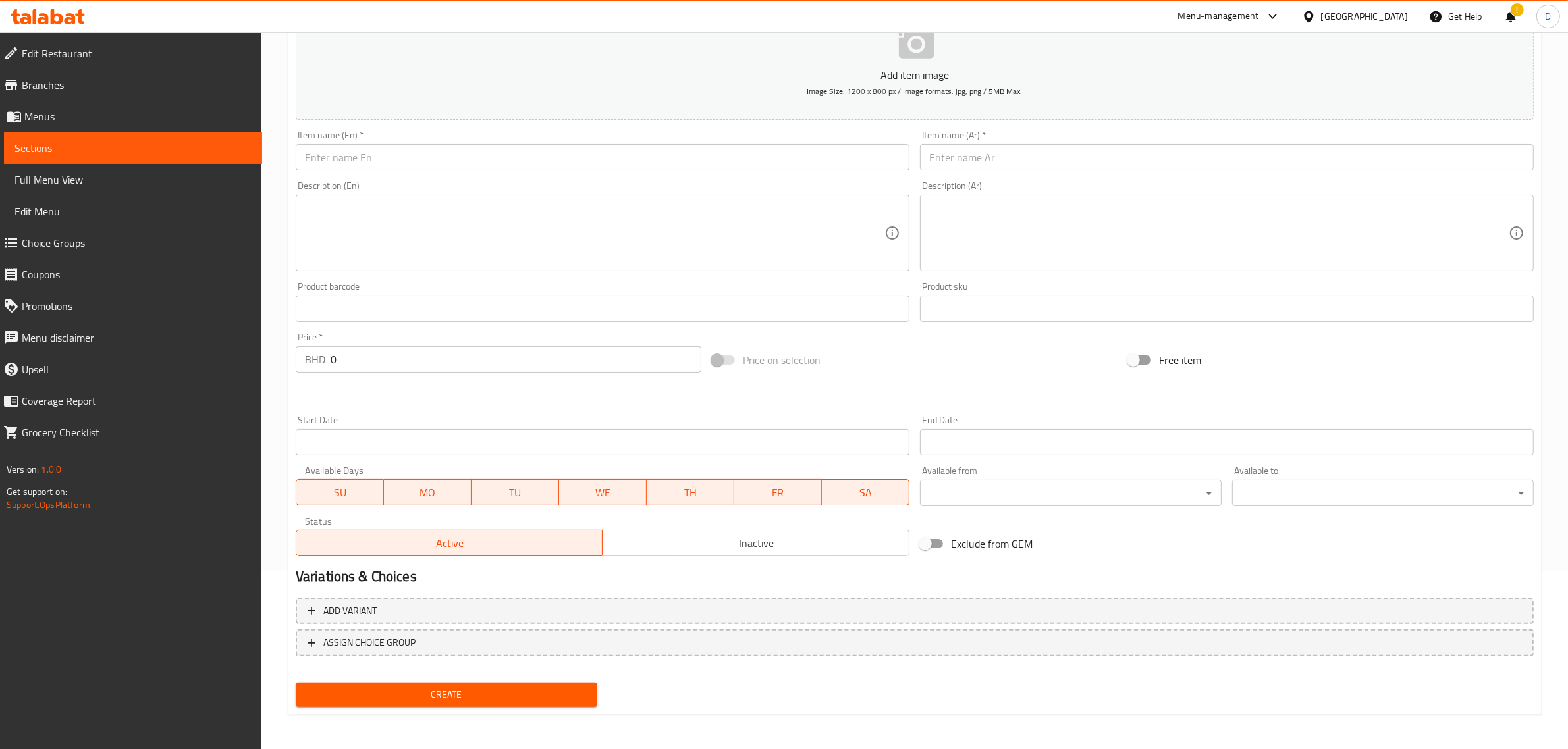
click at [524, 153] on input "text" at bounding box center [602, 157] width 614 height 27
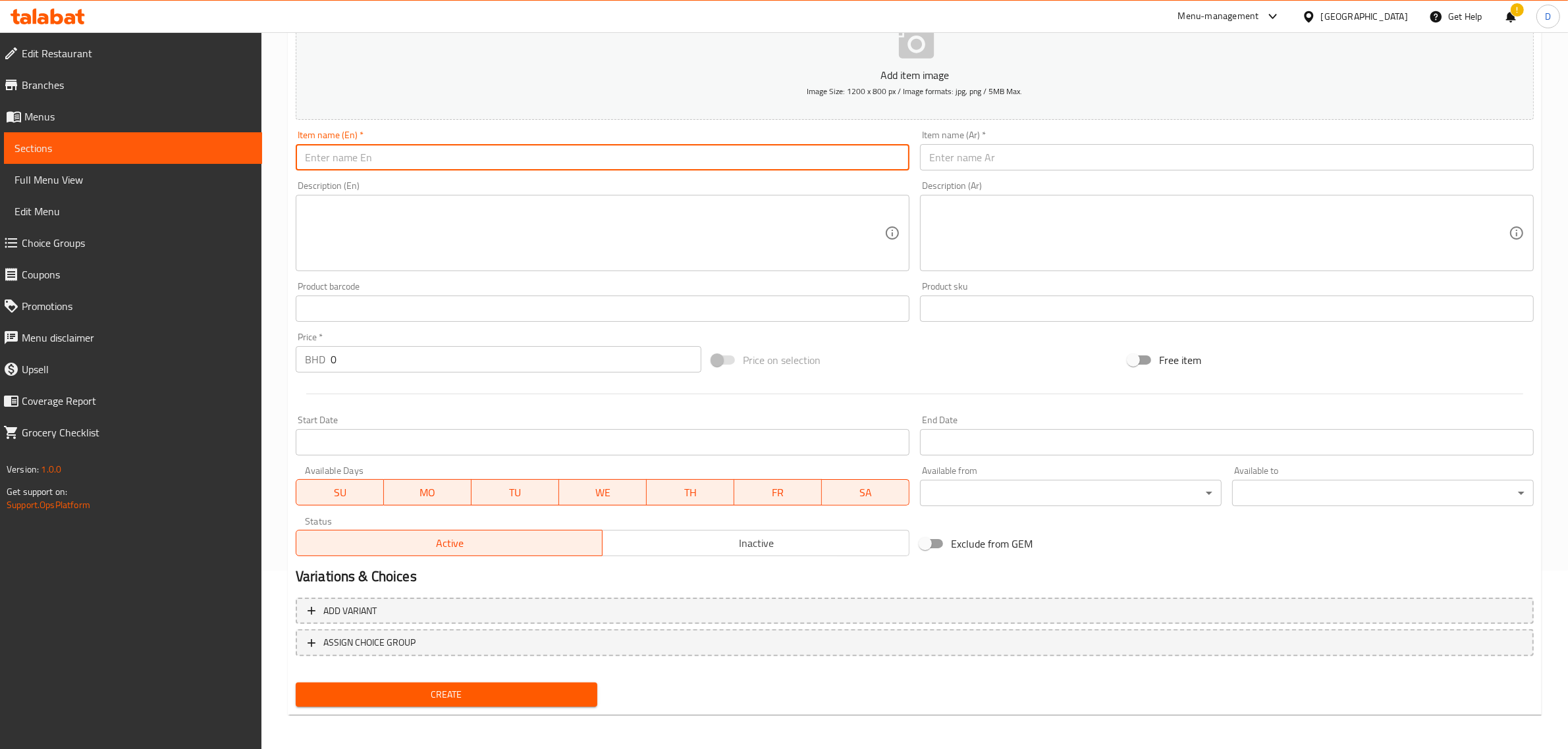
paste input "[PERSON_NAME]"
click at [541, 170] on input "[PERSON_NAME]" at bounding box center [602, 157] width 614 height 27
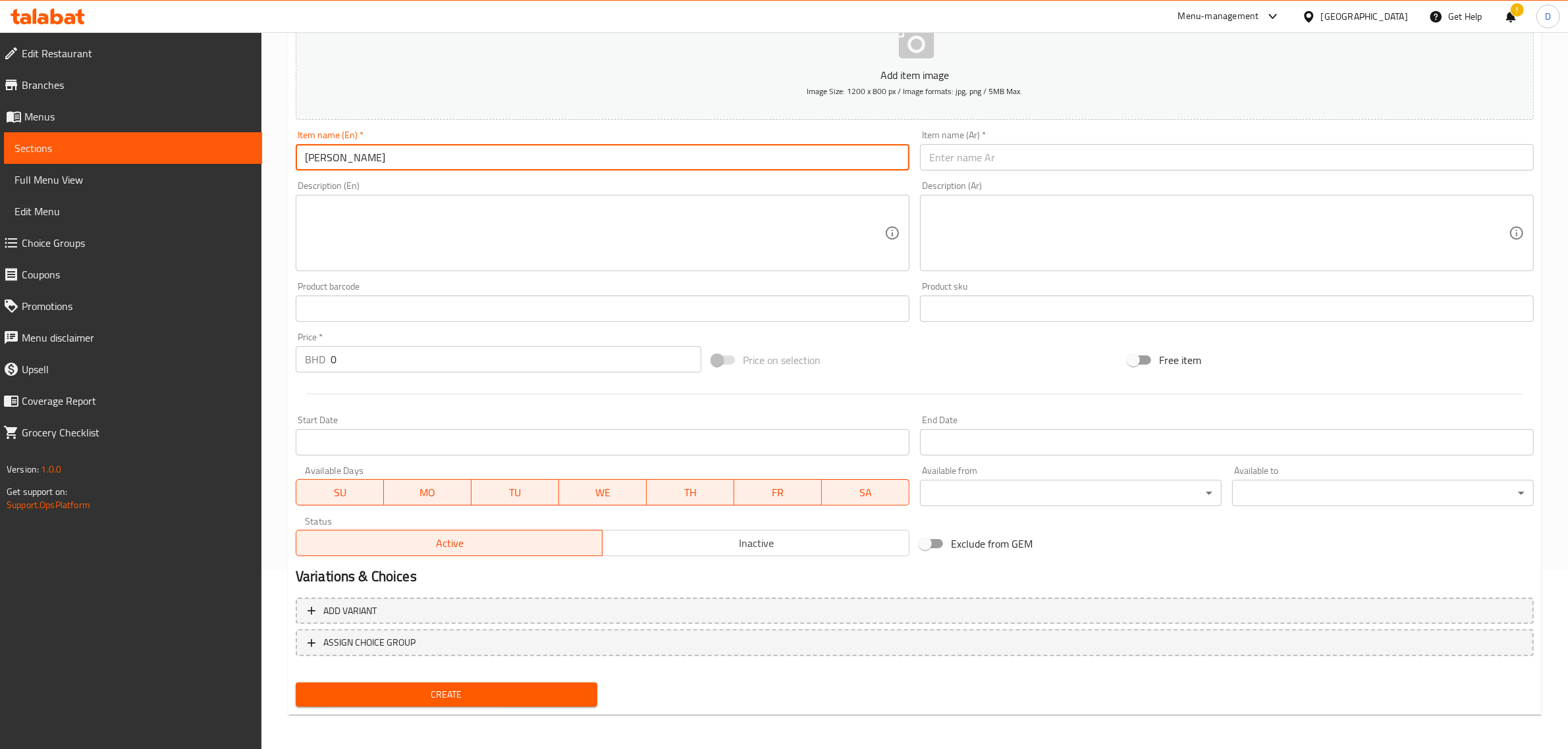
type input "[PERSON_NAME]"
click at [990, 158] on input "text" at bounding box center [1226, 157] width 614 height 27
paste input "شيري مالابار ثوا"
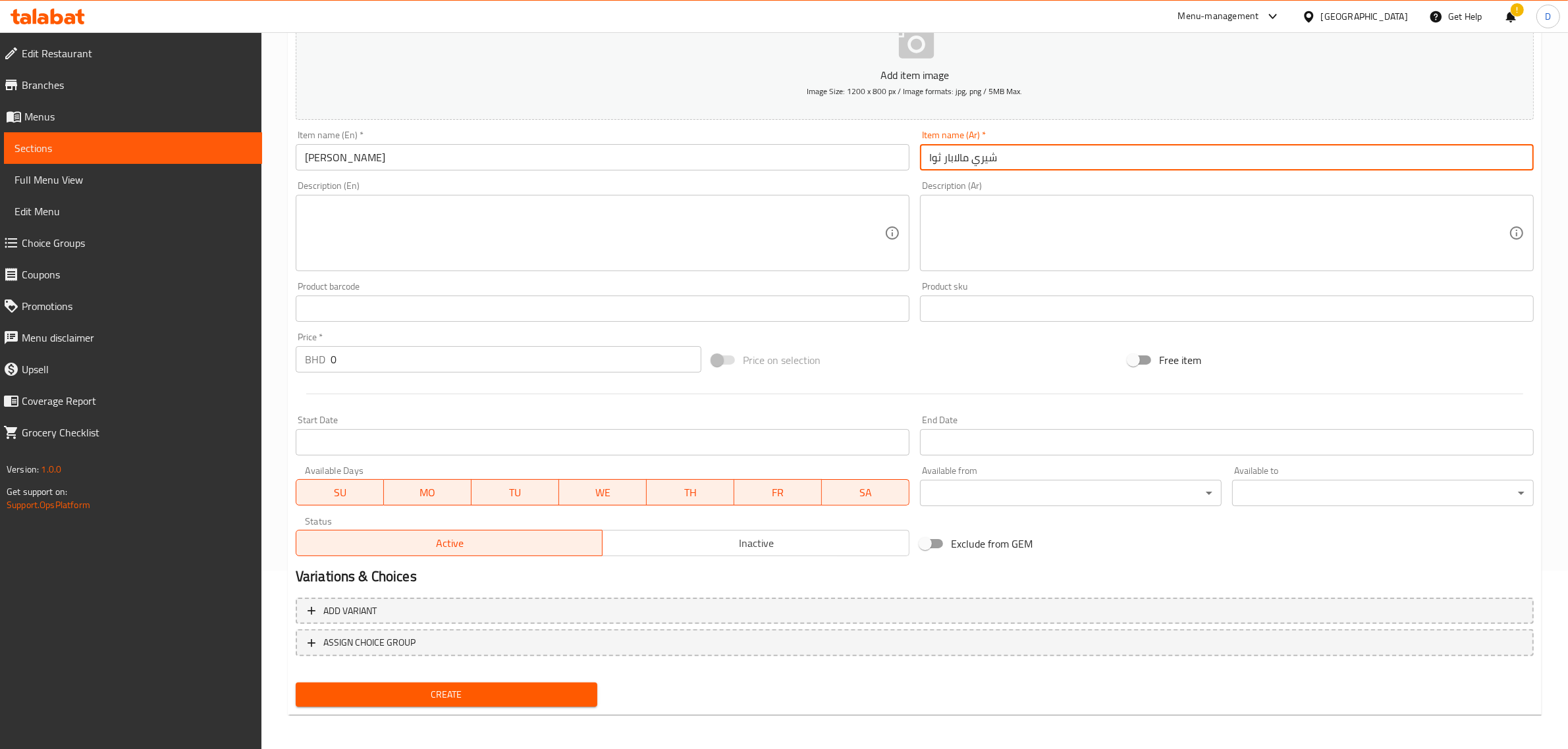
type input "شيري مالابار ثوا"
click at [383, 362] on input "0" at bounding box center [516, 359] width 371 height 27
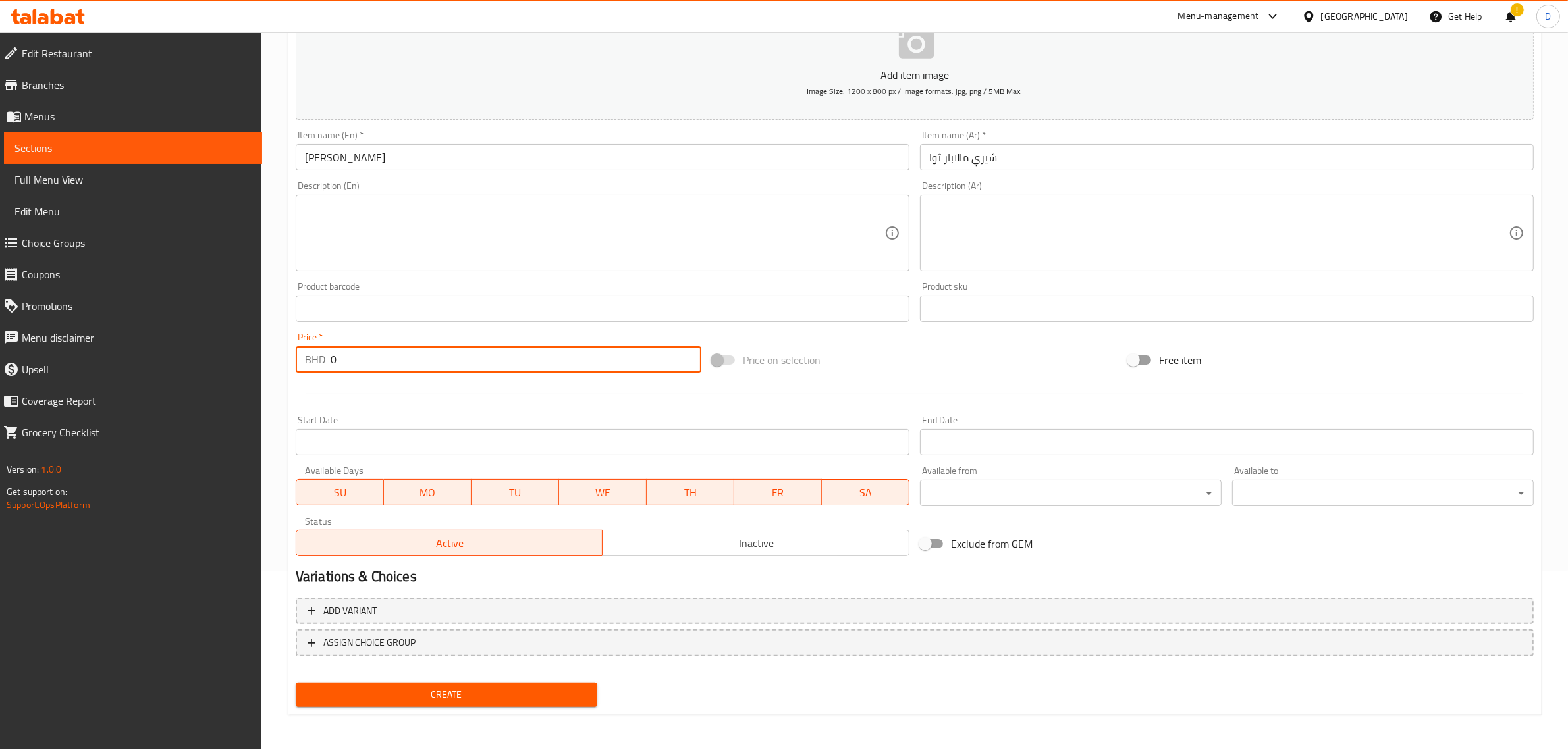
click at [383, 362] on input "0" at bounding box center [516, 359] width 371 height 27
type input "5.5"
click at [456, 702] on button "Create" at bounding box center [446, 695] width 301 height 24
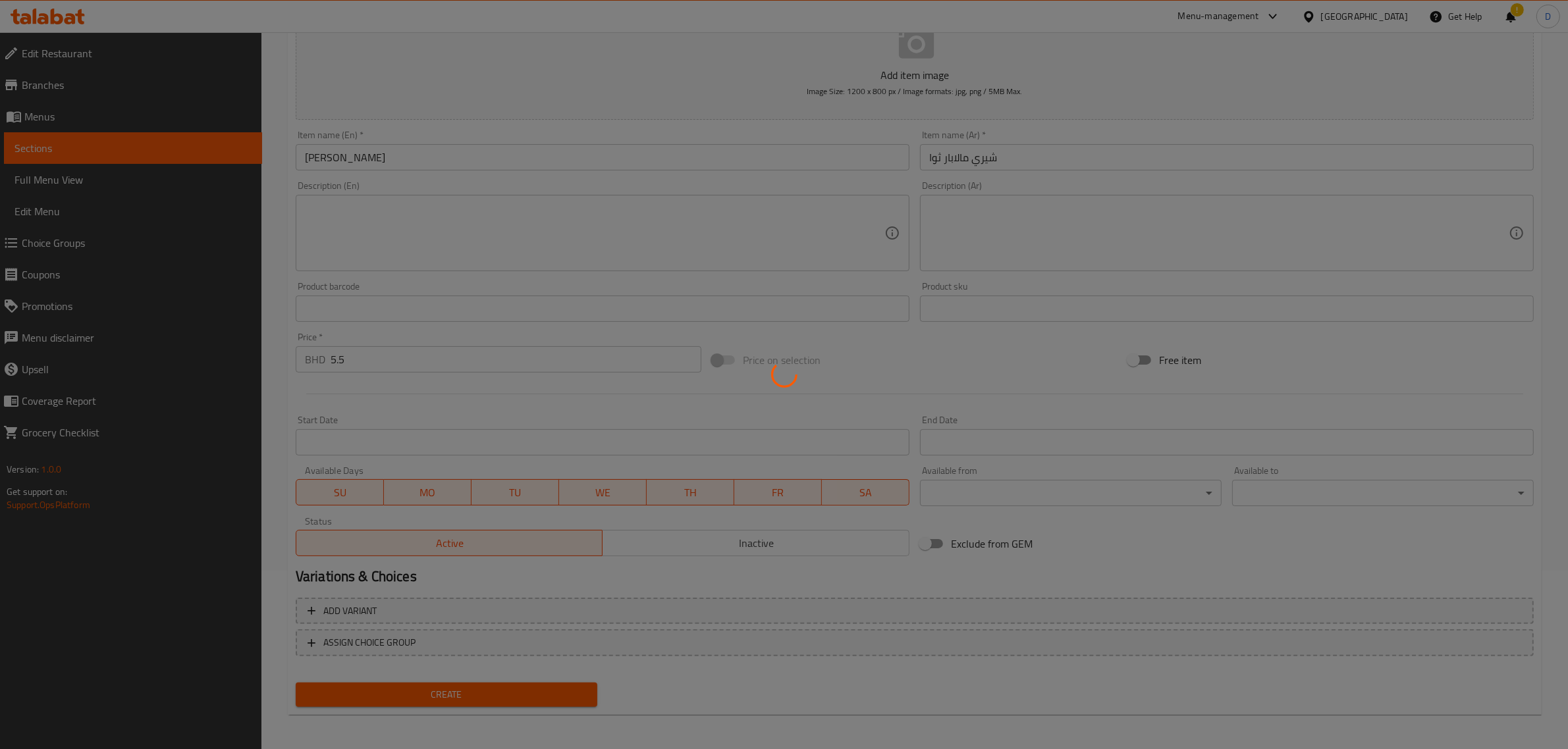
type input "0"
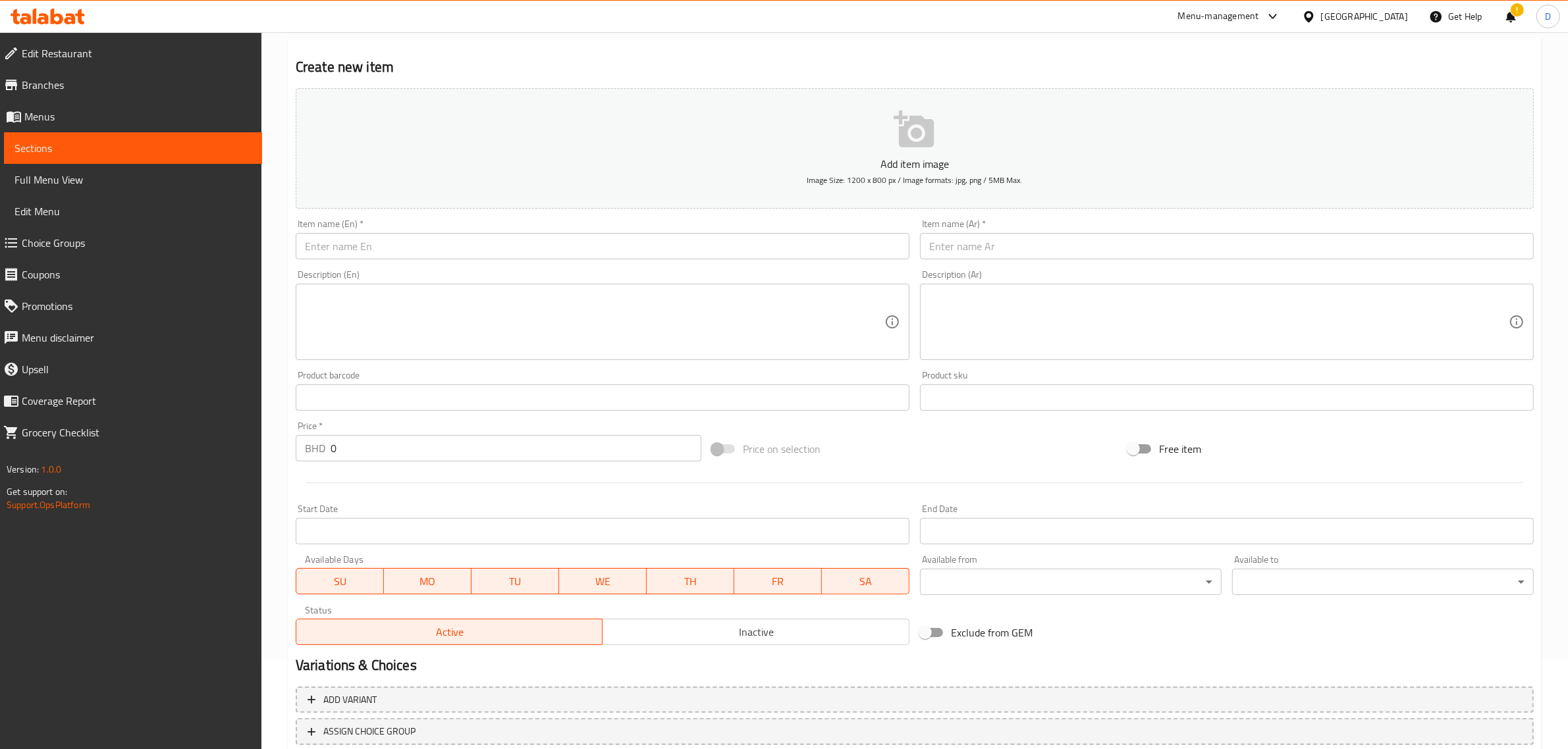
scroll to position [0, 0]
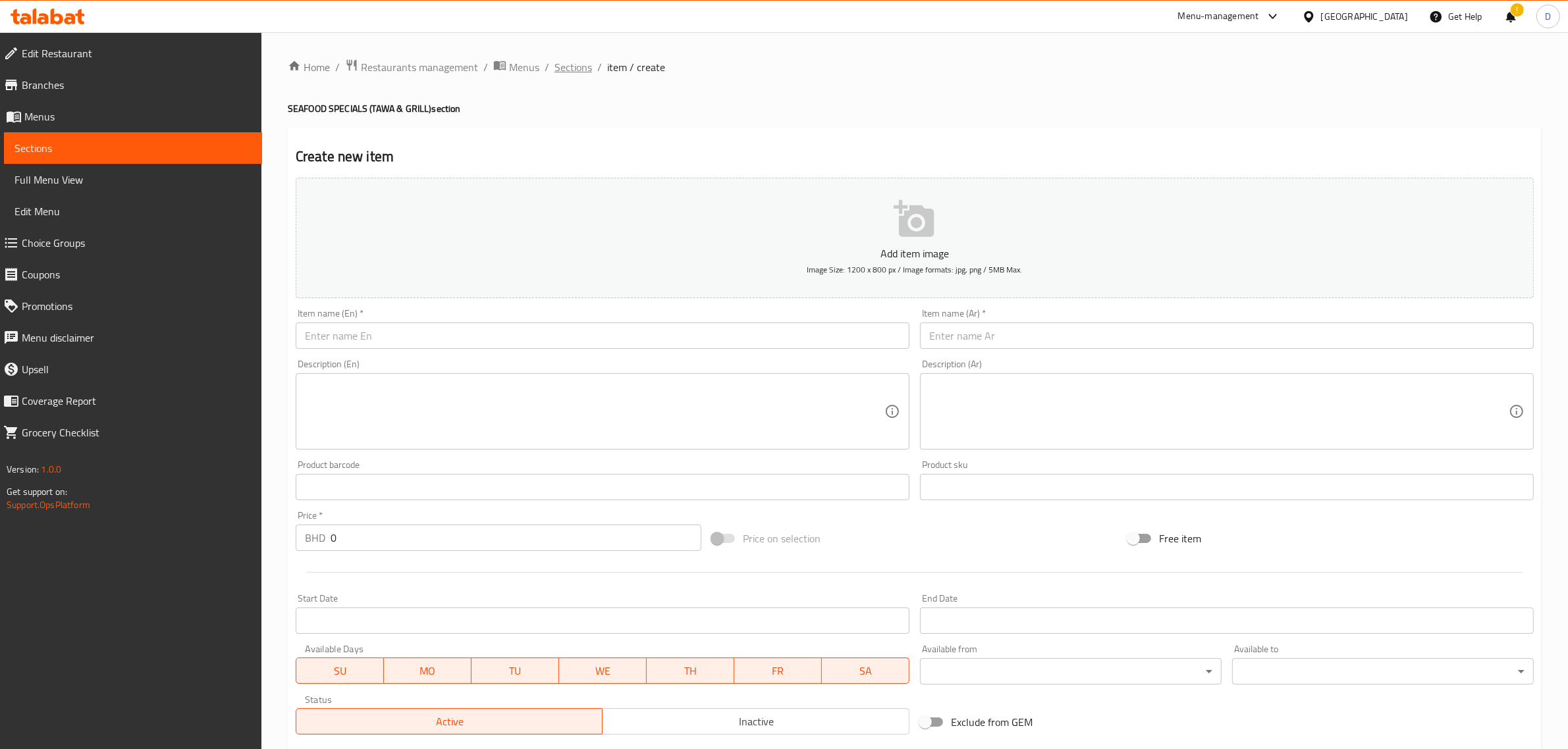
click at [573, 60] on span "Sections" at bounding box center [572, 67] width 37 height 16
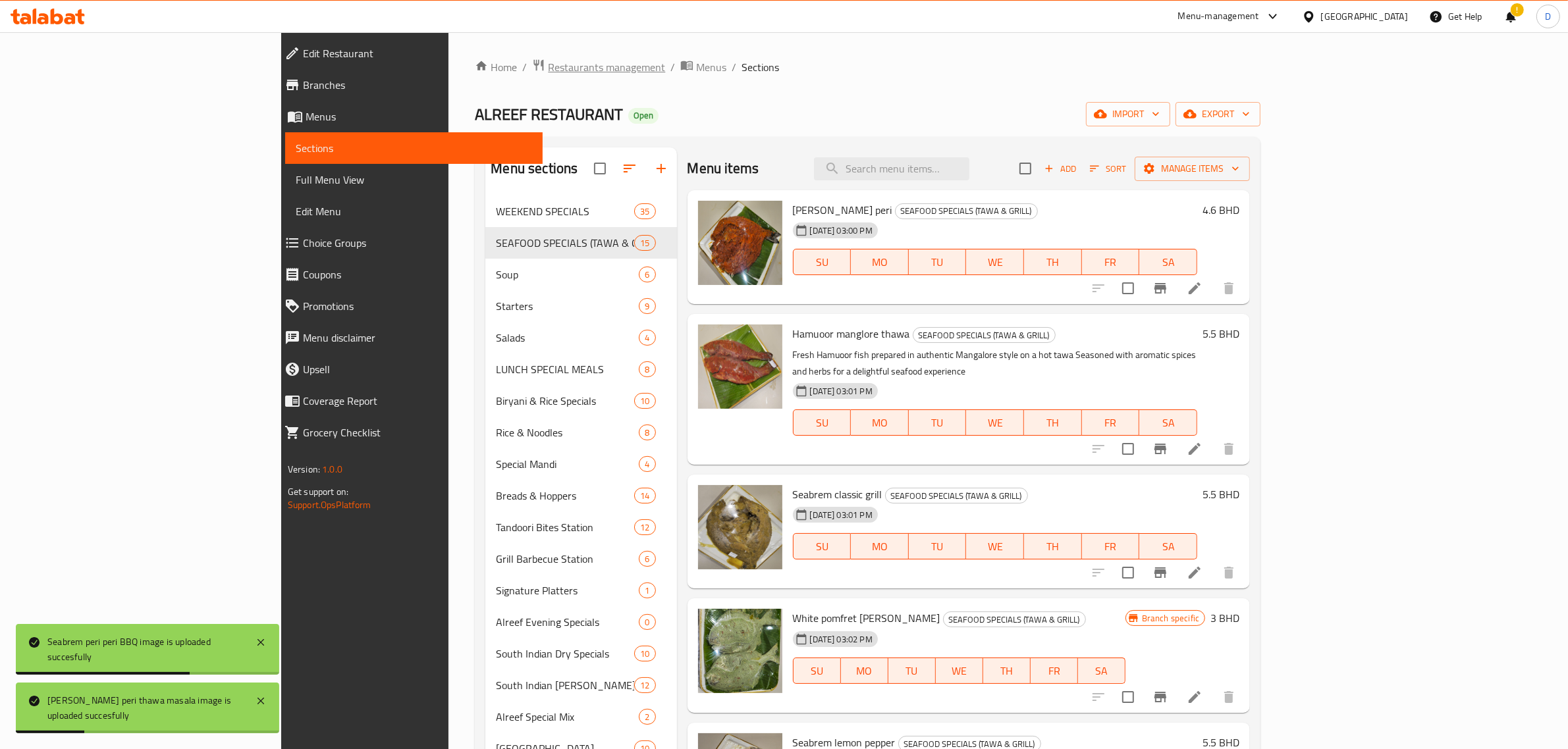
click at [548, 60] on span "Restaurants management" at bounding box center [607, 67] width 117 height 16
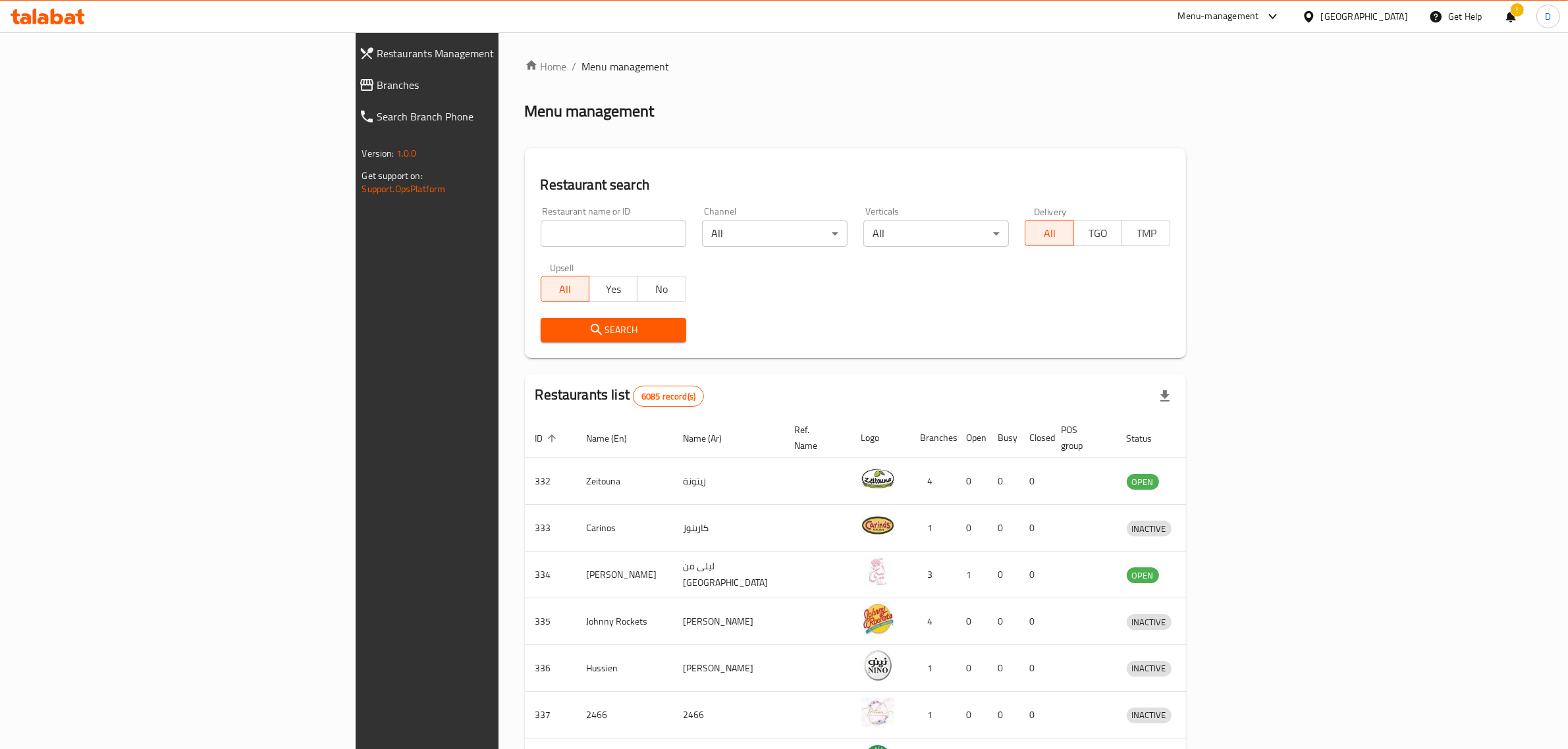
click at [540, 235] on input "search" at bounding box center [613, 234] width 146 height 27
click at [590, 332] on icon "submit" at bounding box center [595, 329] width 11 height 11
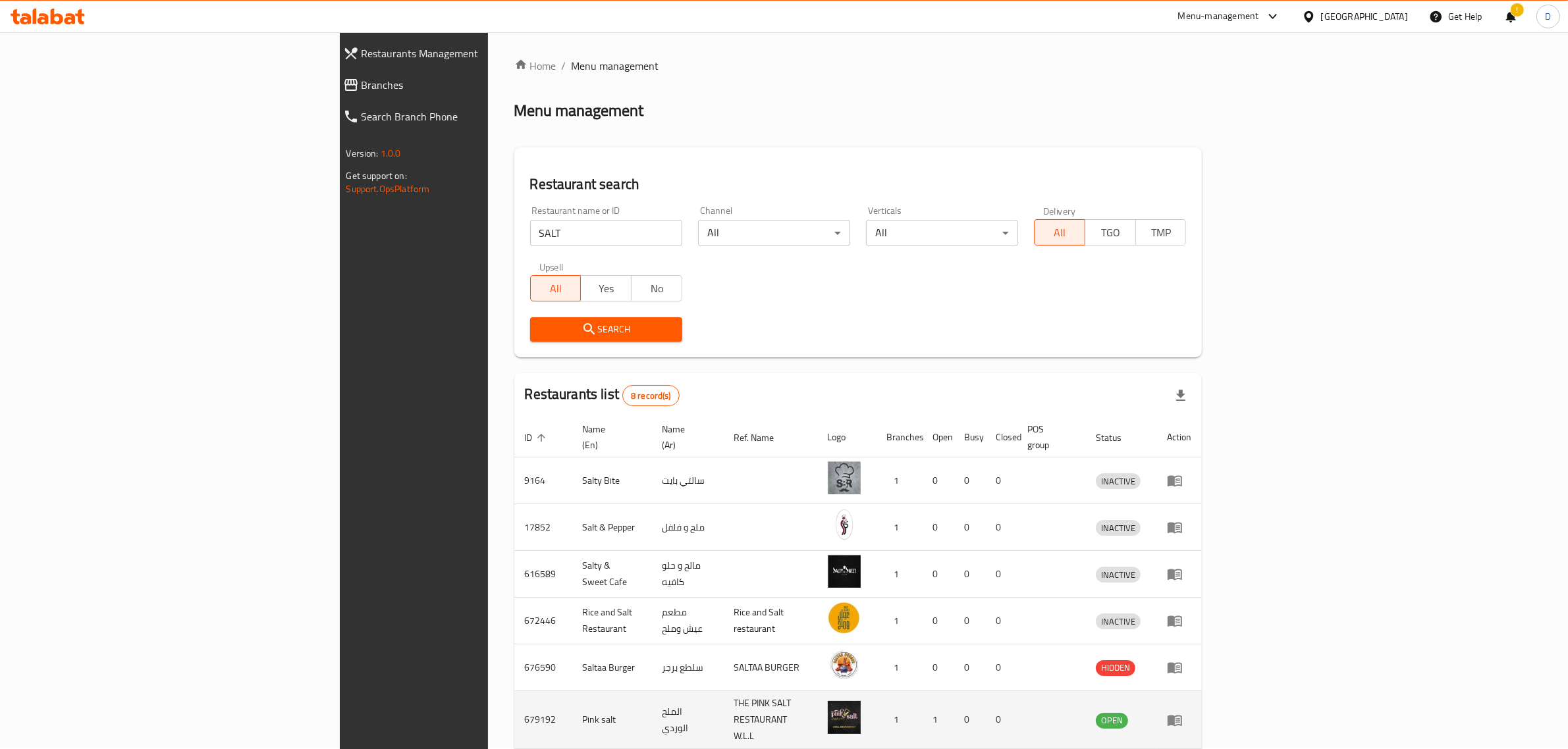
scroll to position [138, 0]
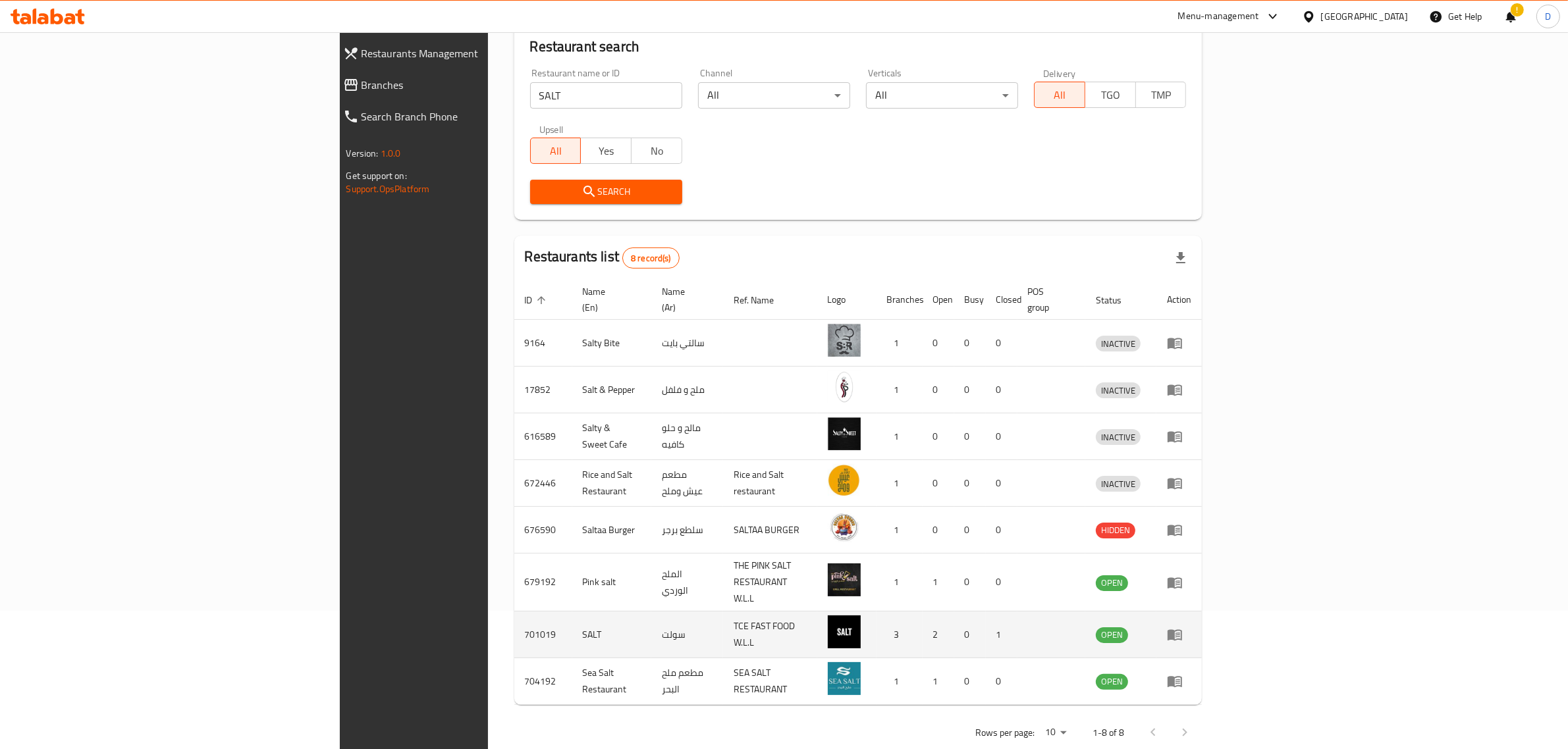
click at [514, 612] on td "701019" at bounding box center [543, 635] width 58 height 47
copy td "701019"
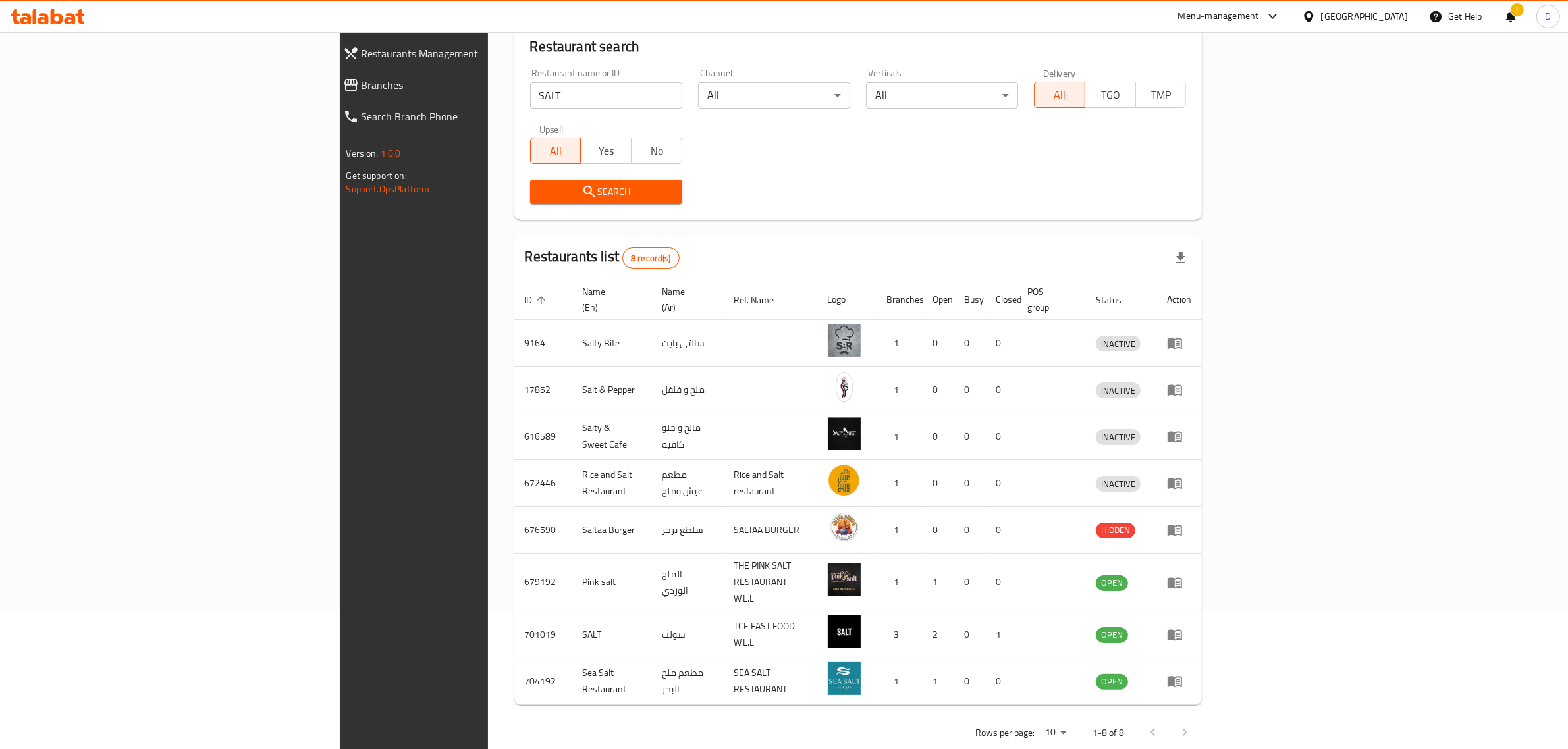
click at [530, 98] on input "SALT" at bounding box center [606, 95] width 152 height 27
click button "Search" at bounding box center [606, 192] width 152 height 24
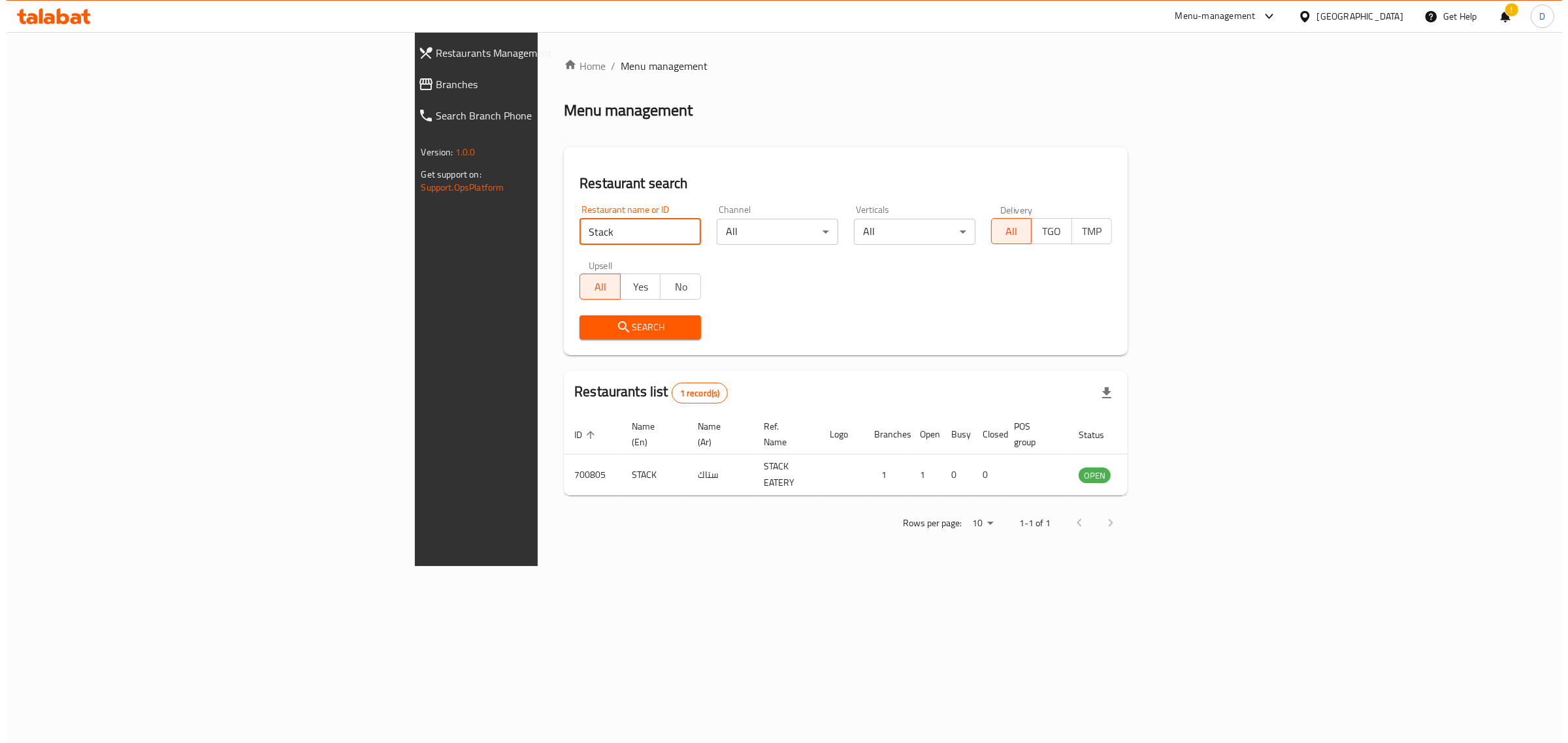
scroll to position [0, 0]
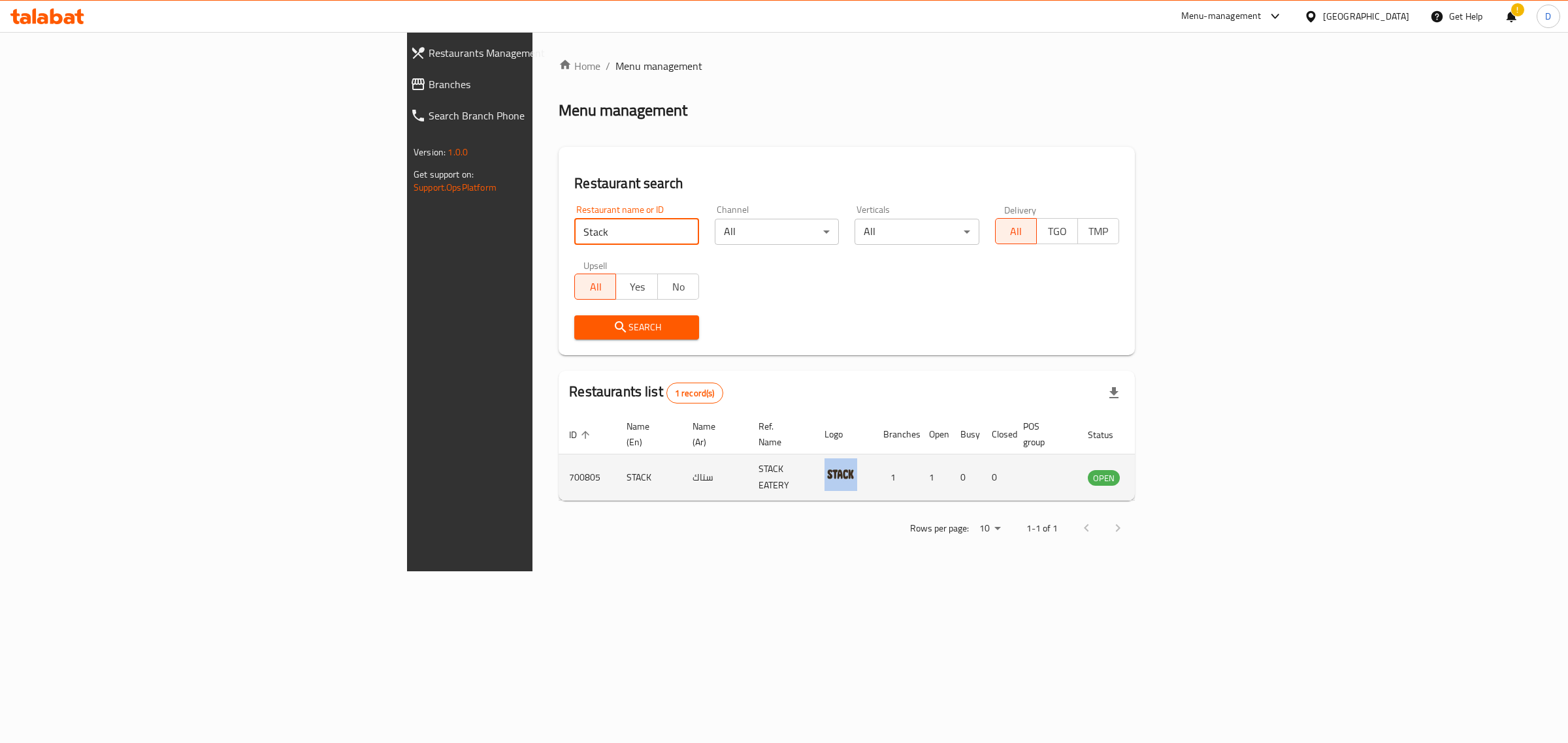
click at [558, 465] on td "700805" at bounding box center [587, 478] width 57 height 46
copy td "700805"
click at [575, 233] on input "Stack" at bounding box center [636, 232] width 124 height 27
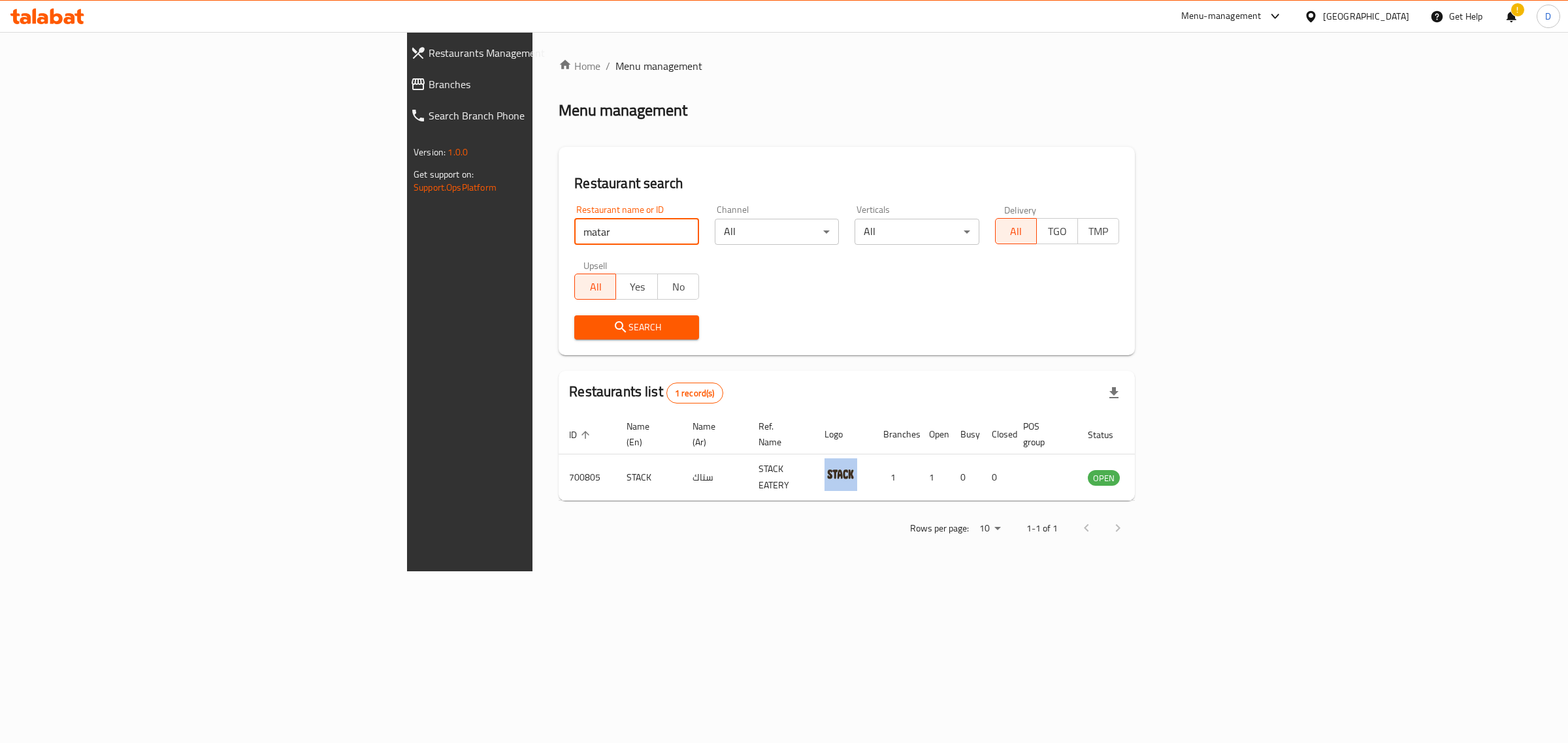
type input "matar"
click button "Search" at bounding box center [636, 328] width 124 height 24
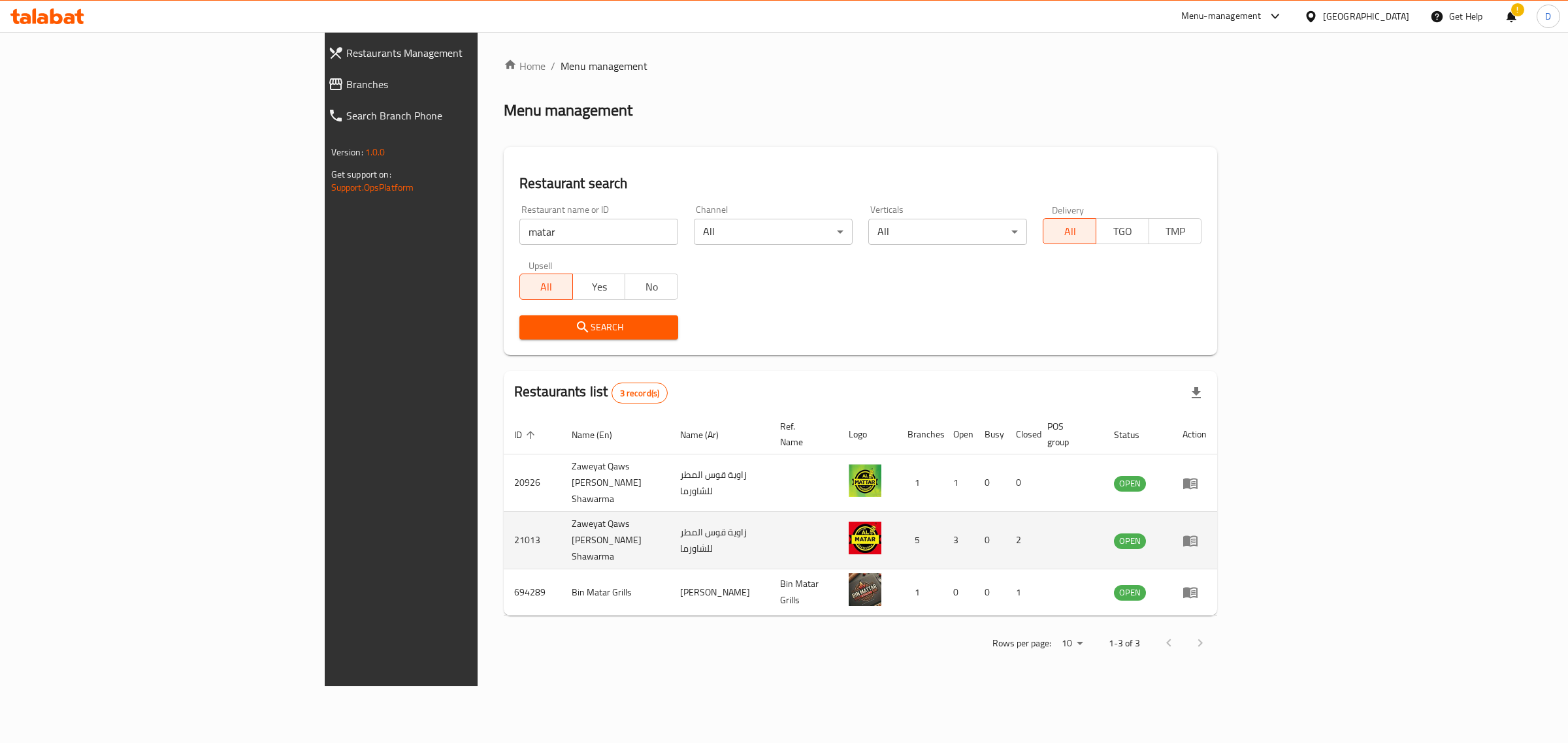
click at [1198, 533] on icon "enhanced table" at bounding box center [1190, 541] width 15 height 15
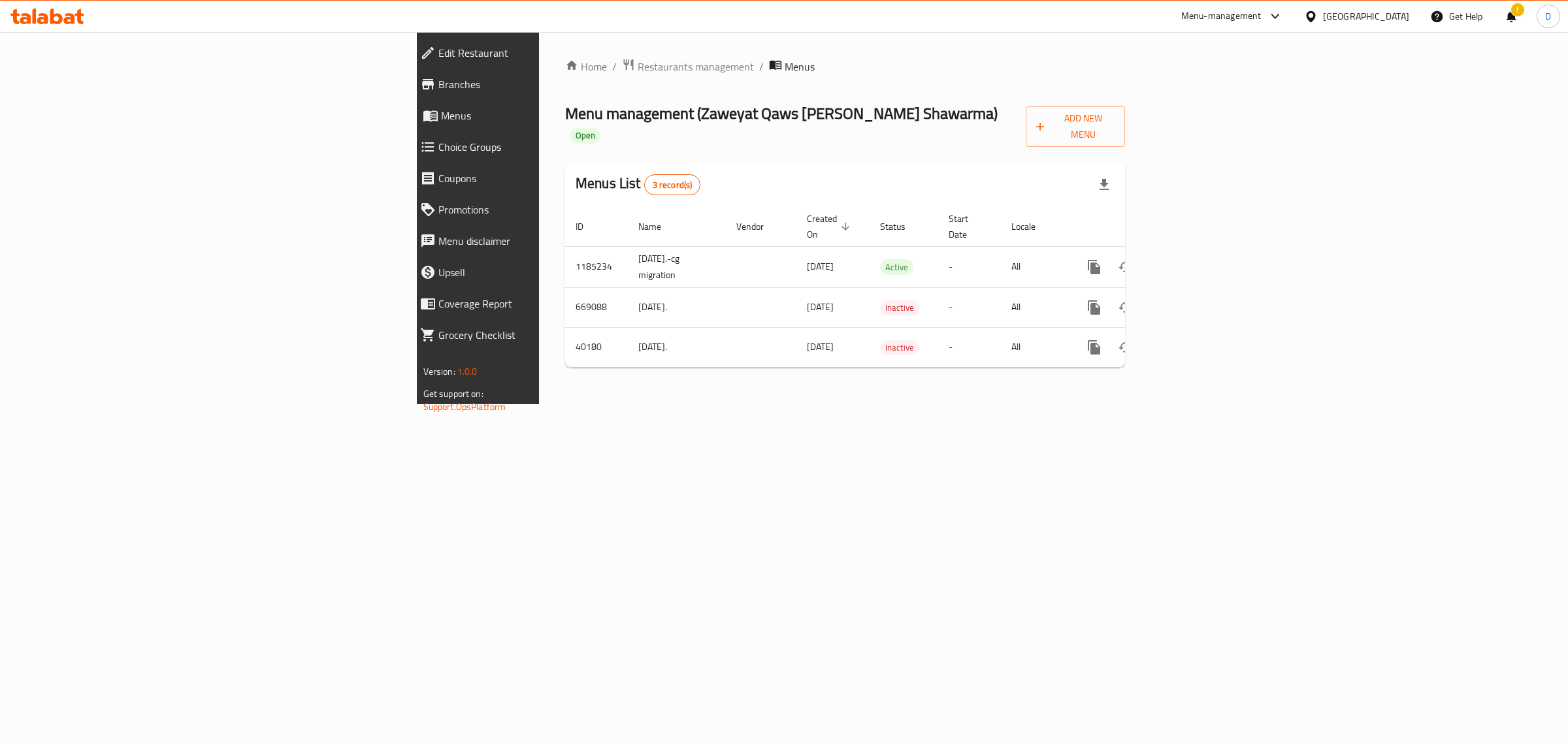
click at [438, 92] on span "Branches" at bounding box center [553, 84] width 230 height 15
